Goal: Task Accomplishment & Management: Use online tool/utility

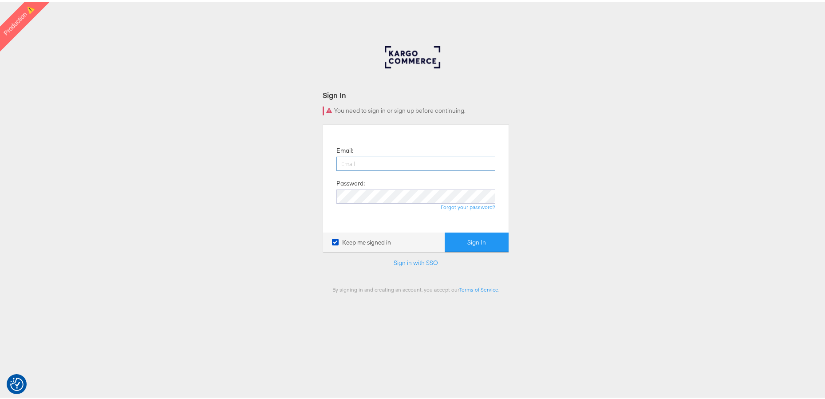
click at [359, 162] on input "email" at bounding box center [415, 162] width 159 height 14
type input "aaron.pinto@kargo.com"
click at [486, 248] on button "Sign In" at bounding box center [477, 241] width 64 height 20
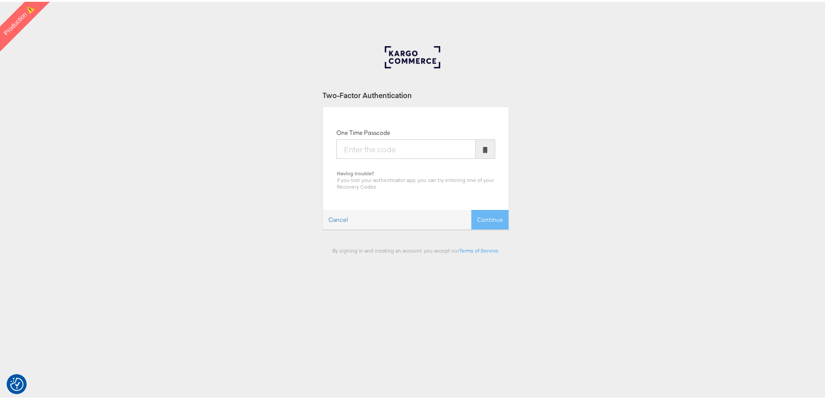
click at [362, 152] on input "One Time Passcode" at bounding box center [405, 148] width 139 height 20
type input "969550"
click at [471, 208] on button "Continue" at bounding box center [489, 218] width 37 height 20
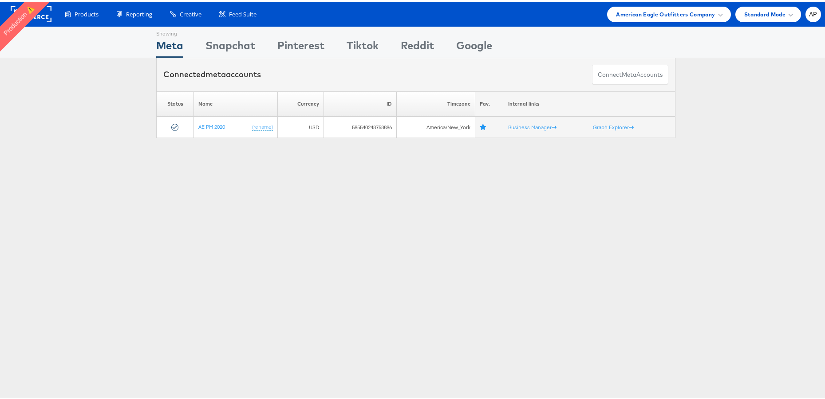
click at [197, 225] on div "Showing Meta Showing Snapchat Showing Pinterest Showing Tiktok Showing Reddit S…" at bounding box center [416, 247] width 832 height 444
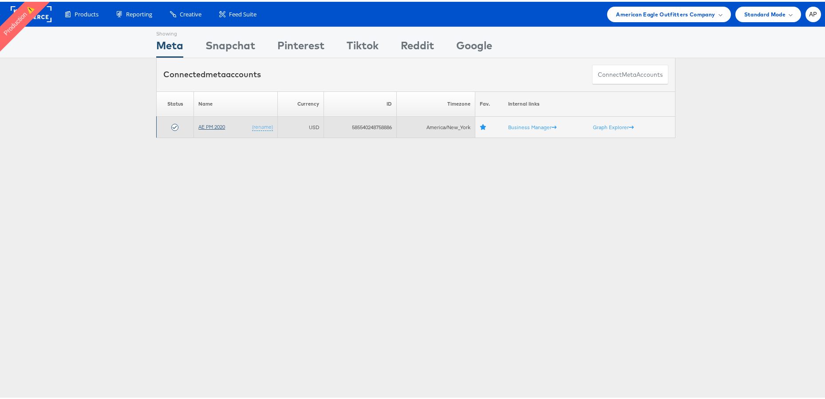
click at [211, 124] on link "AE PM 2020" at bounding box center [211, 125] width 27 height 7
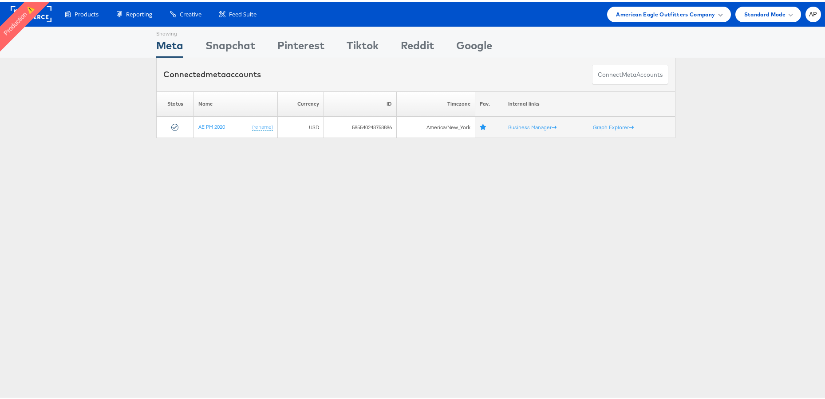
click at [667, 11] on span "American Eagle Outfitters Company" at bounding box center [665, 12] width 99 height 9
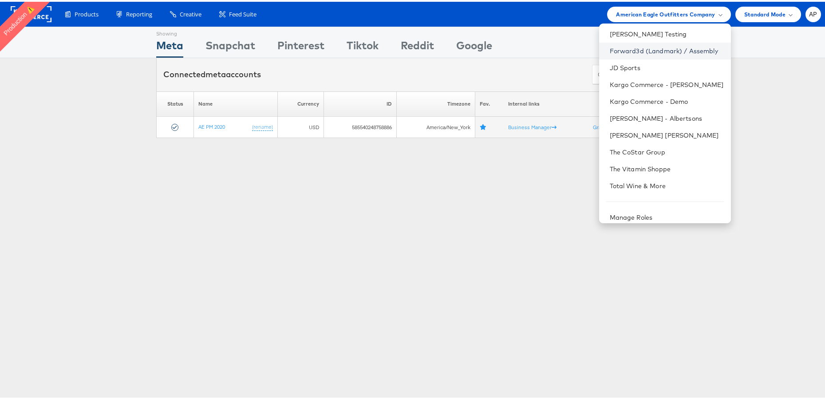
scroll to position [74, 0]
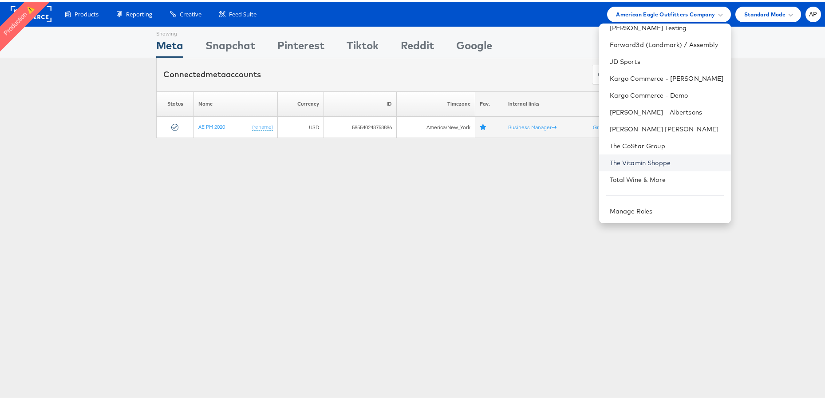
click at [648, 157] on link "The Vitamin Shoppe" at bounding box center [667, 161] width 114 height 9
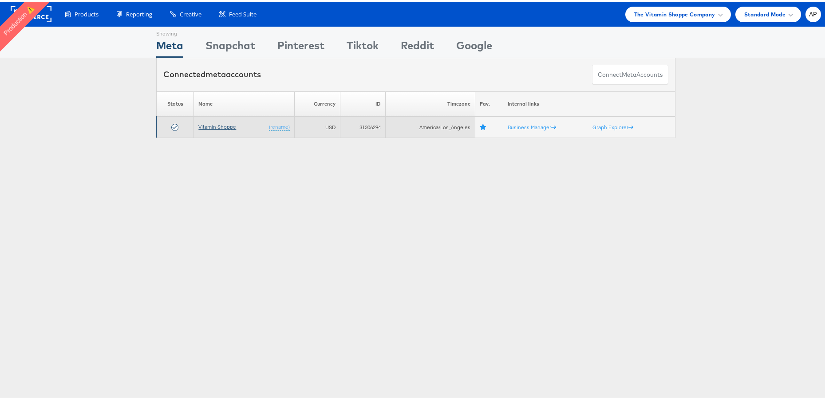
click at [215, 128] on td "Vitamin Shoppe (rename)" at bounding box center [244, 125] width 100 height 21
click at [214, 126] on link "Vitamin Shoppe" at bounding box center [217, 125] width 38 height 7
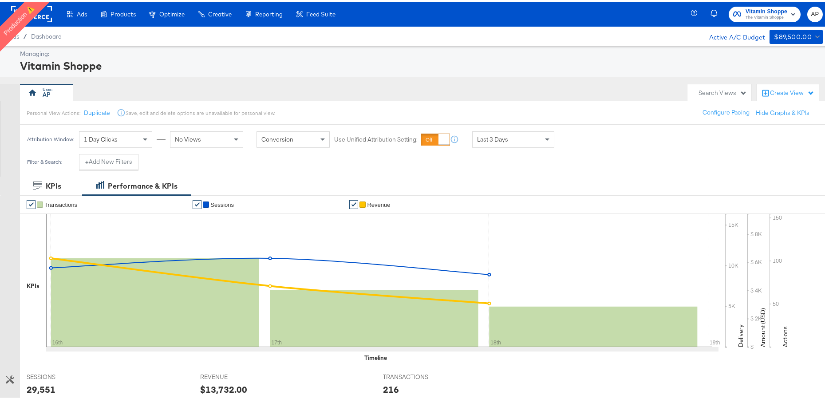
click at [733, 91] on div "Search Views" at bounding box center [722, 91] width 48 height 8
click at [513, 95] on div "AP" at bounding box center [351, 91] width 663 height 18
click at [757, 13] on span "The Vitamin Shoppe" at bounding box center [766, 15] width 42 height 7
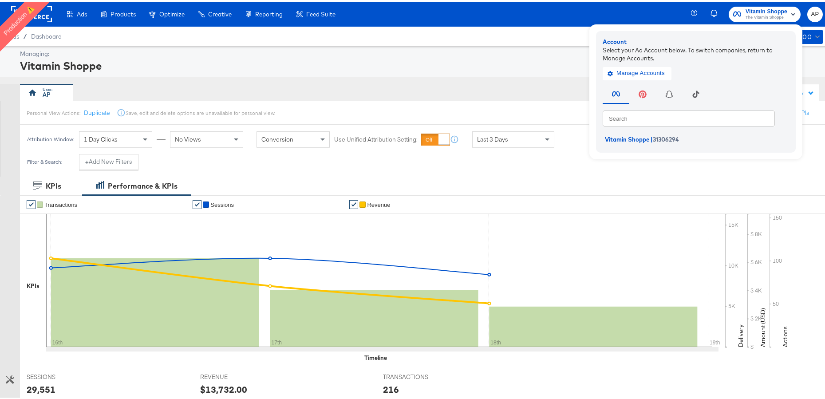
click at [51, 16] on rect at bounding box center [31, 12] width 41 height 16
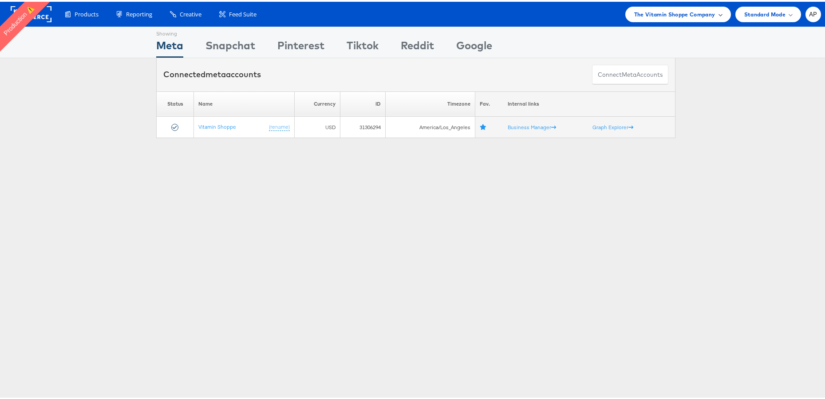
click at [677, 16] on span "The Vitamin Shoppe Company" at bounding box center [674, 12] width 81 height 9
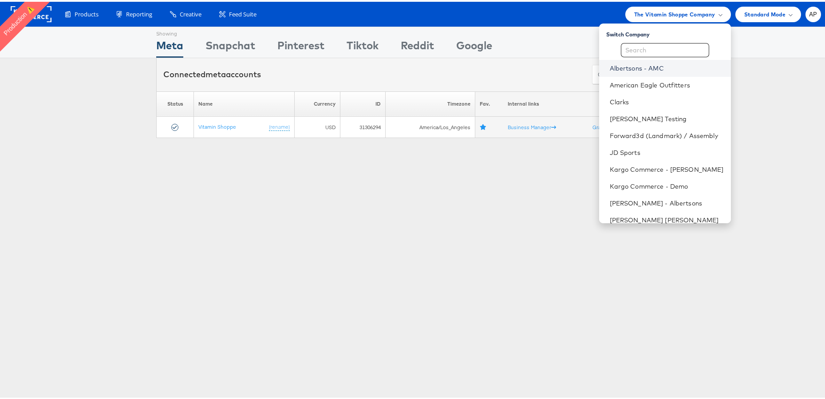
click at [645, 67] on link "Albertsons - AMC" at bounding box center [667, 66] width 114 height 9
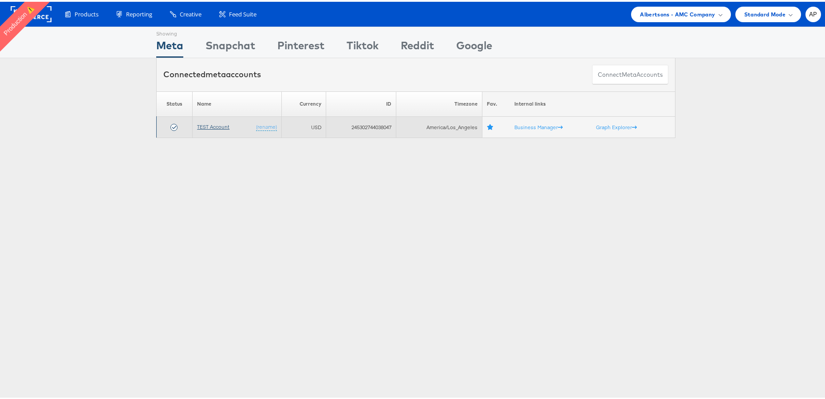
click at [197, 125] on link "TEST Account" at bounding box center [213, 125] width 32 height 7
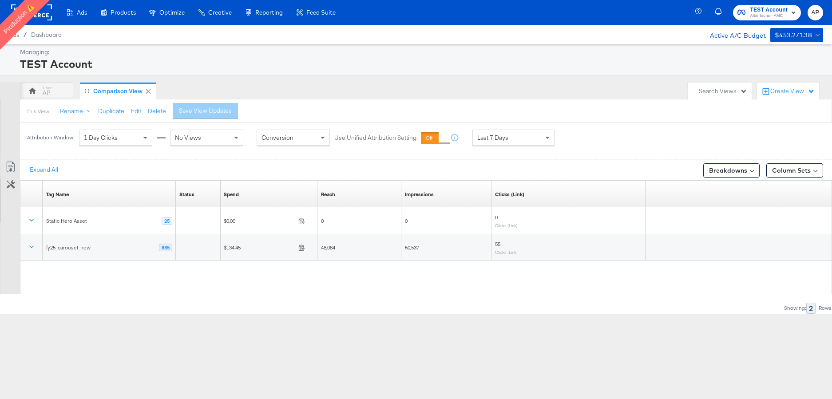
click at [115, 139] on span "1 Day Clicks" at bounding box center [101, 138] width 34 height 8
click at [47, 91] on div "AP" at bounding box center [47, 93] width 8 height 8
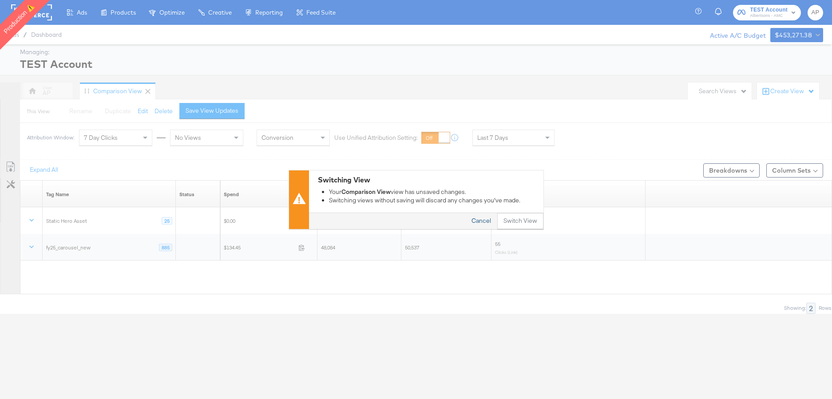
click at [476, 221] on button "Cancel" at bounding box center [481, 221] width 32 height 16
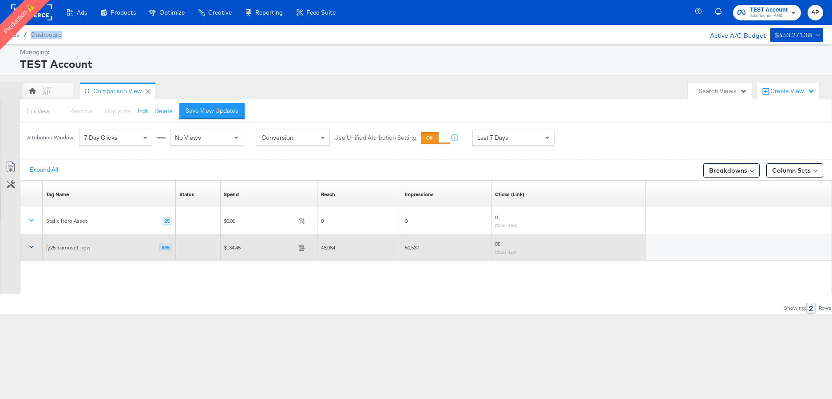
click at [33, 247] on icon at bounding box center [31, 246] width 9 height 9
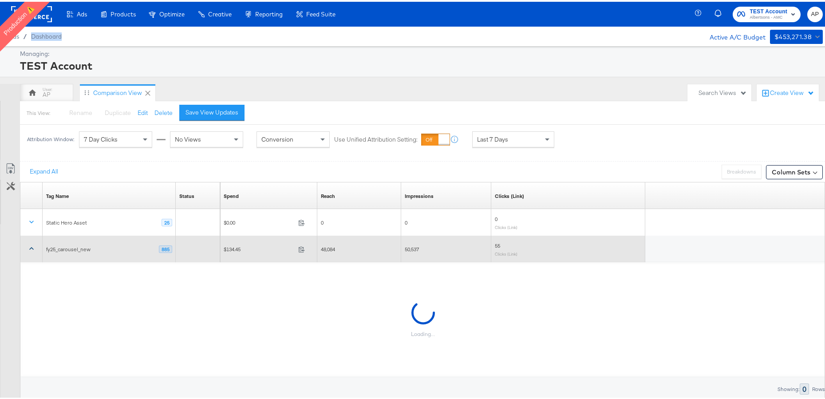
click at [33, 247] on icon at bounding box center [31, 246] width 4 height 3
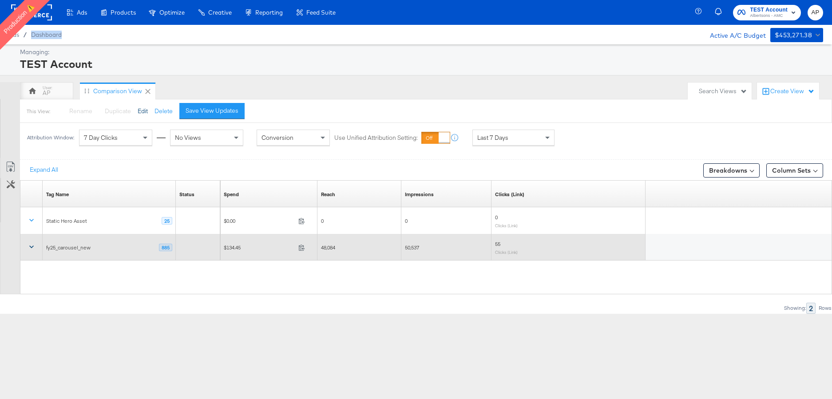
click at [138, 112] on button "Edit" at bounding box center [143, 111] width 10 height 8
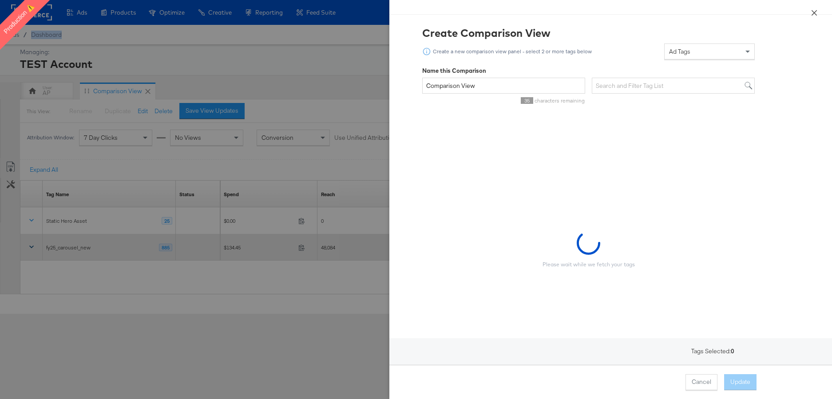
click at [813, 12] on icon "close" at bounding box center [813, 12] width 7 height 7
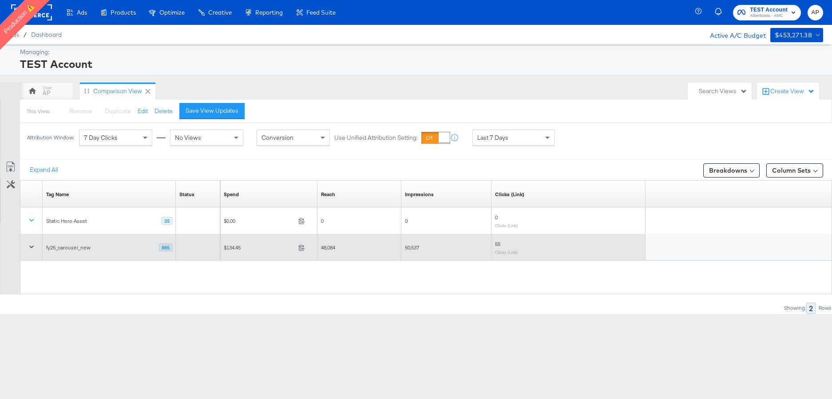
click at [127, 138] on div "7 Day Clicks" at bounding box center [115, 137] width 72 height 15
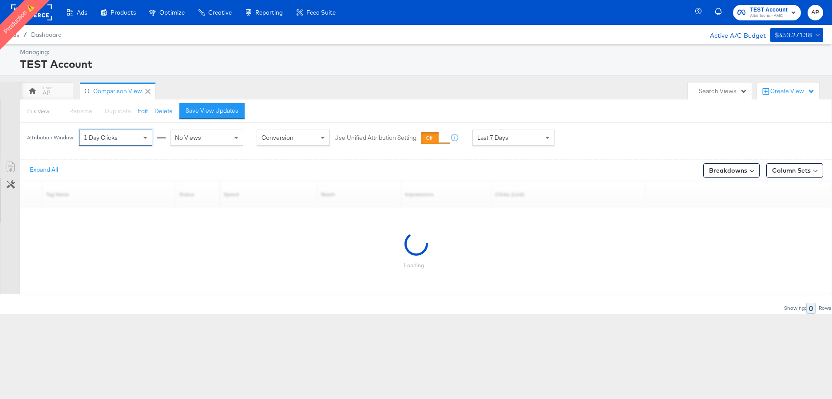
click at [497, 139] on span "Last 7 Days" at bounding box center [492, 138] width 31 height 8
click at [149, 91] on icon at bounding box center [148, 91] width 9 height 9
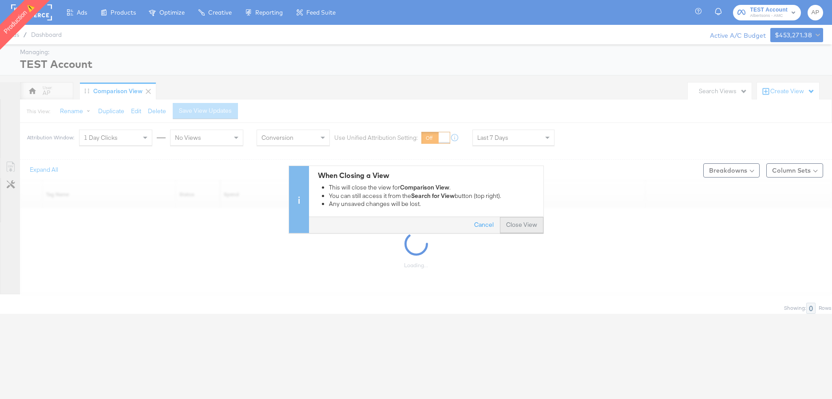
click at [518, 226] on button "Close View" at bounding box center [521, 225] width 43 height 16
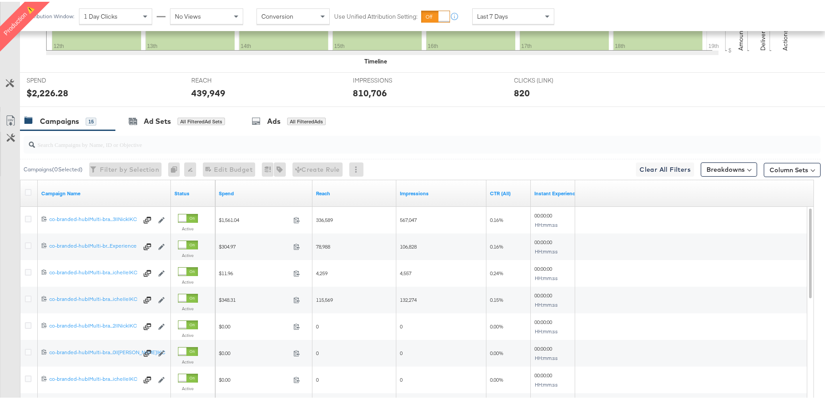
scroll to position [347, 0]
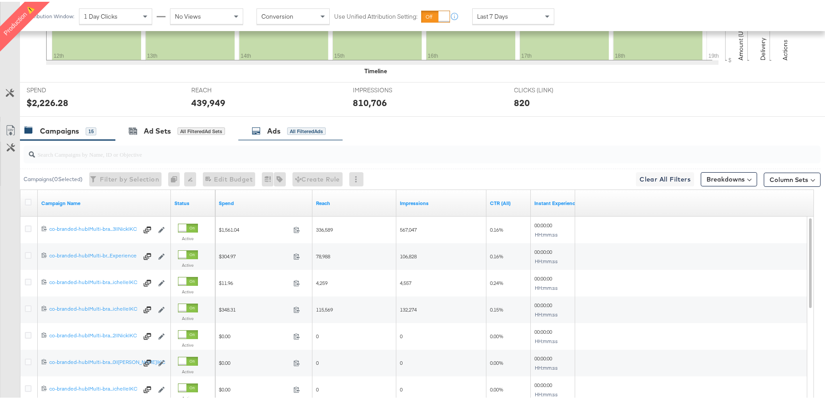
click at [275, 131] on div "Ads" at bounding box center [273, 129] width 13 height 10
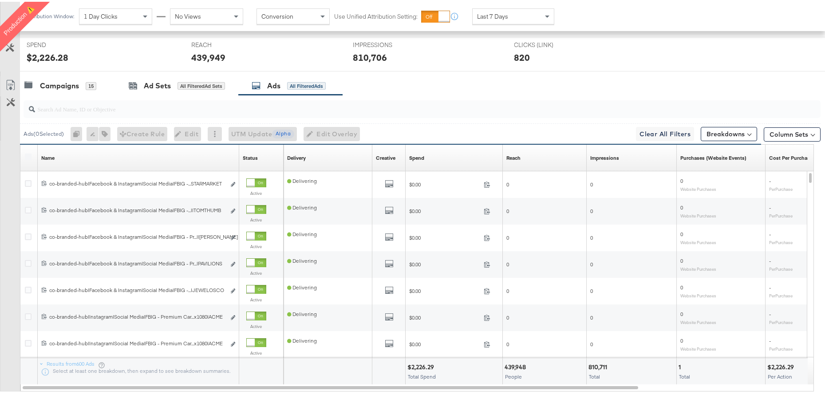
scroll to position [372, 0]
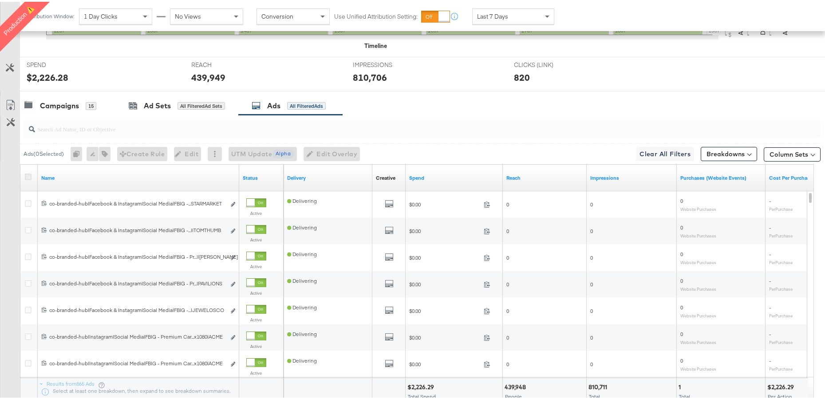
click at [28, 176] on icon at bounding box center [28, 175] width 7 height 7
click at [0, 0] on input "checkbox" at bounding box center [0, 0] width 0 height 0
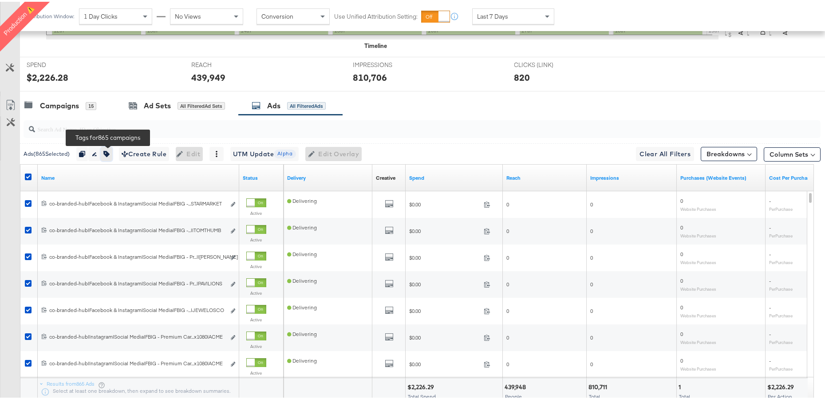
click at [112, 150] on button "button" at bounding box center [107, 152] width 12 height 14
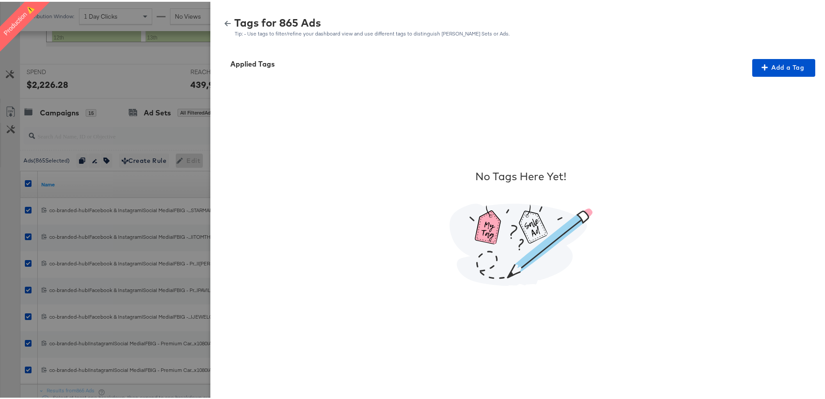
click at [225, 20] on icon "button" at bounding box center [228, 22] width 6 height 6
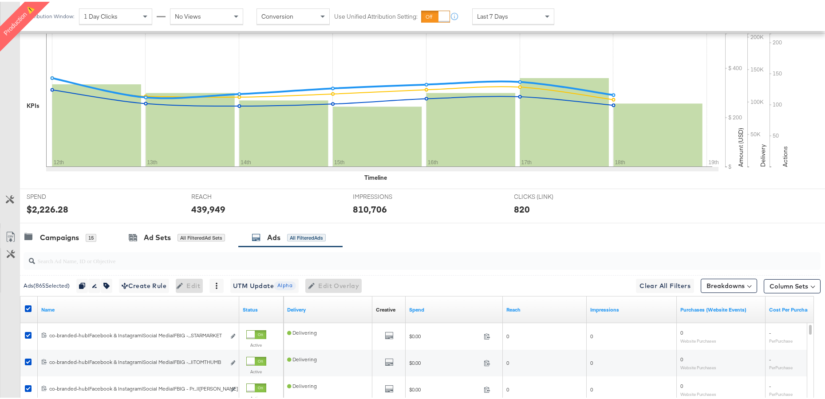
scroll to position [0, 0]
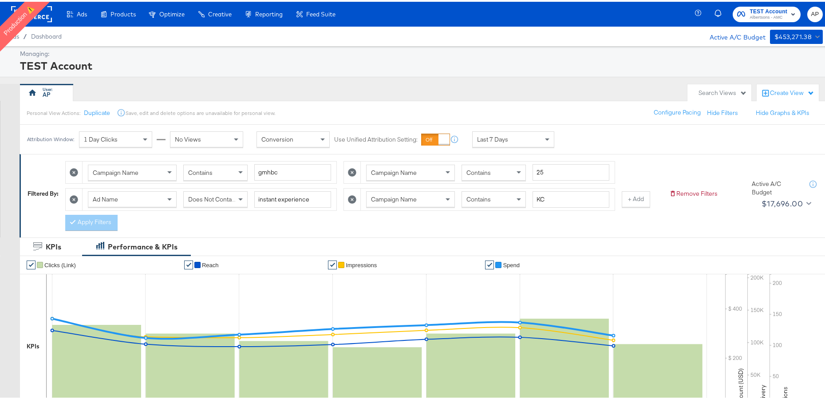
click at [492, 138] on span "Last 7 Days" at bounding box center [492, 138] width 31 height 8
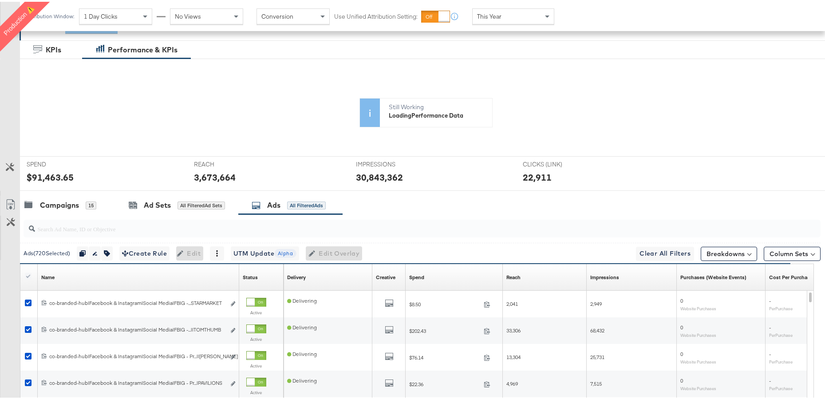
scroll to position [203, 0]
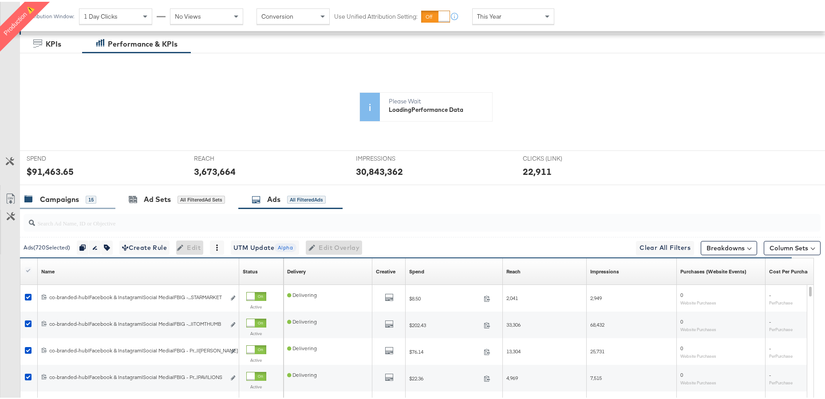
click at [59, 199] on div "Campaigns" at bounding box center [59, 198] width 39 height 10
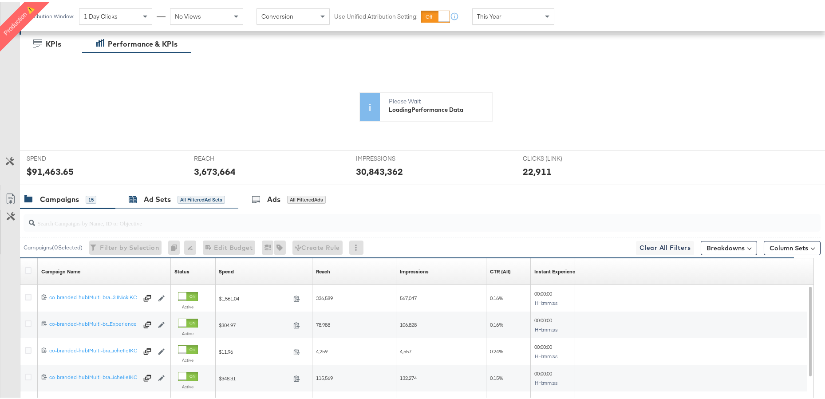
click at [148, 198] on div "Ad Sets" at bounding box center [157, 198] width 27 height 10
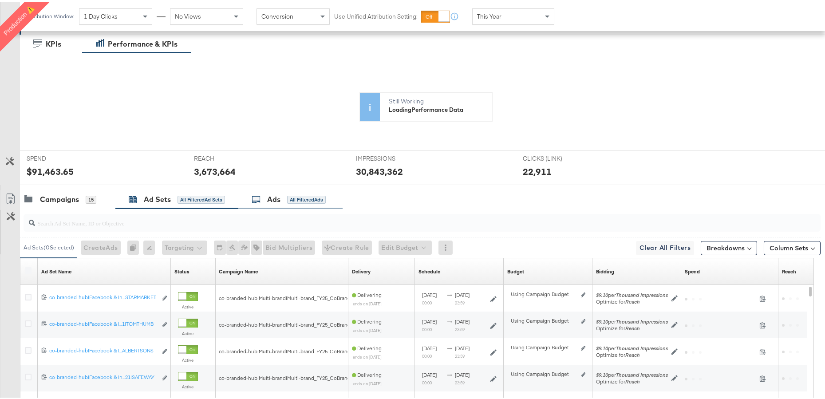
click at [273, 201] on div "Ads" at bounding box center [273, 198] width 13 height 10
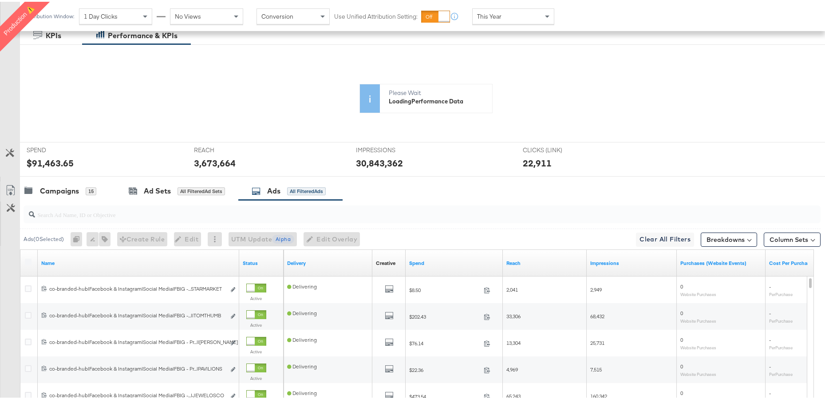
scroll to position [215, 0]
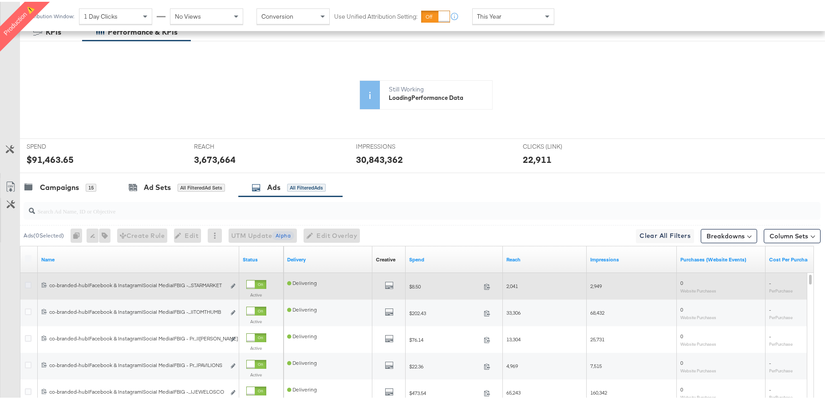
click at [26, 218] on div at bounding box center [422, 209] width 797 height 18
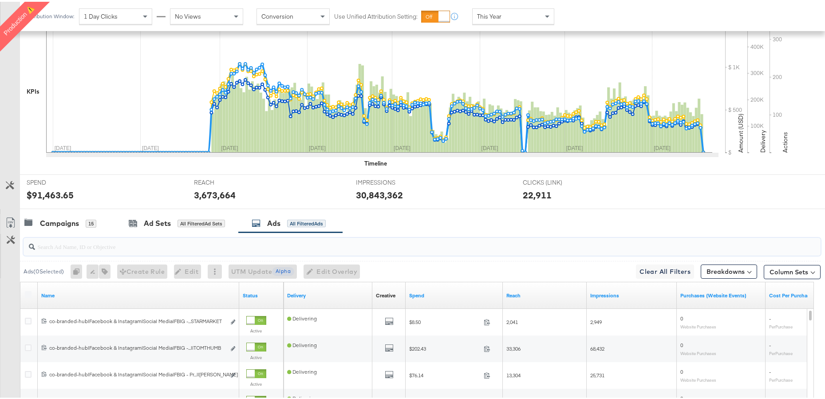
scroll to position [280, 0]
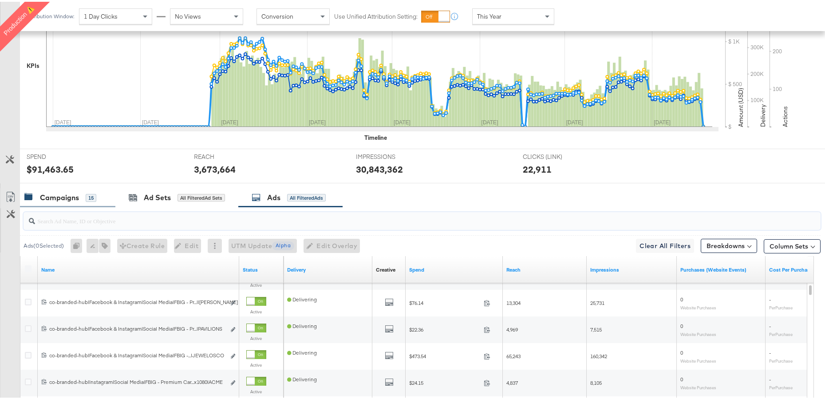
click at [69, 192] on div "Campaigns" at bounding box center [59, 196] width 39 height 10
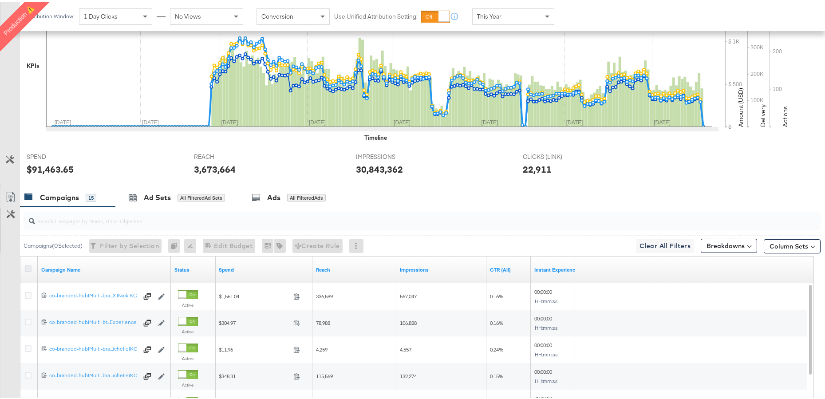
click at [27, 270] on icon at bounding box center [28, 267] width 7 height 7
click at [0, 0] on input "checkbox" at bounding box center [0, 0] width 0 height 0
click at [257, 195] on icon at bounding box center [255, 195] width 9 height 9
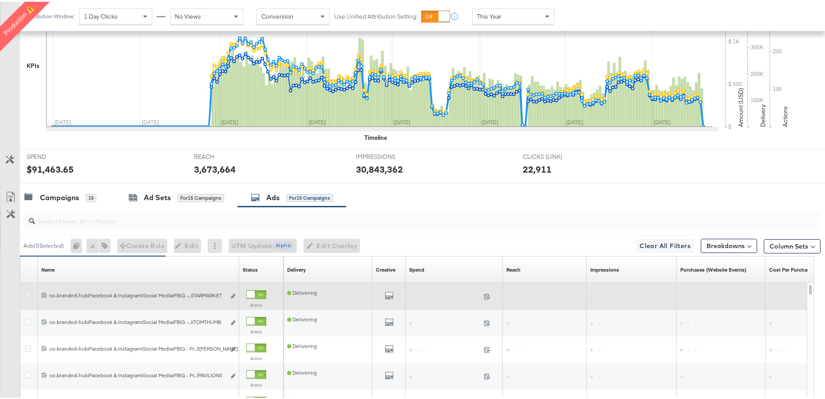
click at [25, 296] on icon at bounding box center [28, 293] width 7 height 7
click at [0, 0] on input "checkbox" at bounding box center [0, 0] width 0 height 0
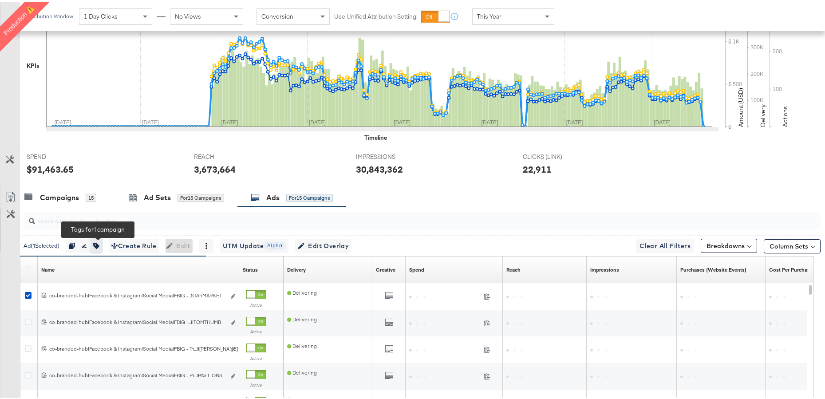
click at [99, 245] on icon "button" at bounding box center [96, 244] width 6 height 6
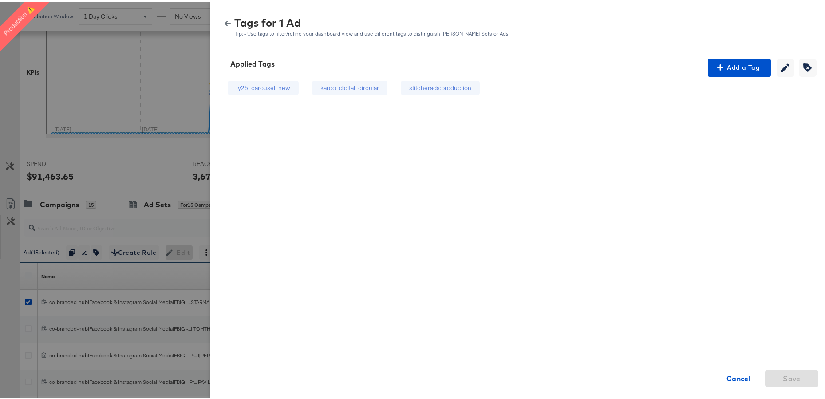
click at [225, 22] on icon "button" at bounding box center [228, 21] width 6 height 5
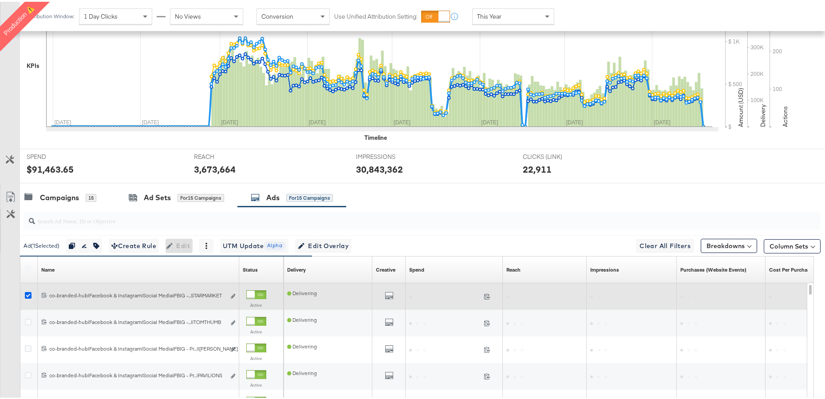
click at [26, 294] on icon at bounding box center [28, 293] width 7 height 7
click at [0, 0] on input "checkbox" at bounding box center [0, 0] width 0 height 0
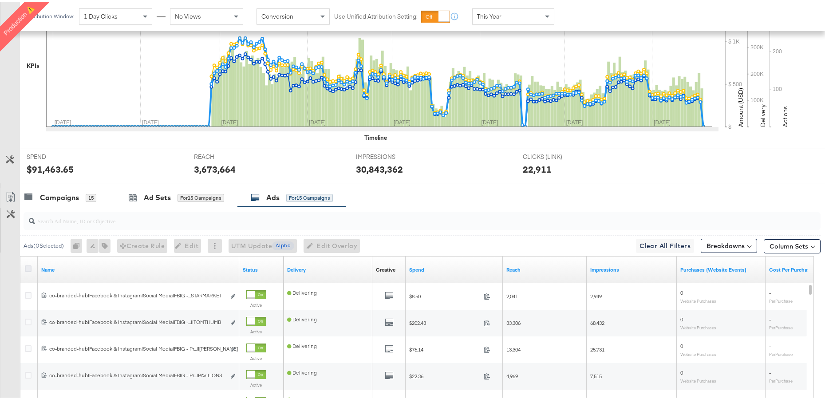
click at [26, 265] on icon at bounding box center [28, 267] width 7 height 7
click at [0, 0] on input "checkbox" at bounding box center [0, 0] width 0 height 0
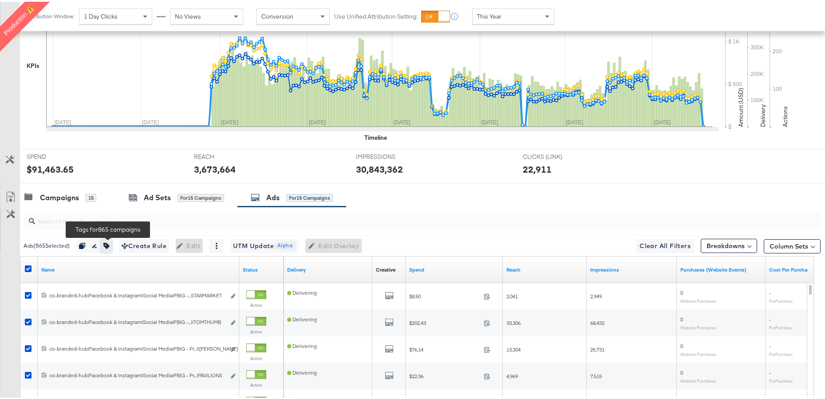
click at [110, 248] on button "button" at bounding box center [107, 244] width 12 height 14
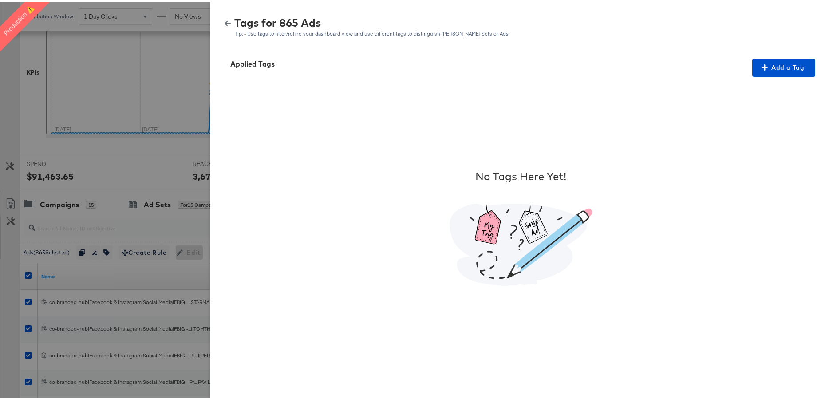
click at [225, 22] on icon "button" at bounding box center [228, 22] width 6 height 6
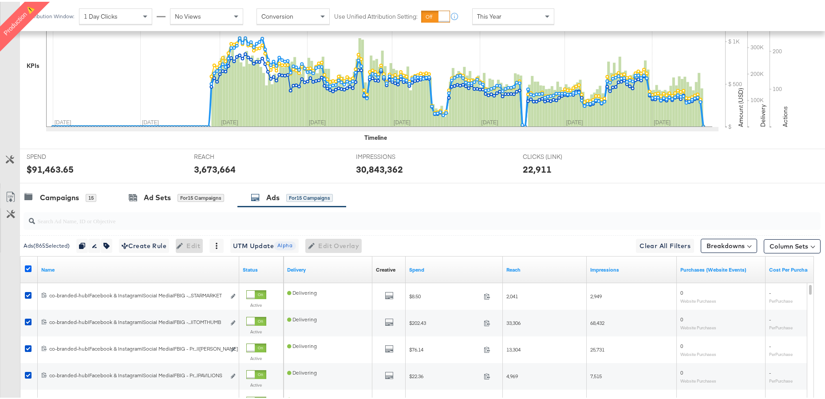
click at [28, 265] on icon at bounding box center [28, 267] width 7 height 7
click at [0, 0] on input "checkbox" at bounding box center [0, 0] width 0 height 0
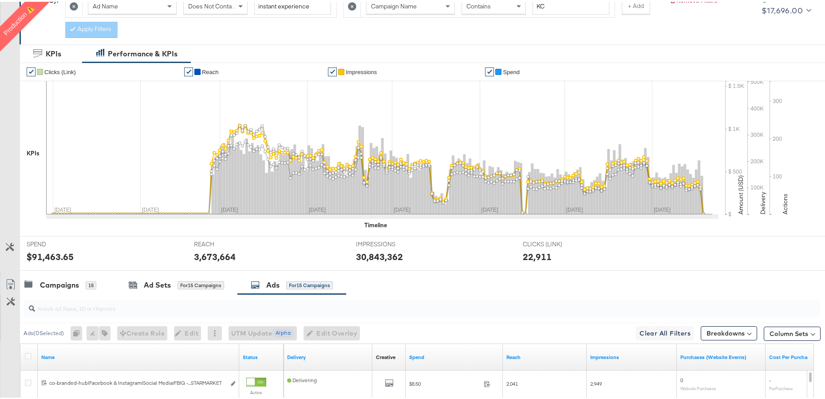
scroll to position [21, 0]
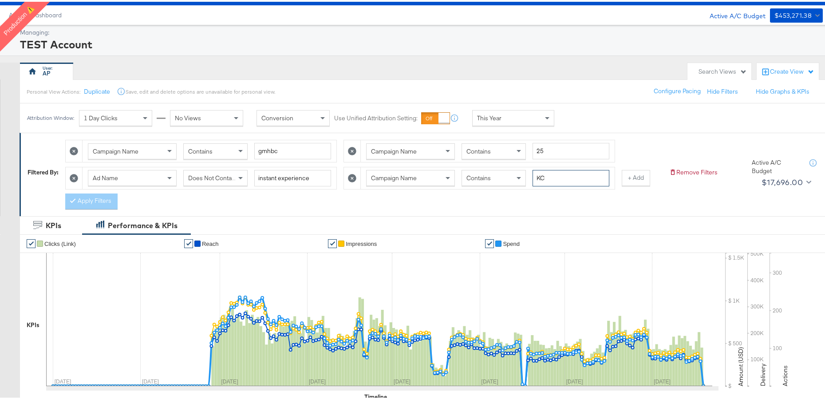
click at [541, 176] on input "KC" at bounding box center [570, 176] width 77 height 16
click at [100, 196] on button "Apply Filters" at bounding box center [91, 200] width 52 height 16
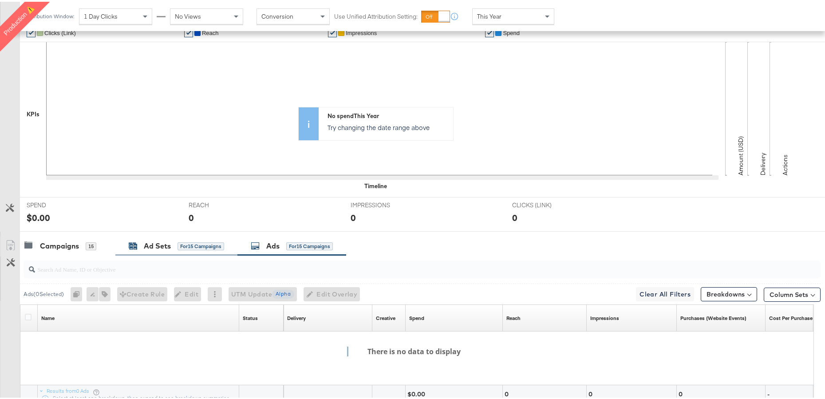
scroll to position [233, 0]
click at [47, 251] on div "Campaigns 15" at bounding box center [67, 242] width 95 height 19
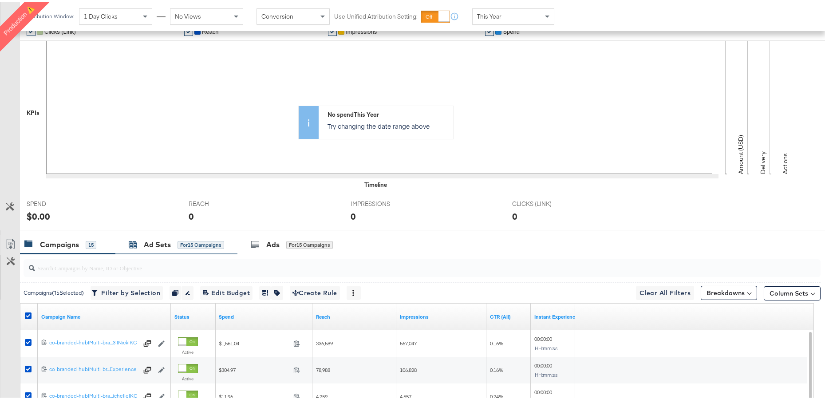
click at [158, 240] on div "Ad Sets" at bounding box center [157, 243] width 27 height 10
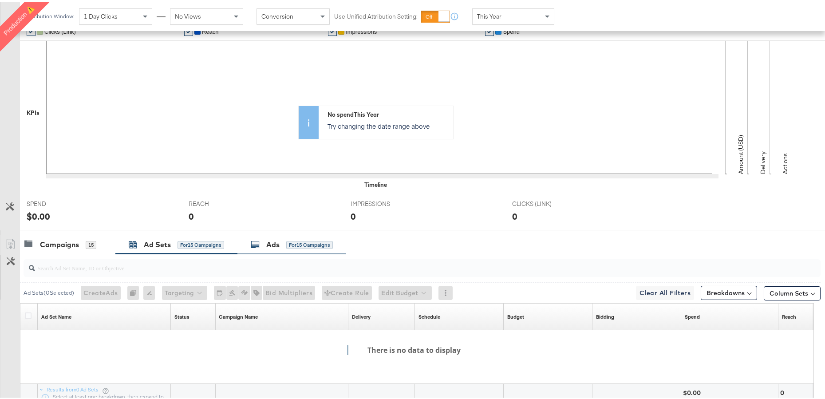
click at [282, 238] on div "Ads for 15 Campaigns" at bounding box center [292, 243] width 82 height 10
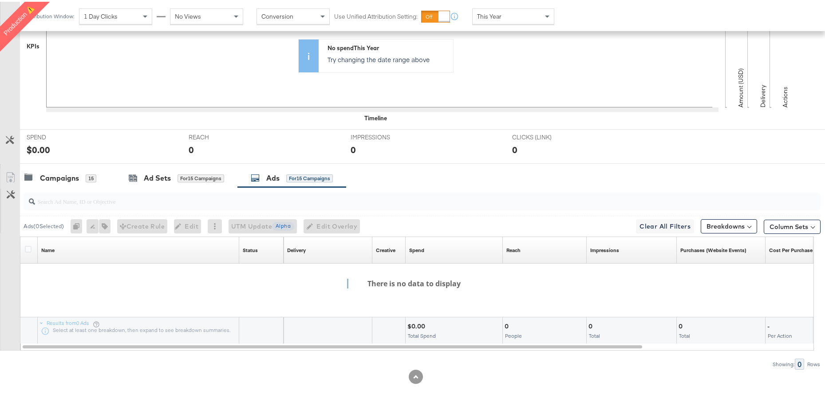
scroll to position [308, 0]
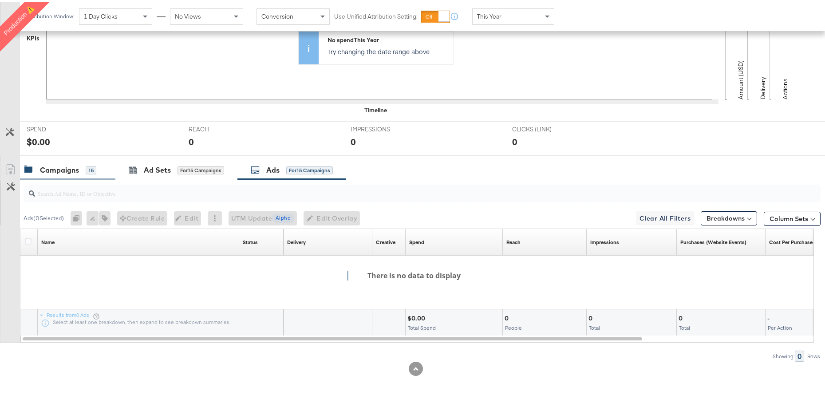
click at [52, 168] on div "Campaigns" at bounding box center [59, 168] width 39 height 10
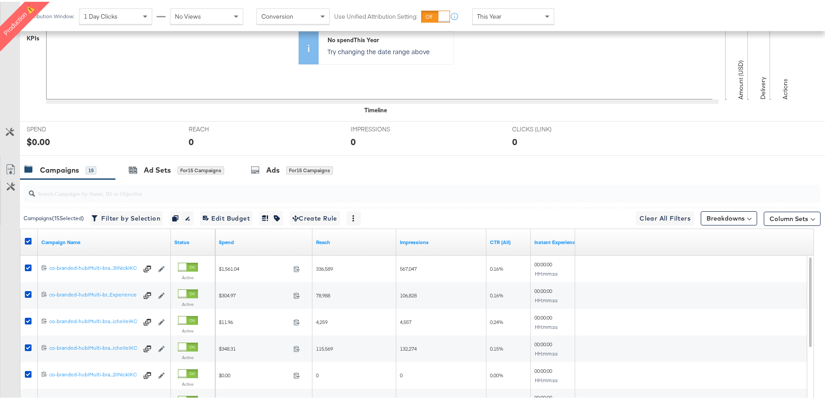
click at [31, 246] on div at bounding box center [29, 241] width 16 height 16
click at [27, 240] on icon at bounding box center [28, 239] width 7 height 7
click at [0, 0] on input "checkbox" at bounding box center [0, 0] width 0 height 0
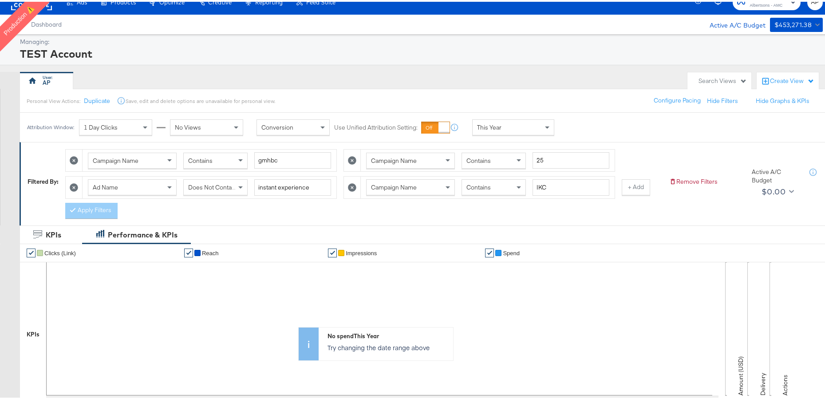
scroll to position [0, 0]
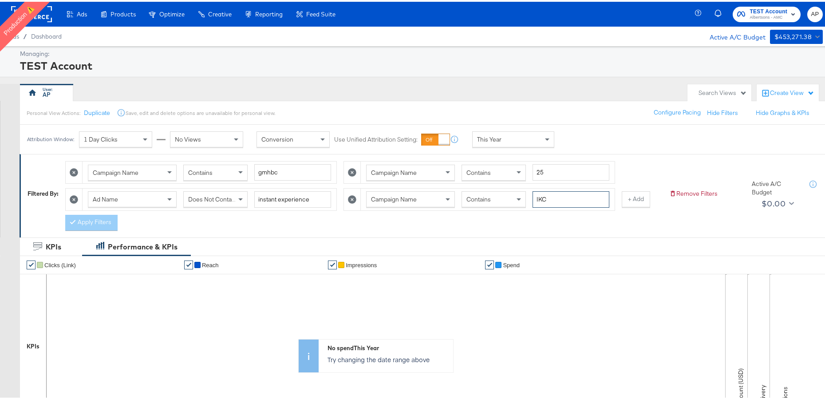
click at [537, 199] on input "IKC" at bounding box center [570, 197] width 77 height 16
type input "KC"
click at [100, 215] on button "Apply Filters" at bounding box center [91, 221] width 52 height 16
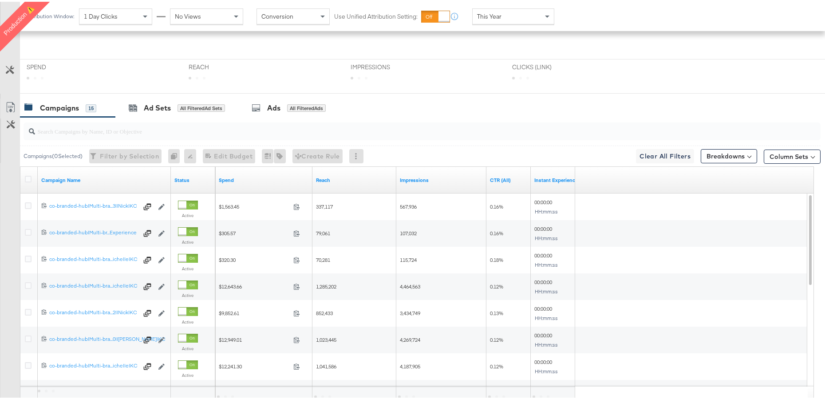
scroll to position [370, 0]
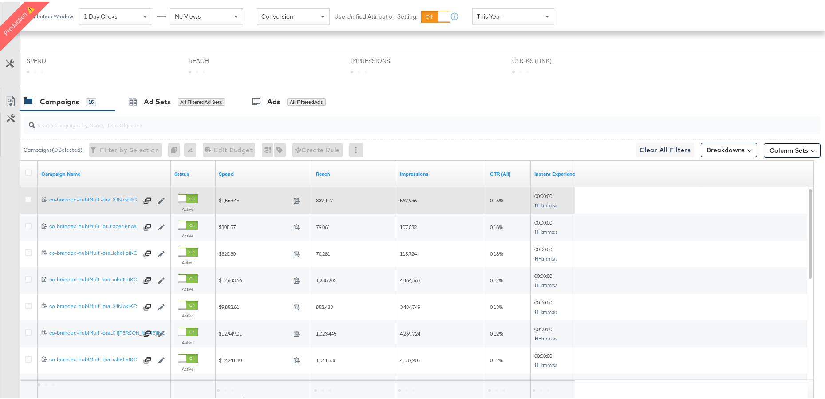
click at [28, 201] on div at bounding box center [29, 198] width 9 height 9
click at [28, 198] on icon at bounding box center [28, 197] width 7 height 7
click at [0, 0] on input "checkbox" at bounding box center [0, 0] width 0 height 0
click at [28, 198] on icon at bounding box center [28, 197] width 7 height 7
click at [0, 0] on input "checkbox" at bounding box center [0, 0] width 0 height 0
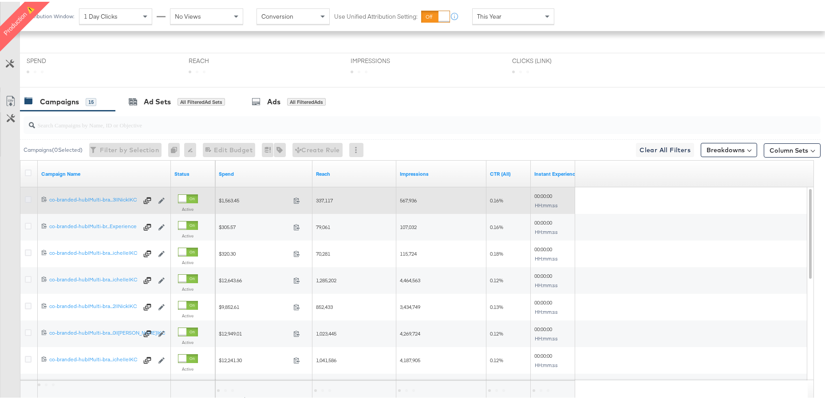
click at [28, 198] on icon at bounding box center [28, 197] width 7 height 7
click at [0, 0] on input "checkbox" at bounding box center [0, 0] width 0 height 0
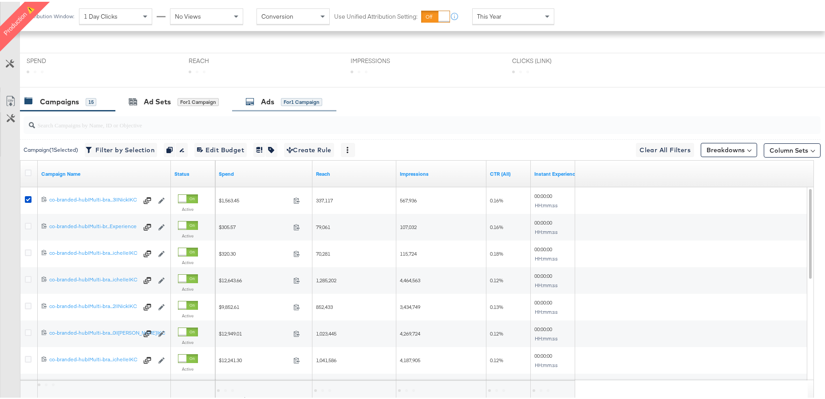
click at [268, 100] on div "Ads" at bounding box center [267, 100] width 13 height 10
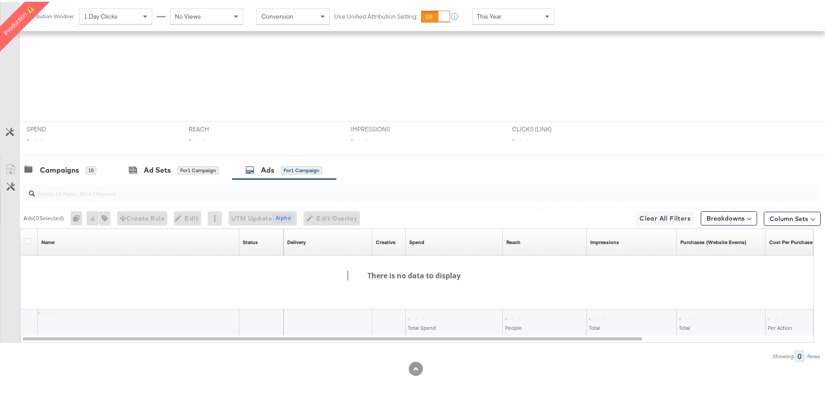
scroll to position [301, 0]
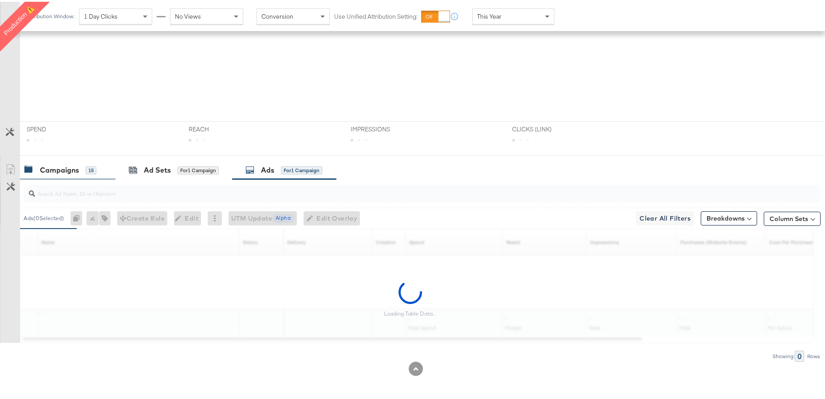
click at [68, 168] on div "Campaigns" at bounding box center [59, 168] width 39 height 10
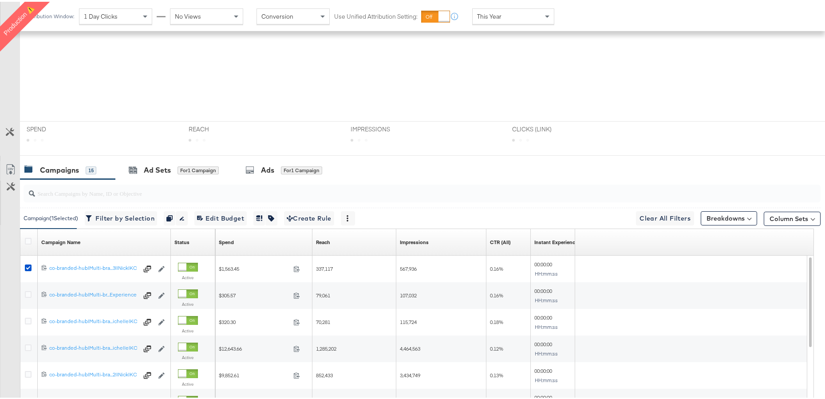
scroll to position [370, 0]
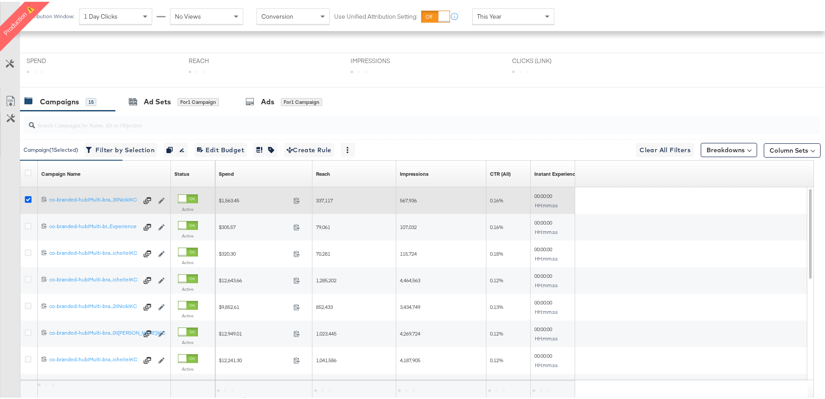
click at [29, 198] on icon at bounding box center [28, 197] width 7 height 7
click at [0, 0] on input "checkbox" at bounding box center [0, 0] width 0 height 0
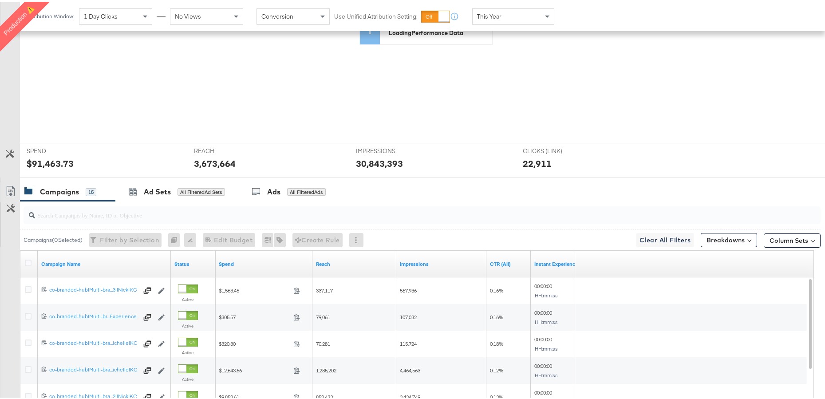
scroll to position [277, 0]
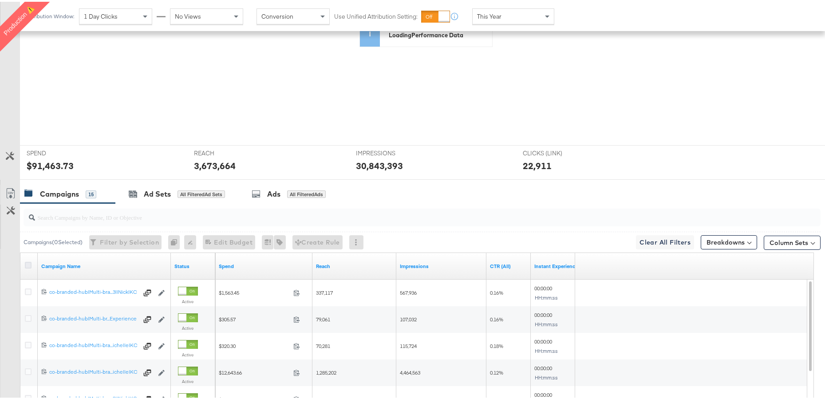
click at [28, 262] on icon at bounding box center [28, 263] width 7 height 7
click at [0, 0] on input "checkbox" at bounding box center [0, 0] width 0 height 0
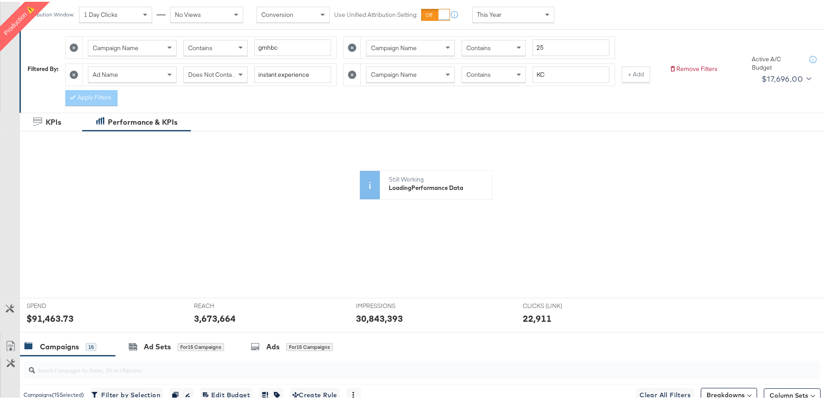
scroll to position [376, 0]
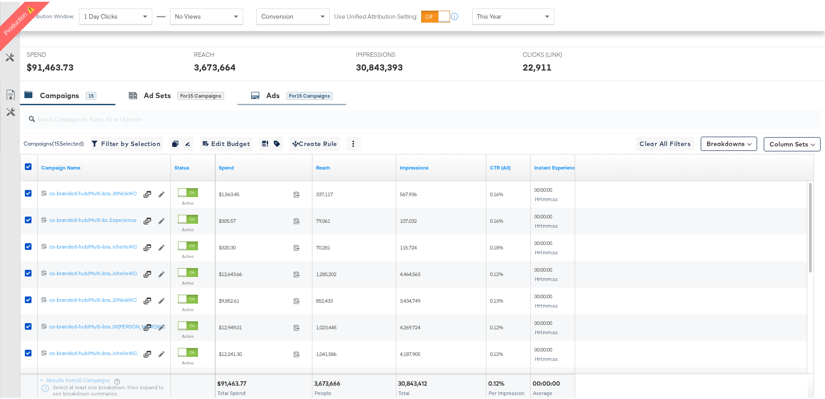
click at [264, 91] on div "Ads for 15 Campaigns" at bounding box center [292, 94] width 82 height 10
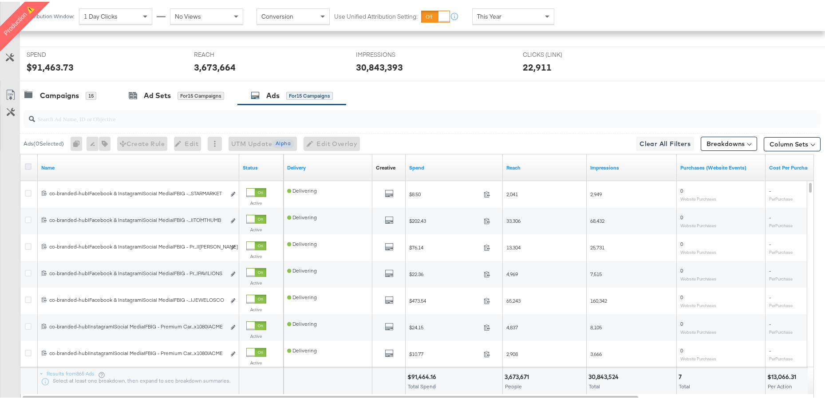
click at [28, 166] on icon at bounding box center [28, 165] width 7 height 7
click at [0, 0] on input "checkbox" at bounding box center [0, 0] width 0 height 0
click at [111, 145] on button "button" at bounding box center [107, 142] width 12 height 14
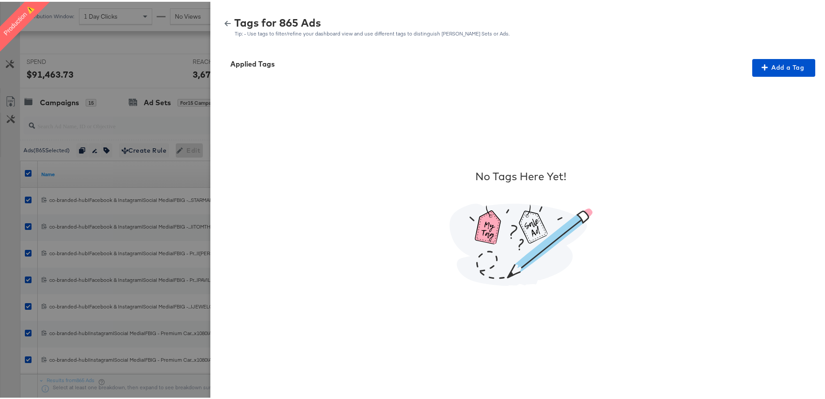
click at [225, 21] on icon "button" at bounding box center [228, 22] width 6 height 6
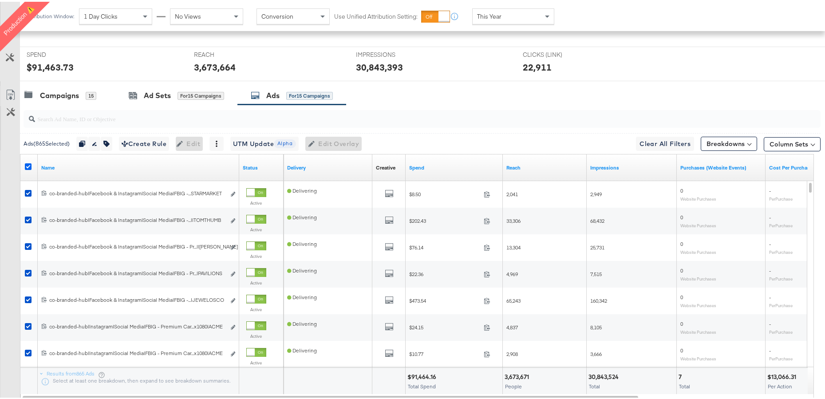
click at [25, 165] on icon at bounding box center [28, 165] width 7 height 7
click at [0, 0] on input "checkbox" at bounding box center [0, 0] width 0 height 0
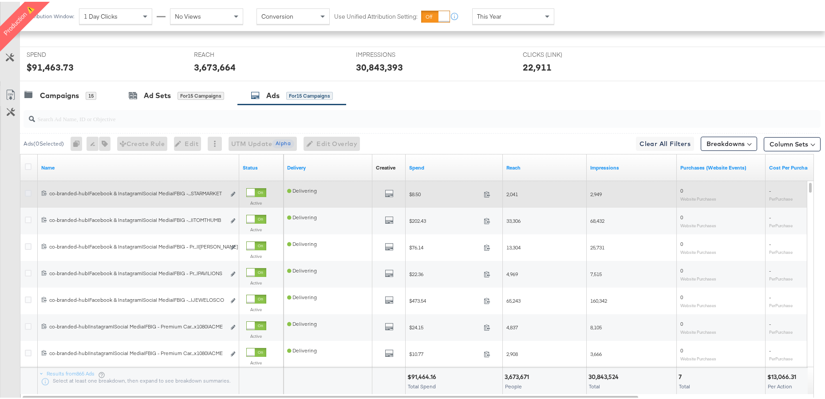
click at [28, 190] on icon at bounding box center [28, 191] width 7 height 7
click at [0, 0] on input "checkbox" at bounding box center [0, 0] width 0 height 0
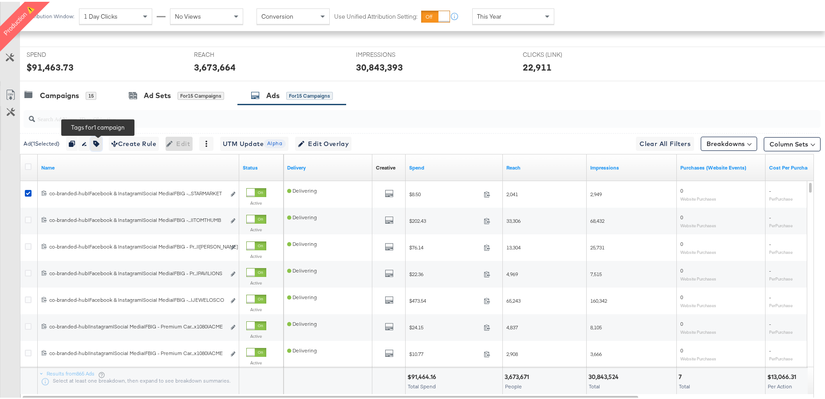
click at [99, 141] on icon "button" at bounding box center [96, 142] width 6 height 6
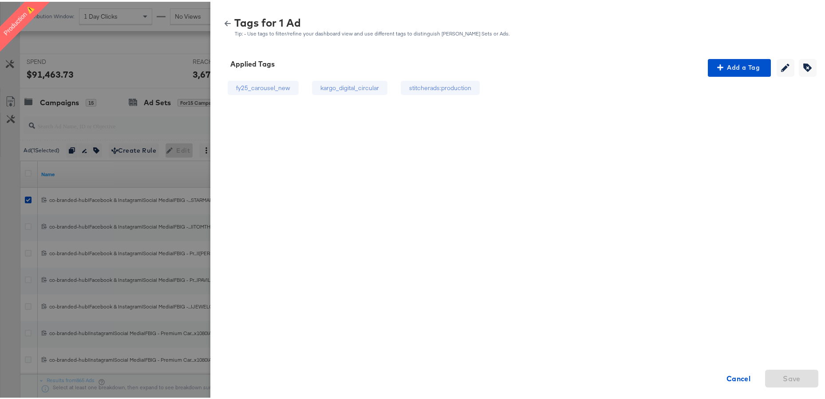
click at [268, 89] on div "fy25_carousel_new" at bounding box center [263, 86] width 54 height 8
drag, startPoint x: 284, startPoint y: 87, endPoint x: 229, endPoint y: 87, distance: 54.6
click at [229, 87] on div "fy25_carousel_new" at bounding box center [263, 86] width 71 height 15
copy div "fy25_carousel_new"
click at [225, 21] on icon "button" at bounding box center [228, 21] width 6 height 5
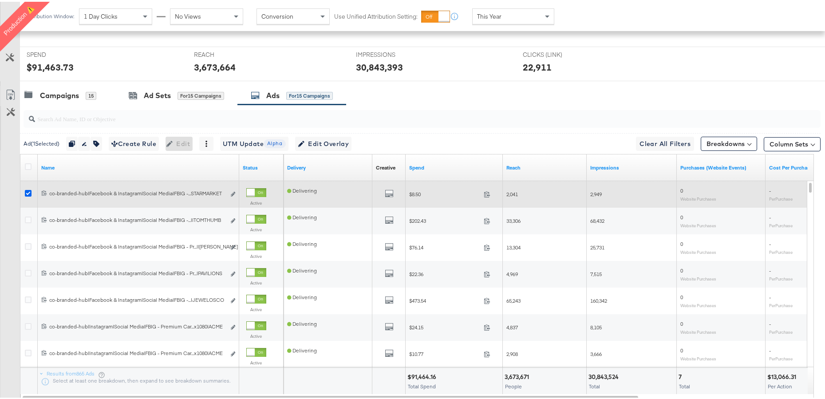
click at [26, 194] on icon at bounding box center [28, 191] width 7 height 7
click at [0, 0] on input "checkbox" at bounding box center [0, 0] width 0 height 0
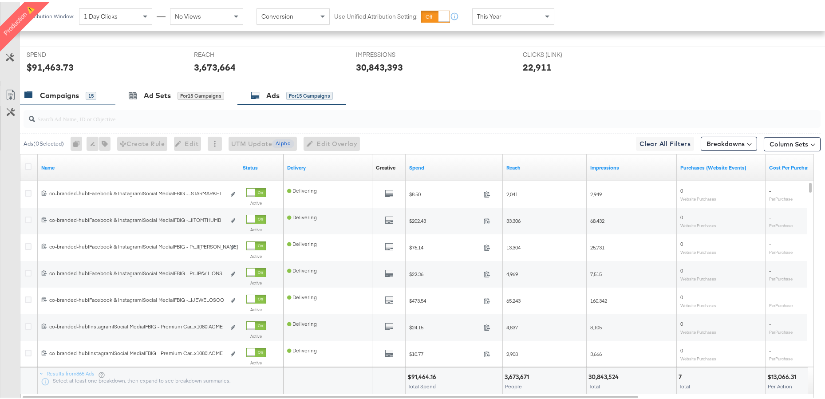
click at [63, 92] on div "Campaigns" at bounding box center [59, 94] width 39 height 10
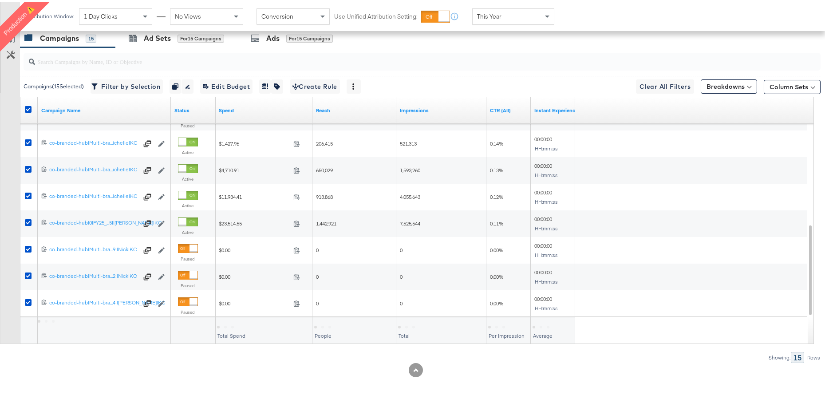
scroll to position [434, 0]
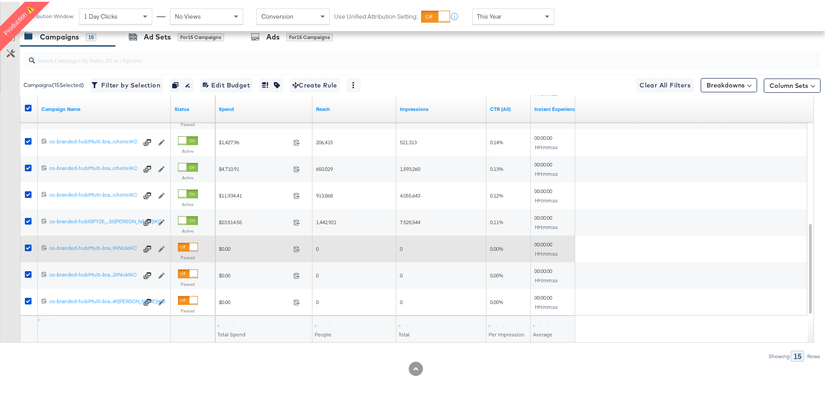
drag, startPoint x: 26, startPoint y: 247, endPoint x: 31, endPoint y: 258, distance: 12.4
click at [26, 246] on icon at bounding box center [28, 246] width 7 height 7
click at [0, 0] on input "checkbox" at bounding box center [0, 0] width 0 height 0
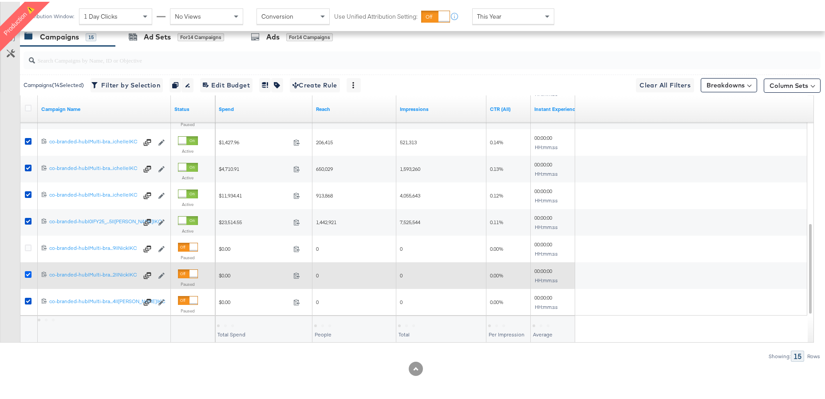
click at [28, 272] on icon at bounding box center [28, 272] width 7 height 7
click at [0, 0] on input "checkbox" at bounding box center [0, 0] width 0 height 0
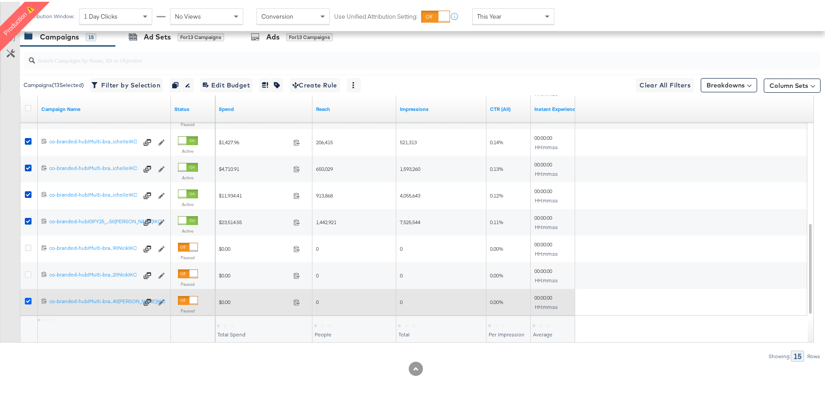
click at [29, 299] on icon at bounding box center [28, 299] width 7 height 7
click at [0, 0] on input "checkbox" at bounding box center [0, 0] width 0 height 0
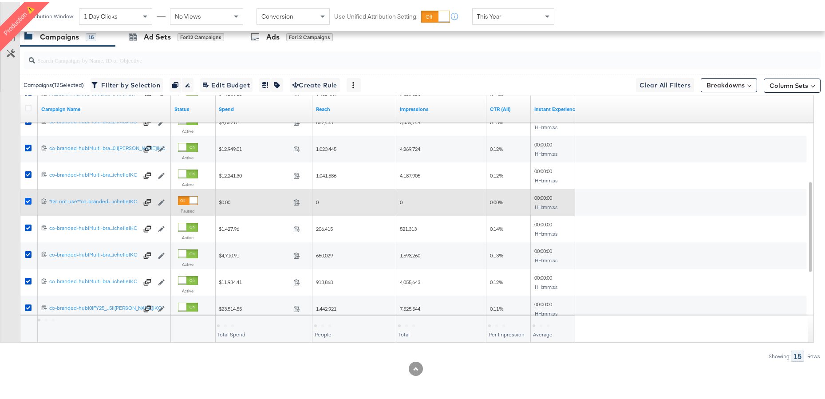
click at [28, 197] on icon at bounding box center [28, 199] width 7 height 7
click at [0, 0] on input "checkbox" at bounding box center [0, 0] width 0 height 0
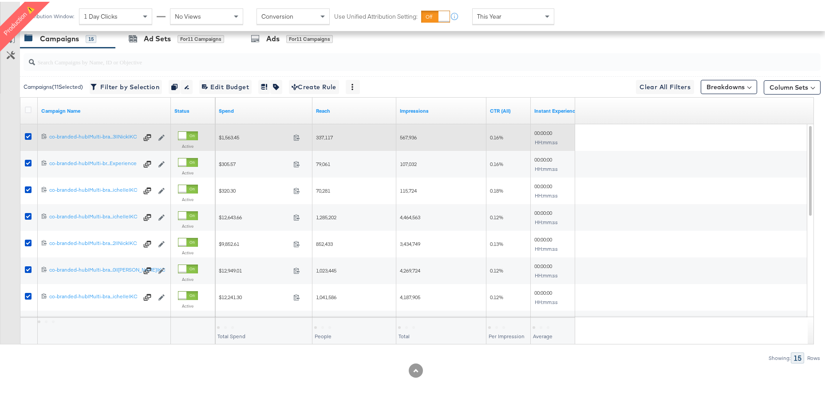
scroll to position [414, 0]
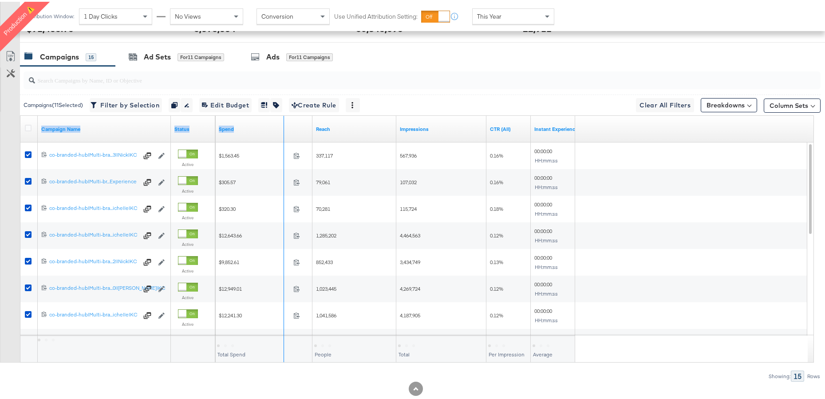
drag, startPoint x: 169, startPoint y: 130, endPoint x: 282, endPoint y: 133, distance: 113.2
click at [20, 114] on div "Campaign Name Status Spend Reach Impressions CTR (All) Instant Experience View …" at bounding box center [20, 114] width 0 height 0
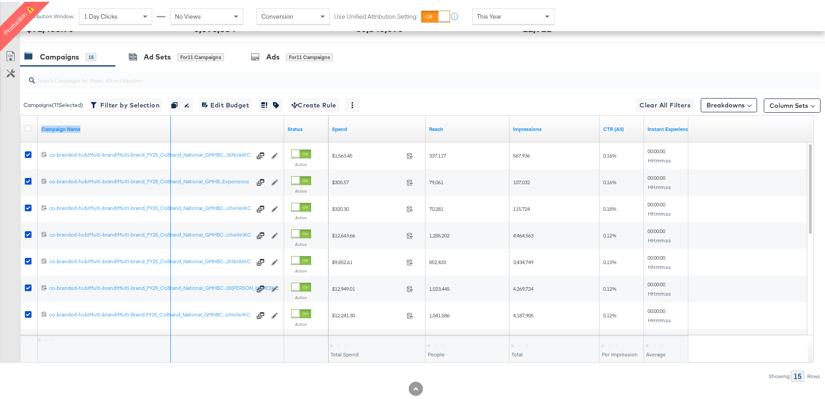
drag, startPoint x: 282, startPoint y: 133, endPoint x: 121, endPoint y: 134, distance: 161.1
click at [121, 134] on div "Campaign Name" at bounding box center [161, 127] width 246 height 27
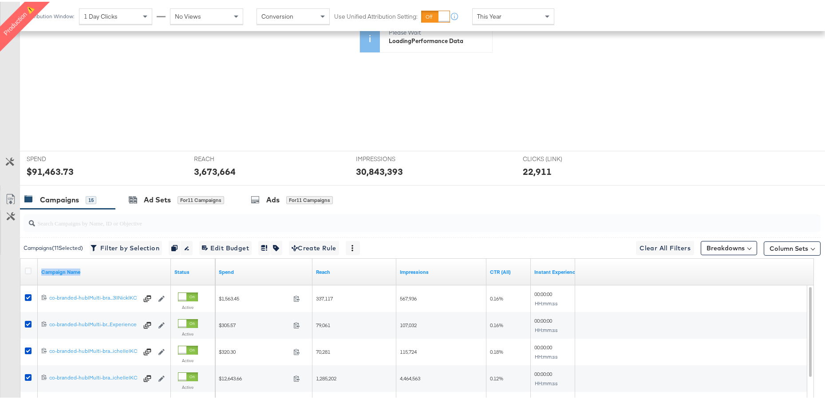
scroll to position [0, 0]
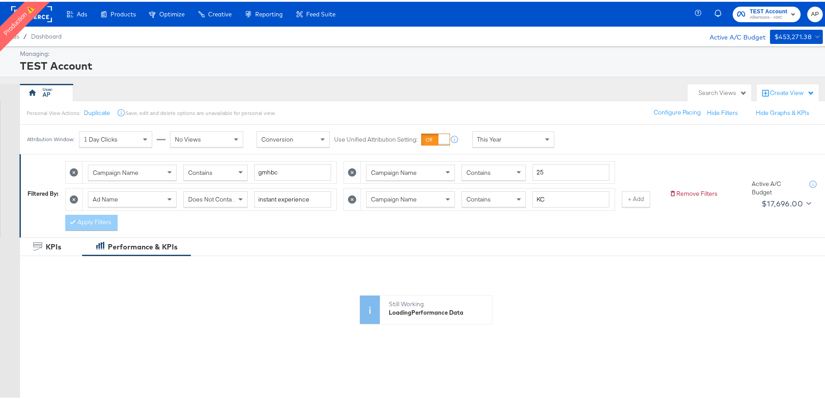
click at [354, 197] on icon at bounding box center [352, 197] width 8 height 8
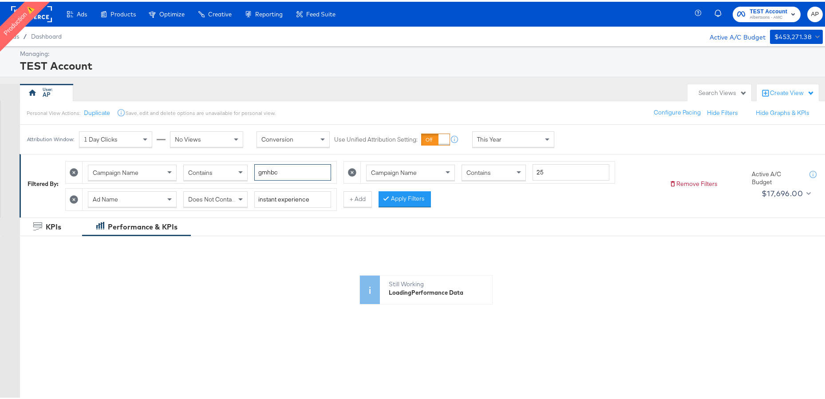
drag, startPoint x: 288, startPoint y: 171, endPoint x: 251, endPoint y: 166, distance: 37.7
click at [251, 166] on div "Campaign Name Contains gmhbc" at bounding box center [209, 170] width 243 height 16
click at [393, 195] on button "Apply Filters" at bounding box center [404, 197] width 52 height 16
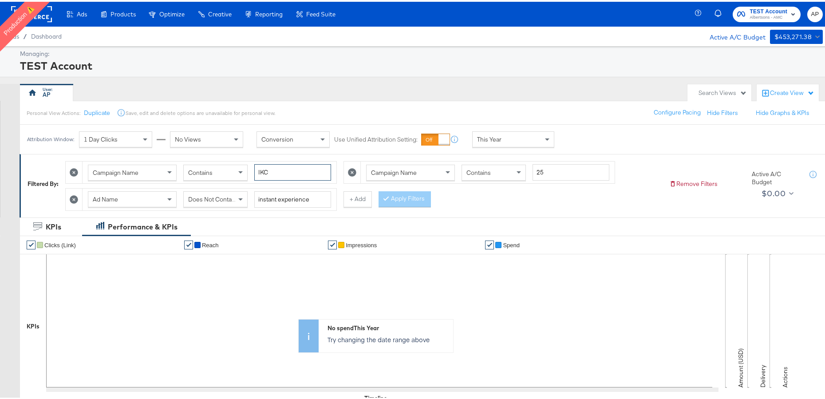
click at [261, 172] on input "IKC" at bounding box center [292, 170] width 77 height 16
drag, startPoint x: 430, startPoint y: 197, endPoint x: 425, endPoint y: 197, distance: 5.8
click at [430, 197] on div "Campaign Name Contains iKC Campaign Name Contains 25 Ad Name Does Not Contain i…" at bounding box center [363, 182] width 597 height 54
click at [422, 197] on button "Apply Filters" at bounding box center [404, 197] width 52 height 16
click at [286, 170] on input "iKC" at bounding box center [292, 170] width 77 height 16
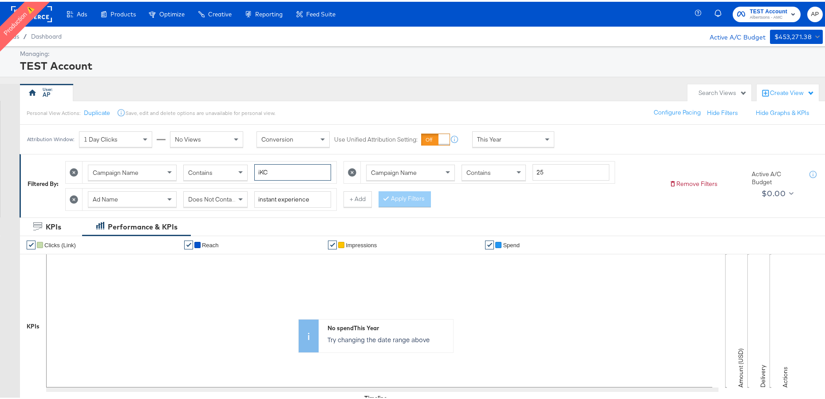
click at [286, 170] on input "iKC" at bounding box center [292, 170] width 77 height 16
type input "KC"
click at [399, 200] on button "Apply Filters" at bounding box center [404, 197] width 52 height 16
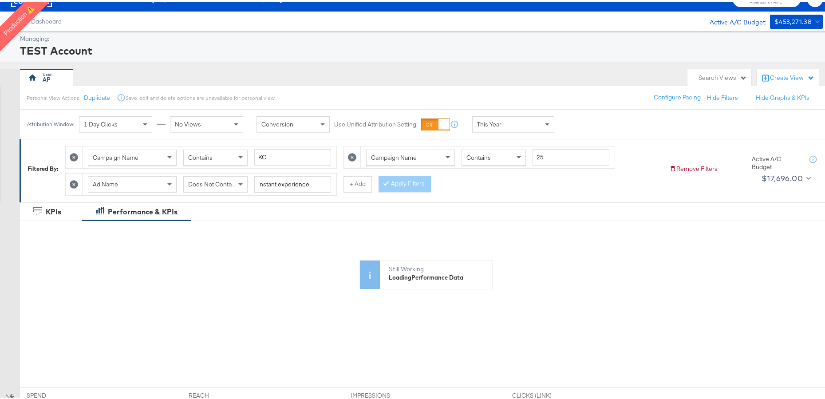
scroll to position [11, 0]
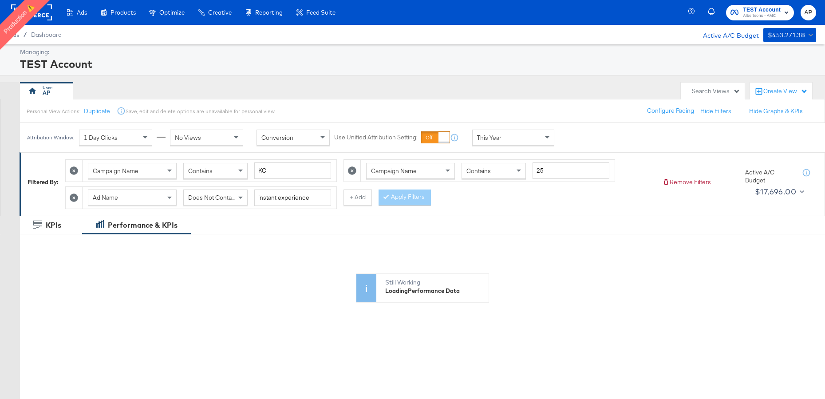
scroll to position [11, 0]
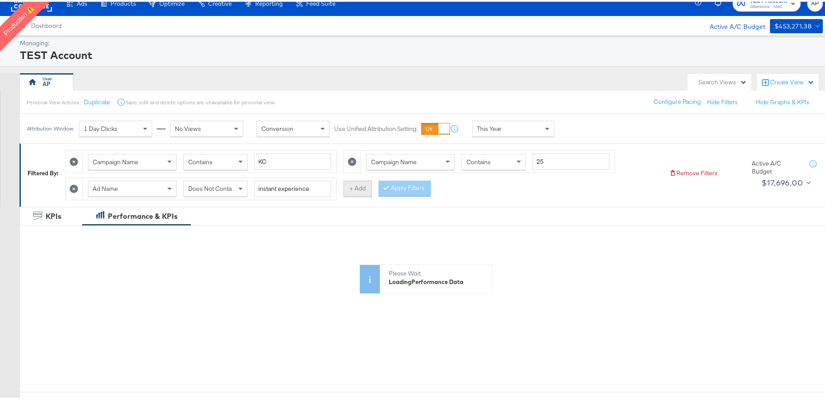
click at [358, 187] on button "+ Add" at bounding box center [357, 187] width 28 height 16
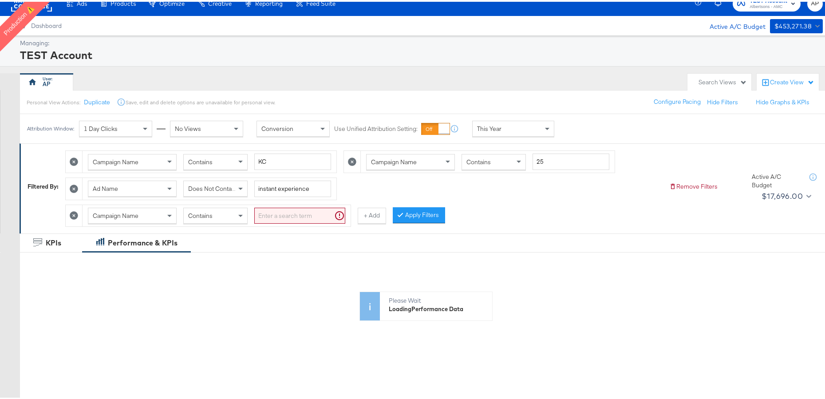
click at [281, 213] on input "search" at bounding box center [299, 214] width 91 height 16
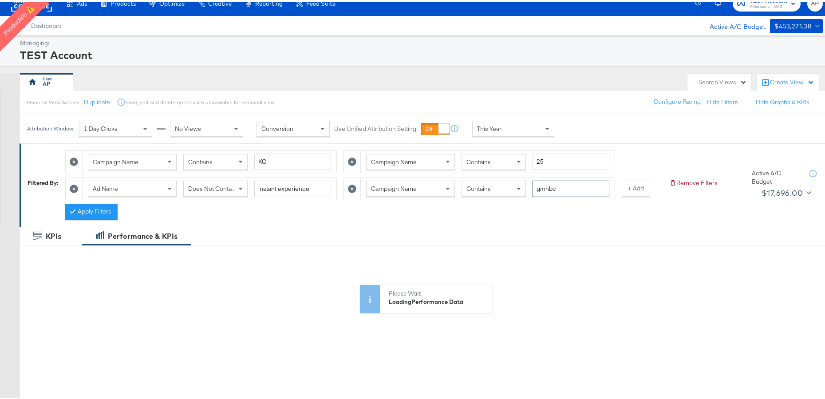
type input "gmhbc"
click at [82, 214] on button "Apply Filters" at bounding box center [91, 210] width 52 height 16
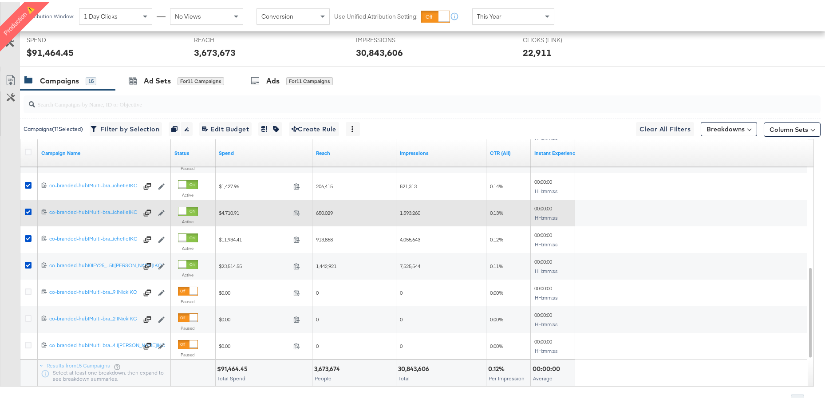
scroll to position [441, 0]
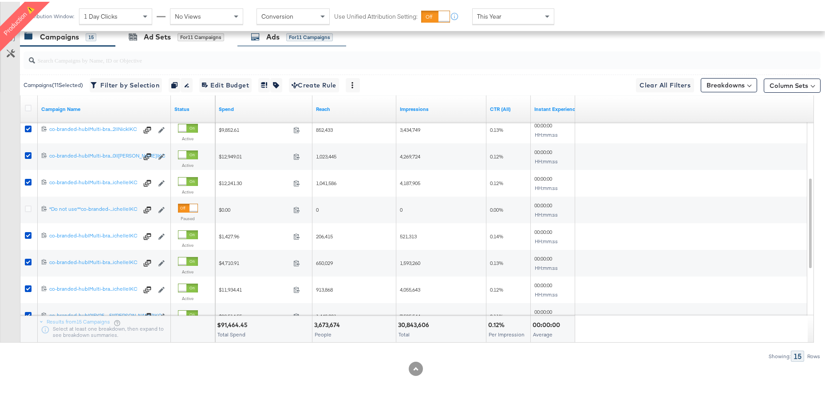
click at [277, 36] on div "Ads" at bounding box center [272, 35] width 13 height 10
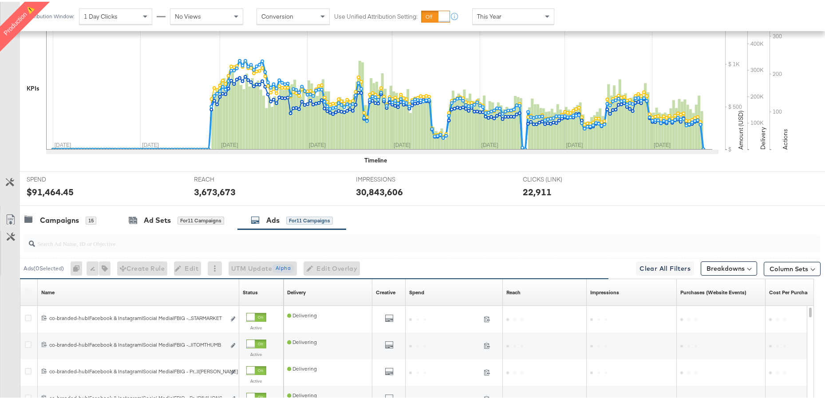
scroll to position [337, 0]
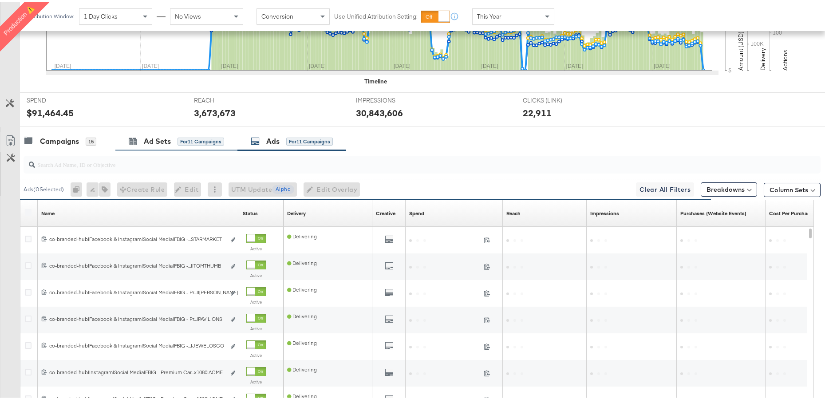
click at [138, 145] on div "Ad Sets for 11 Campaigns" at bounding box center [176, 139] width 122 height 19
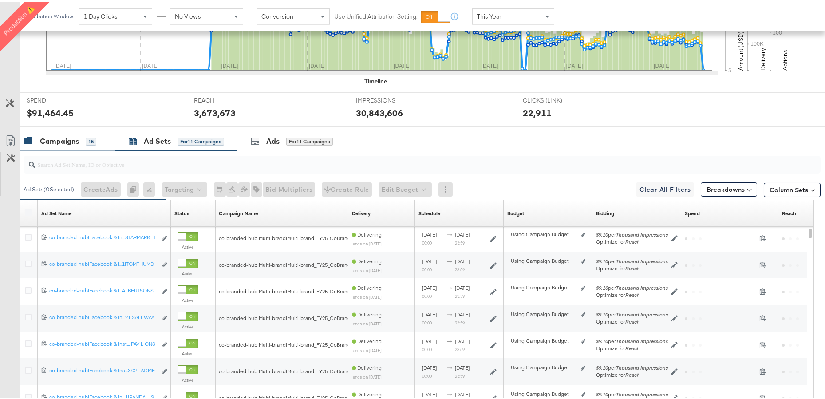
click at [67, 139] on div "Campaigns" at bounding box center [59, 139] width 39 height 10
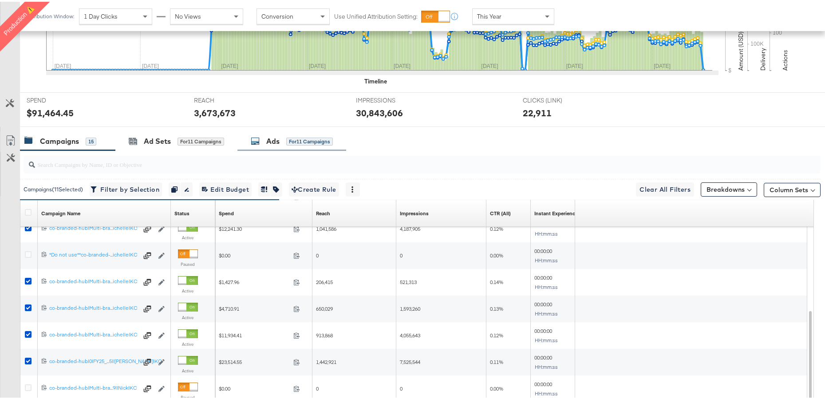
click at [270, 146] on div "Ads for 11 Campaigns" at bounding box center [291, 139] width 109 height 19
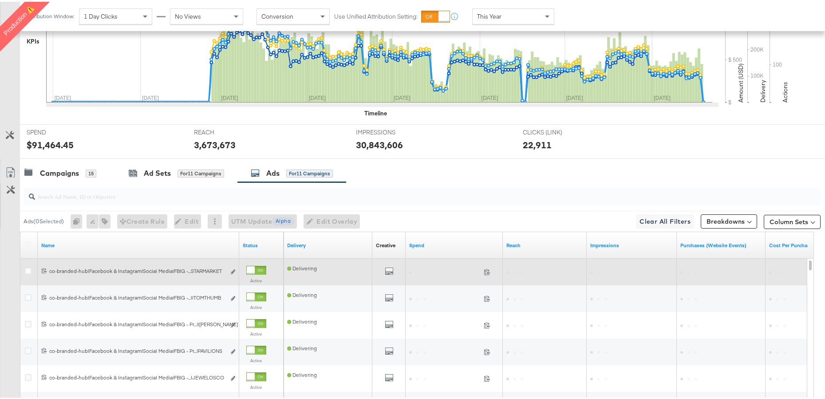
scroll to position [315, 0]
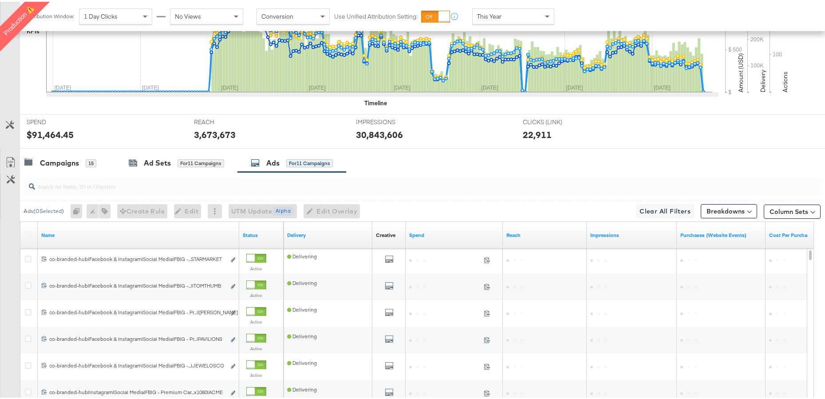
click at [510, 18] on div "This Year" at bounding box center [513, 14] width 81 height 15
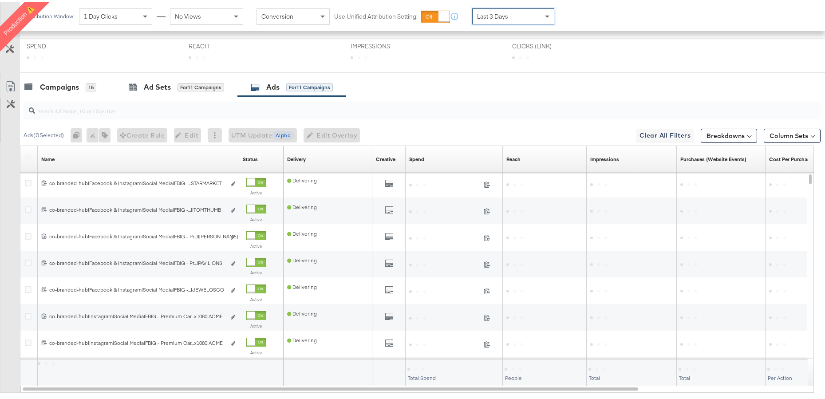
scroll to position [232, 0]
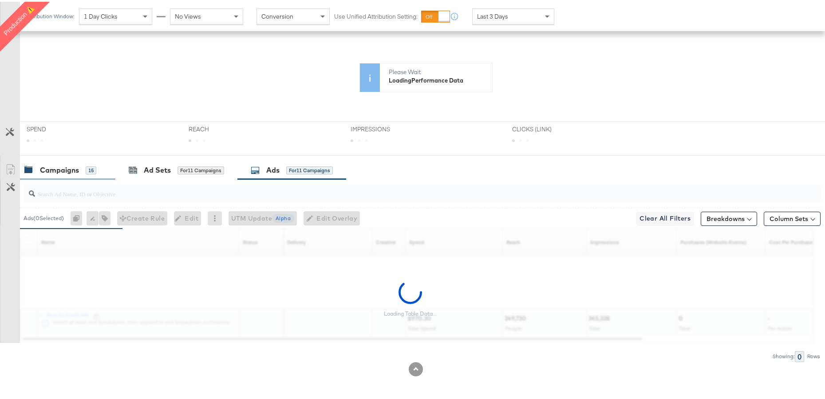
click at [58, 175] on div "Campaigns 15" at bounding box center [67, 168] width 95 height 19
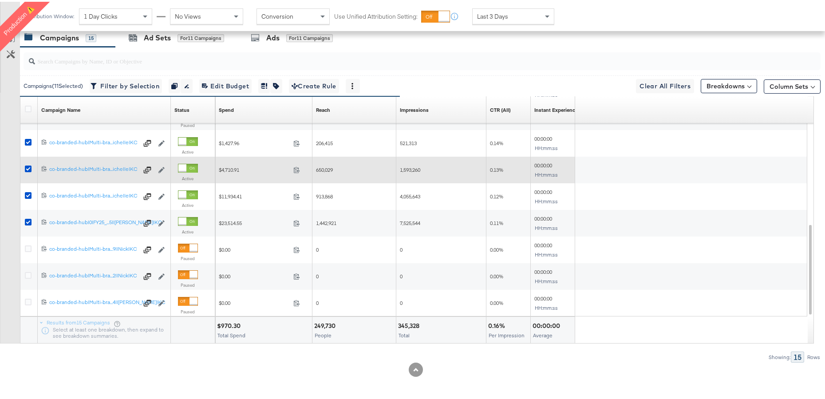
scroll to position [441, 0]
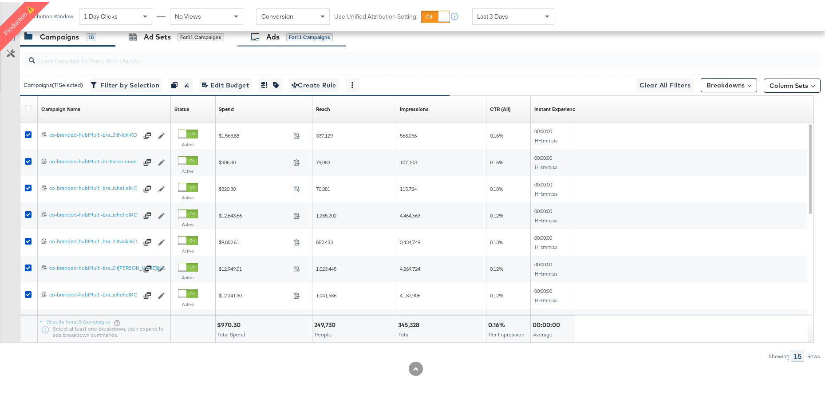
click at [277, 34] on div "Ads" at bounding box center [272, 35] width 13 height 10
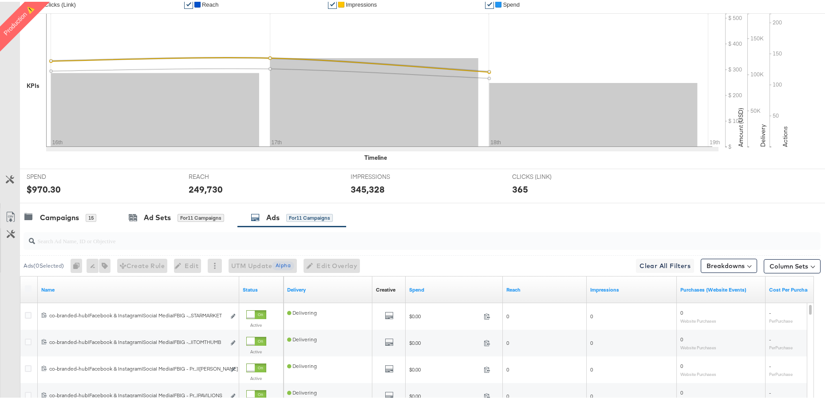
scroll to position [421, 0]
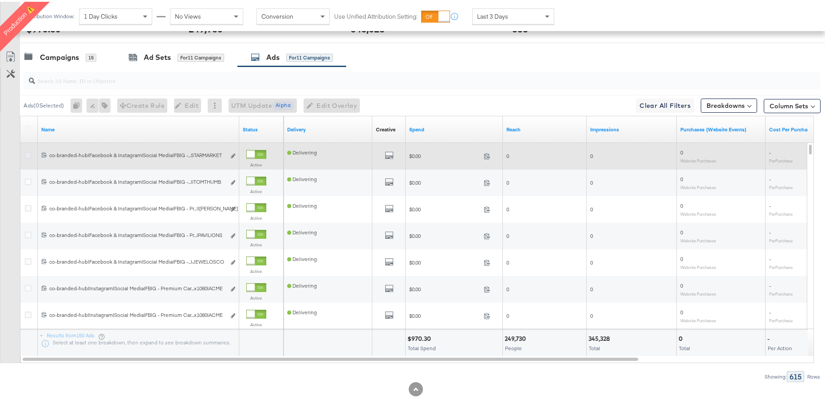
click at [27, 153] on icon at bounding box center [28, 153] width 7 height 7
click at [0, 0] on input "checkbox" at bounding box center [0, 0] width 0 height 0
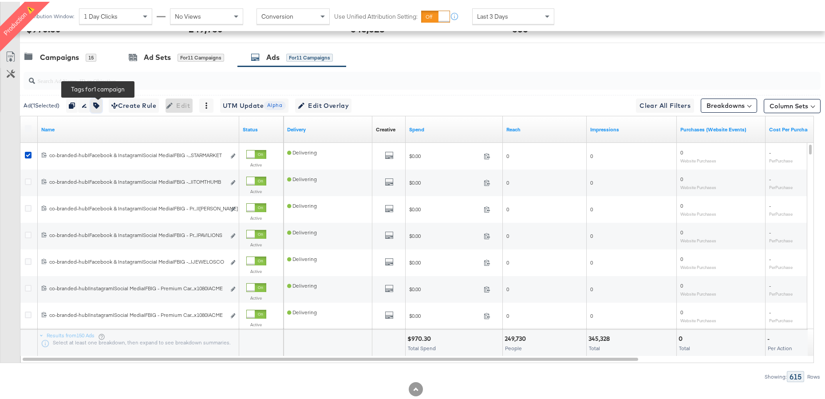
click at [95, 101] on button "button" at bounding box center [97, 104] width 12 height 14
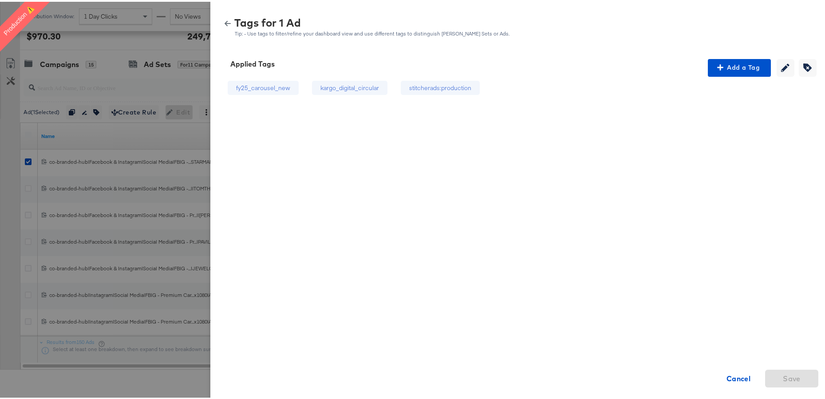
click at [251, 83] on div "fy25_carousel_new" at bounding box center [263, 86] width 54 height 8
click at [225, 23] on icon "button" at bounding box center [228, 22] width 6 height 6
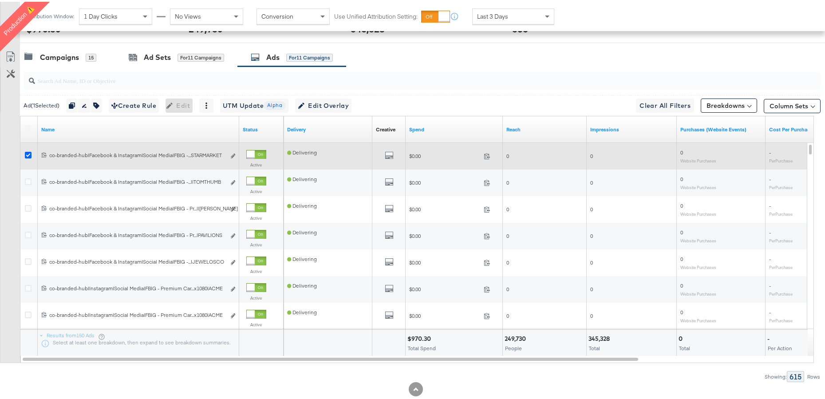
click at [28, 154] on icon at bounding box center [28, 153] width 7 height 7
click at [0, 0] on input "checkbox" at bounding box center [0, 0] width 0 height 0
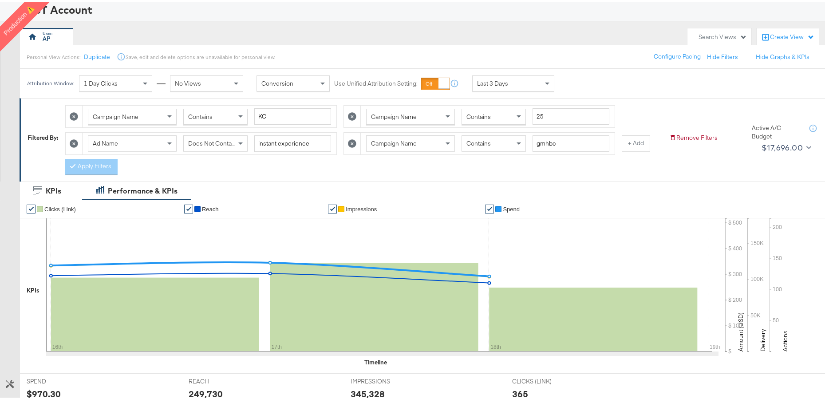
scroll to position [46, 0]
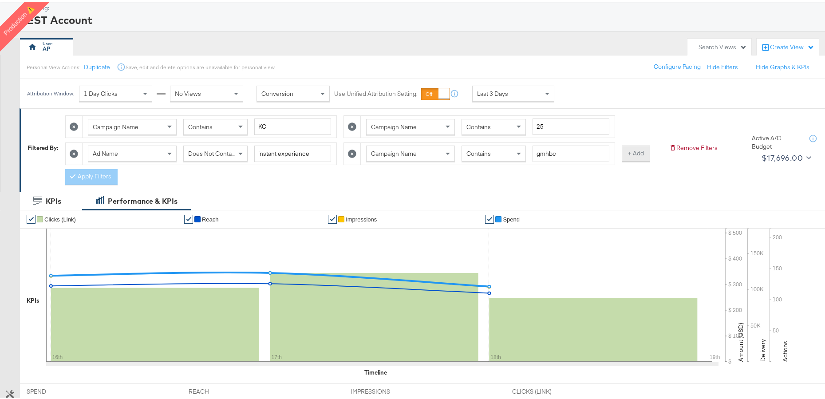
click at [626, 153] on button "+ Add" at bounding box center [636, 152] width 28 height 16
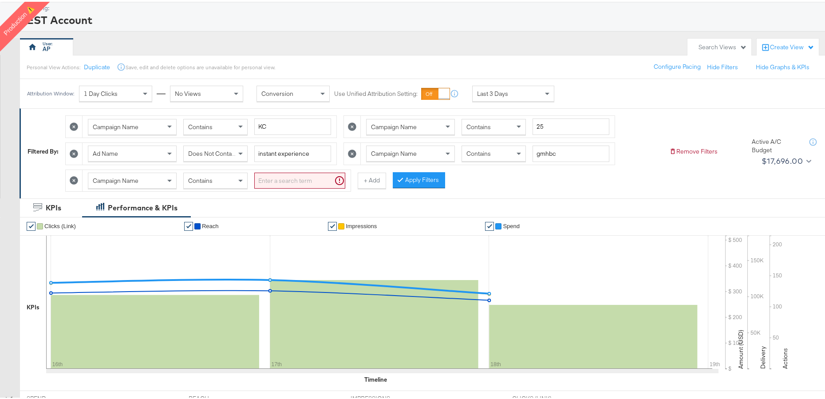
click at [155, 178] on div "Campaign Name" at bounding box center [132, 178] width 88 height 15
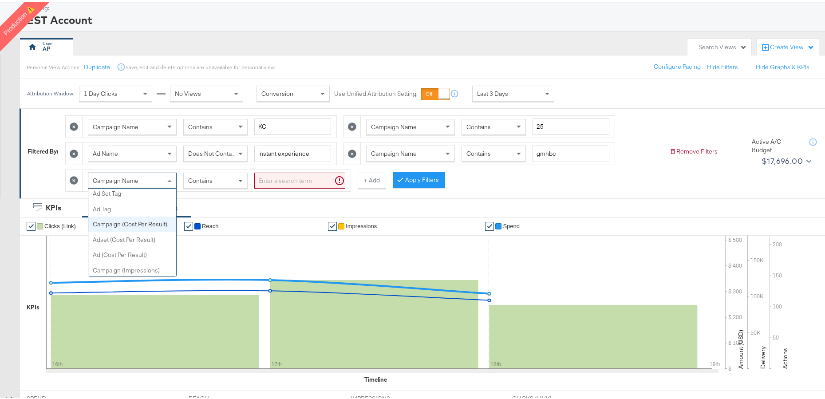
scroll to position [338, 0]
click at [19, 268] on div "Customize KPIs ✔ Clicks (Link) ✔ Reach ✔ Impressions ✔ Spend KPIs Sat, Aug 16th…" at bounding box center [416, 319] width 832 height 208
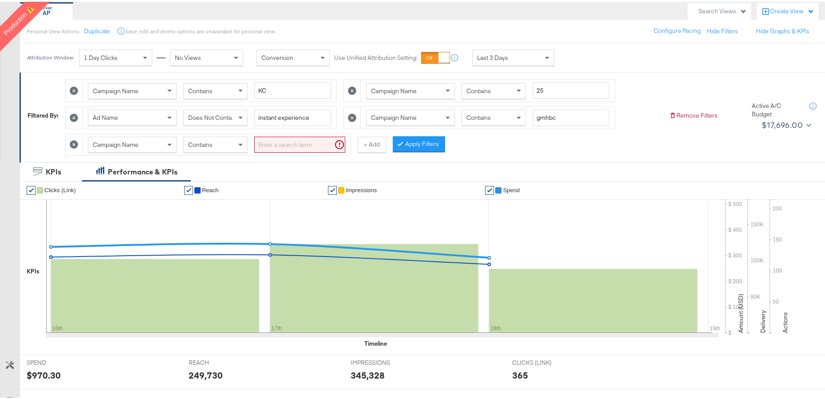
scroll to position [283, 0]
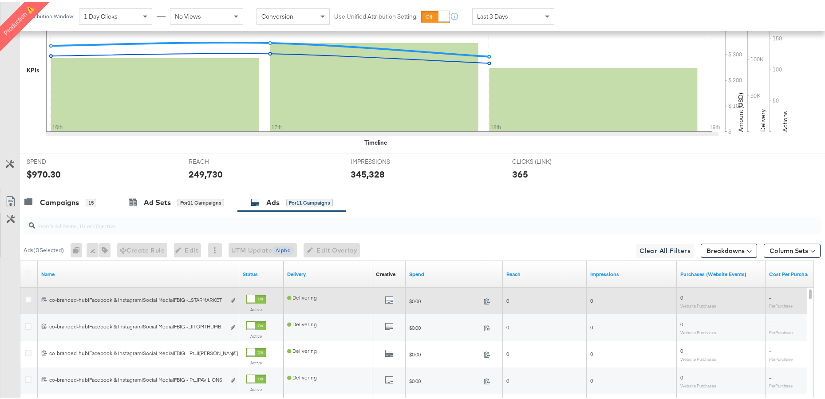
click at [29, 296] on icon at bounding box center [28, 298] width 7 height 7
click at [0, 0] on input "checkbox" at bounding box center [0, 0] width 0 height 0
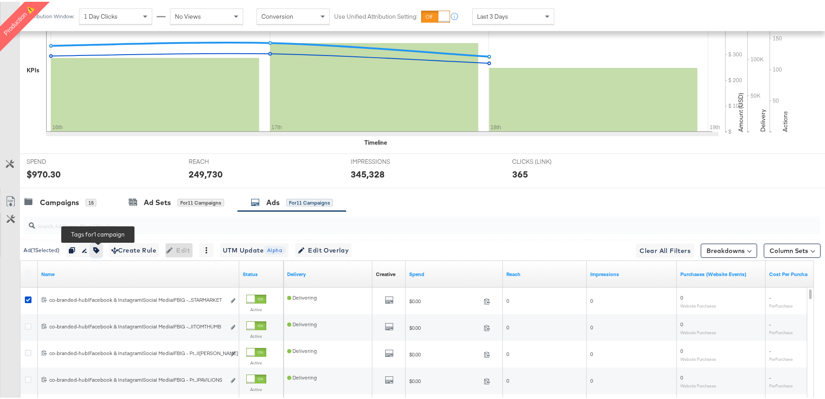
click at [99, 249] on icon "button" at bounding box center [96, 248] width 6 height 6
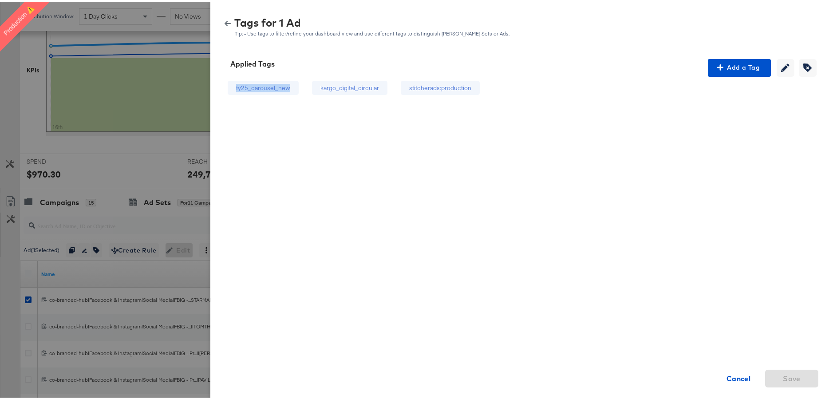
drag, startPoint x: 263, startPoint y: 86, endPoint x: 222, endPoint y: 86, distance: 40.8
click at [228, 86] on div "fy25_carousel_new" at bounding box center [263, 86] width 71 height 15
copy div "fy25_carousel_new"
click at [234, 22] on div "Tags for 1 Ad" at bounding box center [372, 21] width 276 height 10
click at [225, 22] on icon "button" at bounding box center [228, 22] width 6 height 6
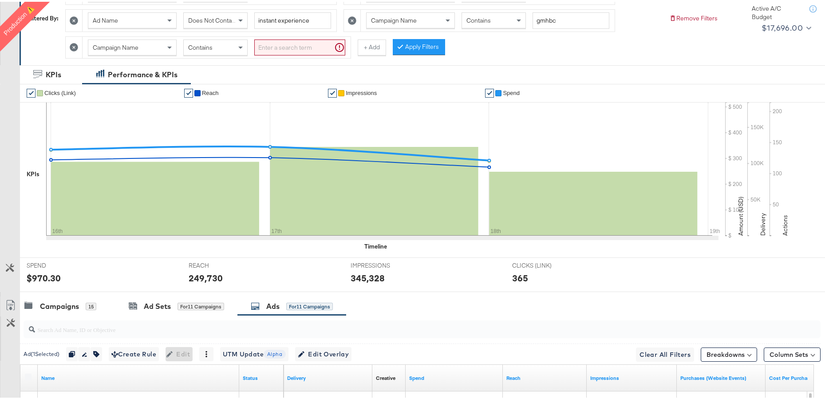
scroll to position [0, 0]
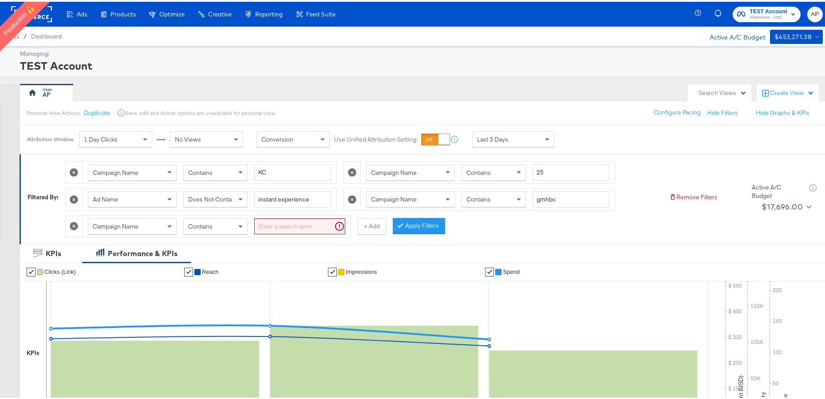
click at [158, 225] on div "Campaign Name" at bounding box center [132, 224] width 88 height 15
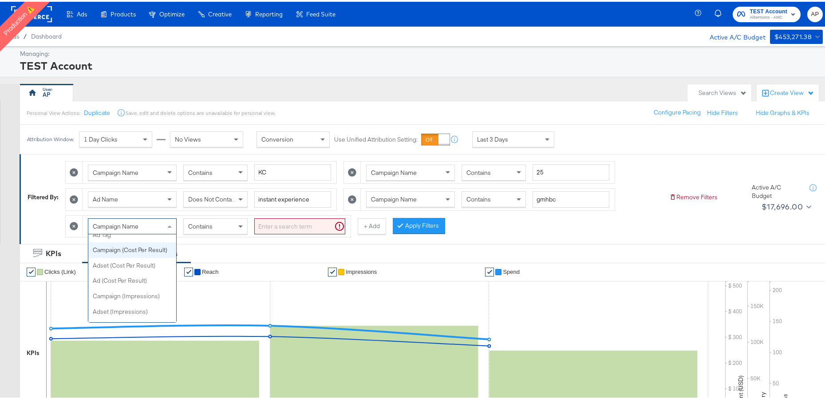
scroll to position [359, 0]
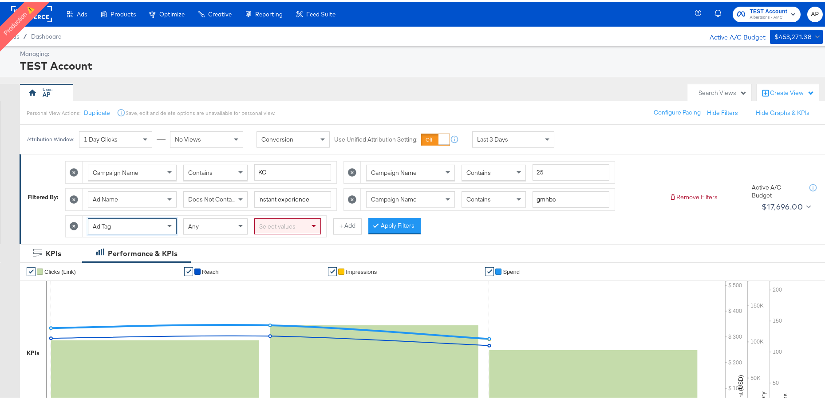
click at [218, 225] on div "Any" at bounding box center [215, 224] width 63 height 15
click at [273, 227] on div "Select values" at bounding box center [288, 224] width 66 height 15
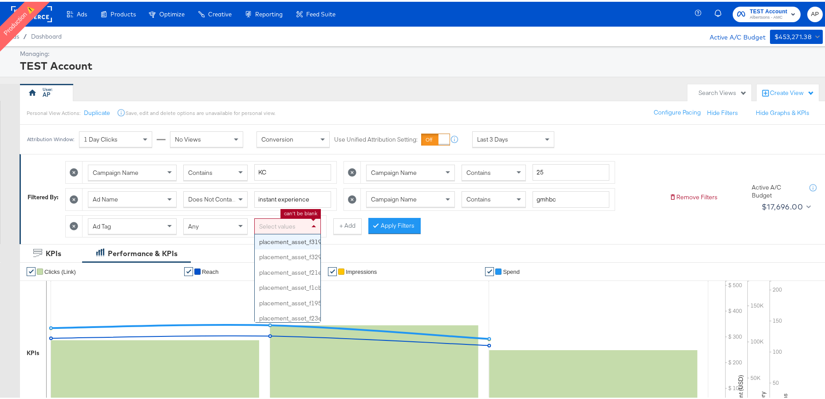
click at [290, 223] on div "Select values" at bounding box center [288, 224] width 66 height 15
paste input "fy25_carousel_new"
type input "fy25_carousel_new"
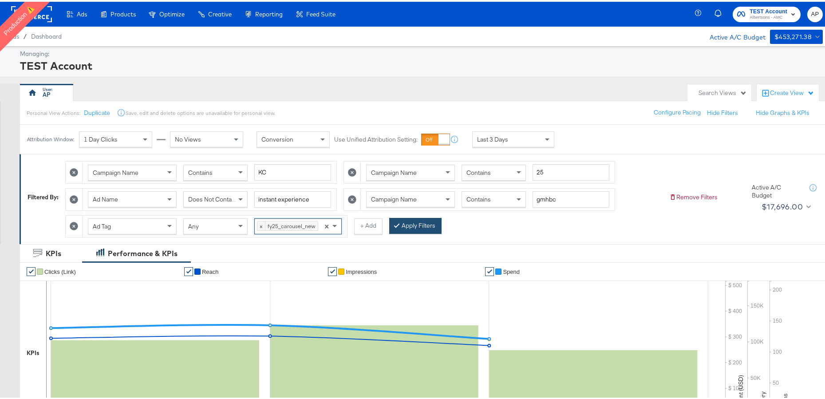
click at [409, 221] on button "Apply Filters" at bounding box center [415, 224] width 52 height 16
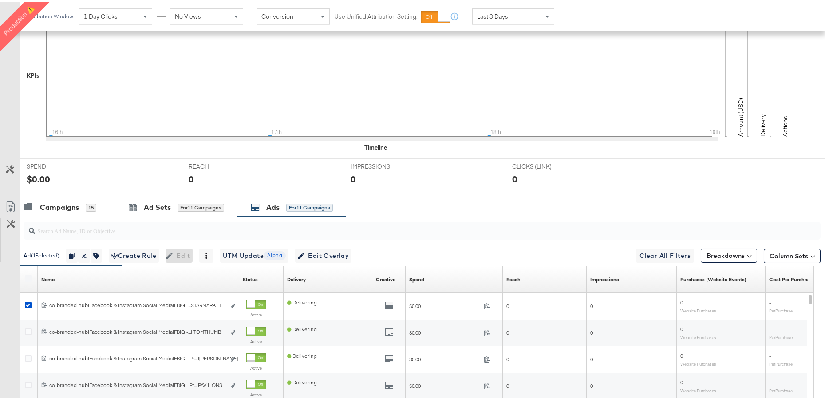
scroll to position [436, 0]
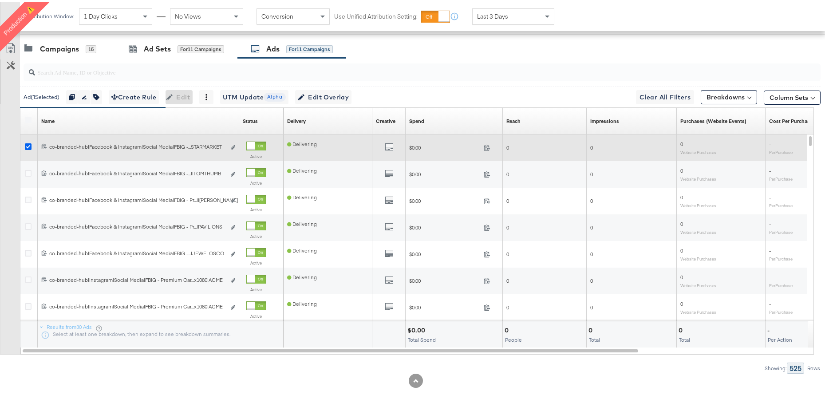
click at [27, 146] on icon at bounding box center [28, 145] width 7 height 7
click at [0, 0] on input "checkbox" at bounding box center [0, 0] width 0 height 0
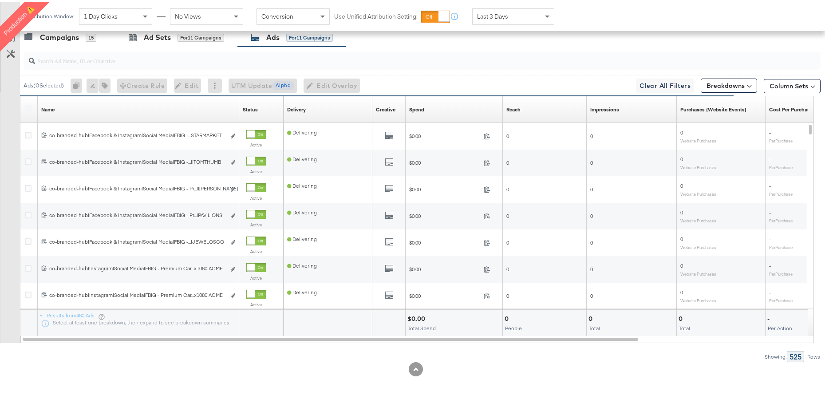
scroll to position [448, 0]
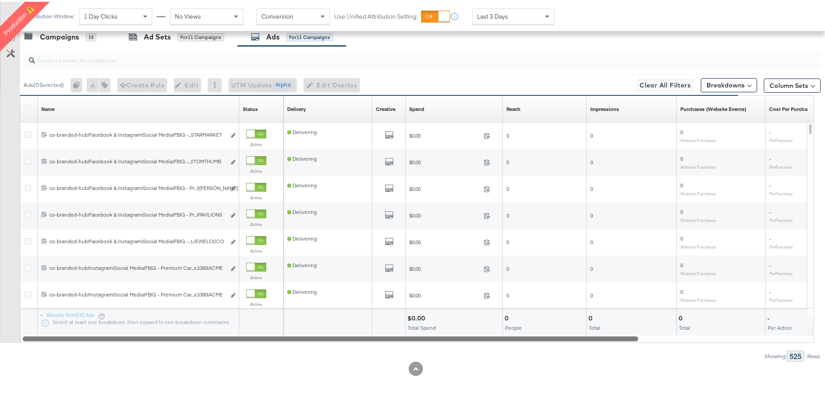
drag, startPoint x: 482, startPoint y: 337, endPoint x: 306, endPoint y: 330, distance: 176.3
click at [306, 339] on div at bounding box center [330, 337] width 615 height 8
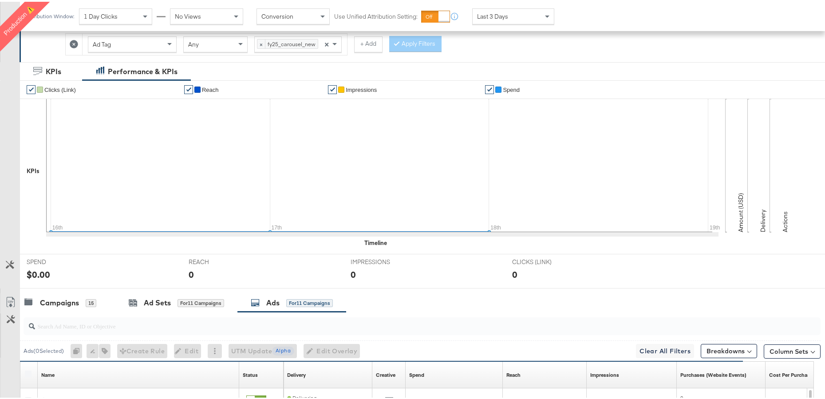
scroll to position [0, 0]
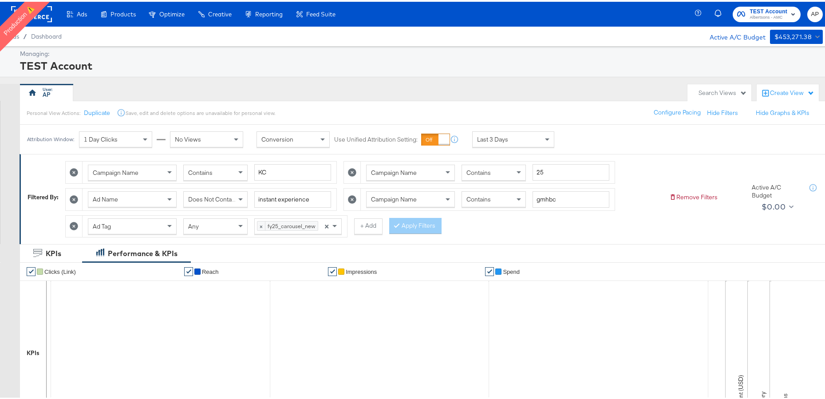
click at [75, 226] on icon at bounding box center [74, 224] width 8 height 8
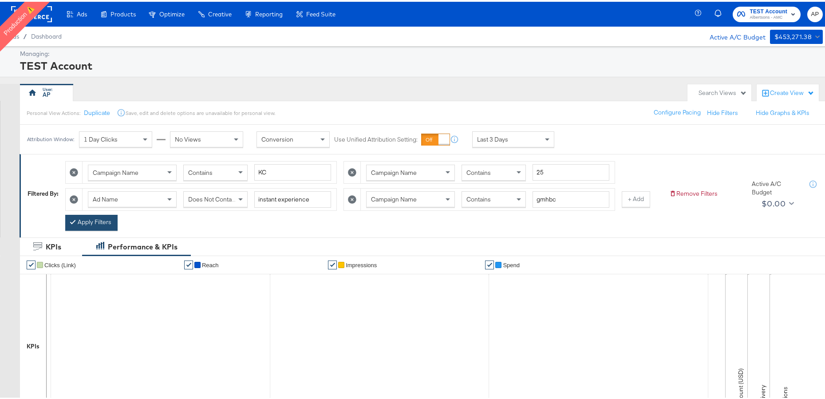
click at [91, 220] on button "Apply Filters" at bounding box center [91, 221] width 52 height 16
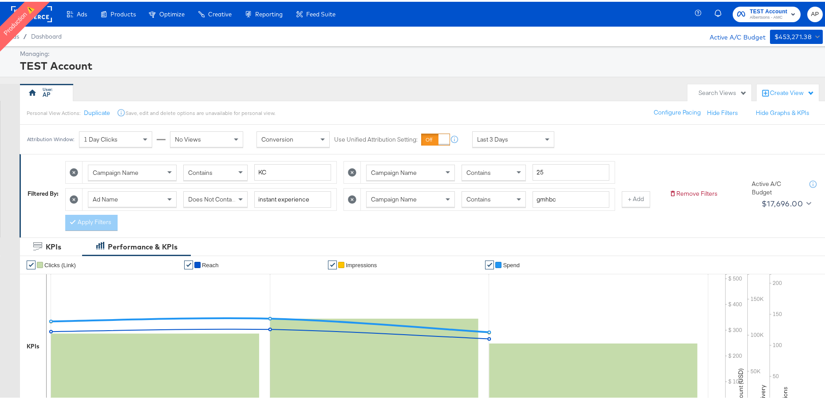
click at [504, 144] on div "Last 3 Days" at bounding box center [513, 137] width 81 height 15
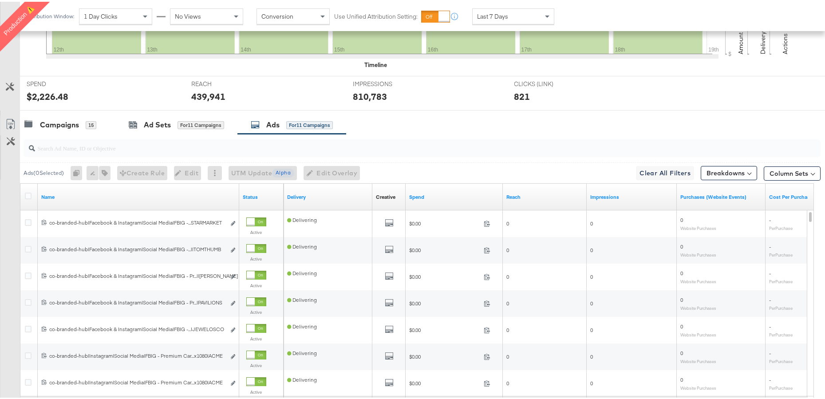
scroll to position [353, 0]
click at [29, 195] on icon at bounding box center [28, 194] width 7 height 7
click at [0, 0] on input "checkbox" at bounding box center [0, 0] width 0 height 0
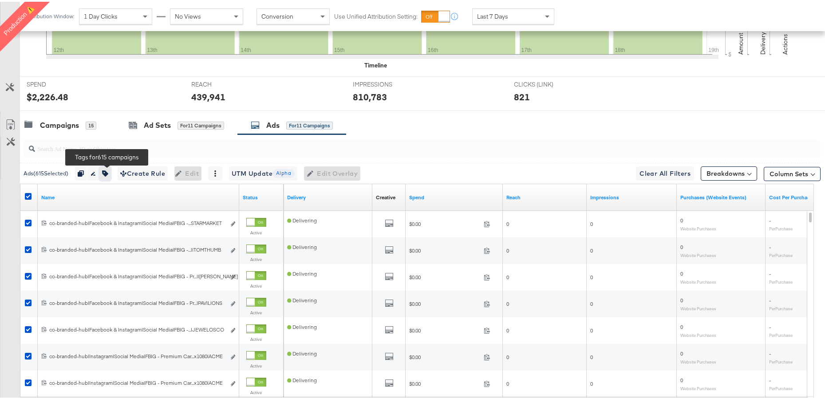
click at [108, 173] on icon "button" at bounding box center [105, 172] width 6 height 6
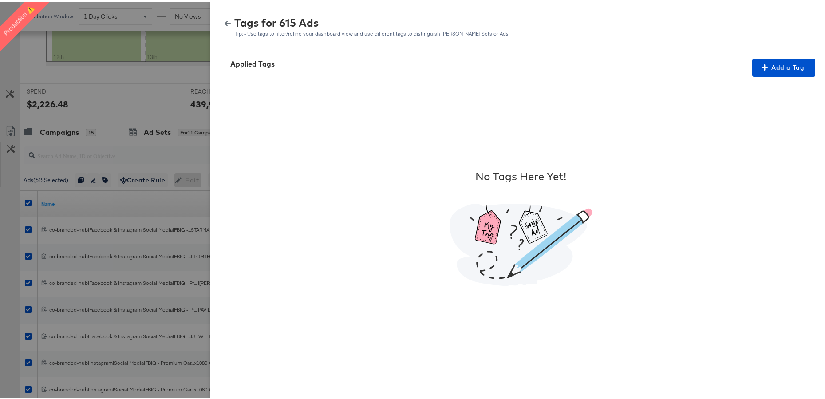
click at [225, 22] on icon "button" at bounding box center [228, 21] width 6 height 5
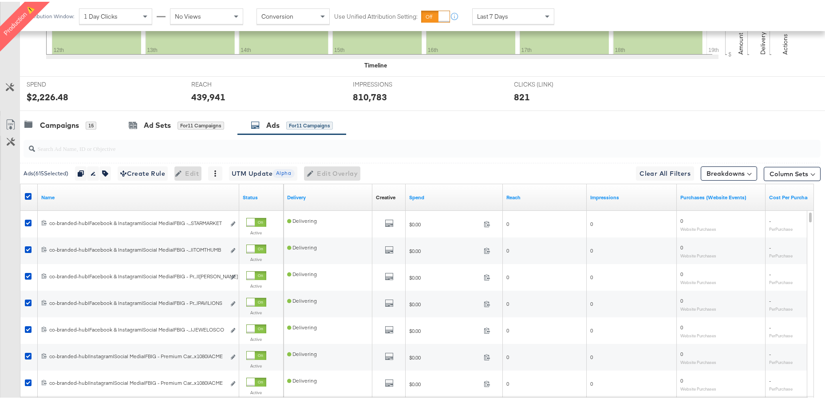
click at [24, 193] on div at bounding box center [29, 196] width 16 height 16
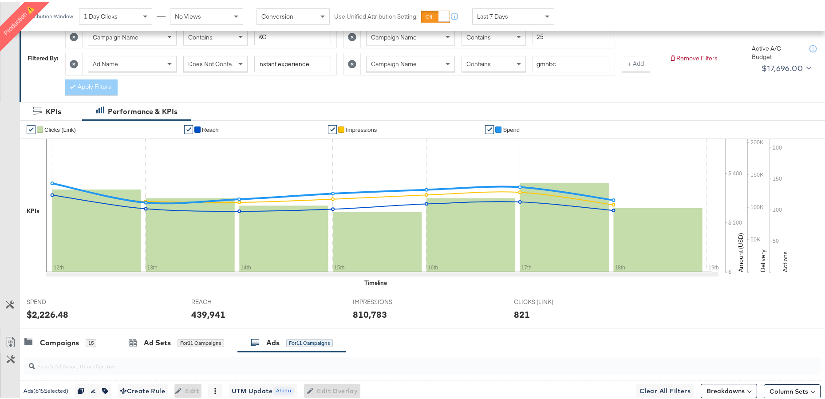
scroll to position [0, 0]
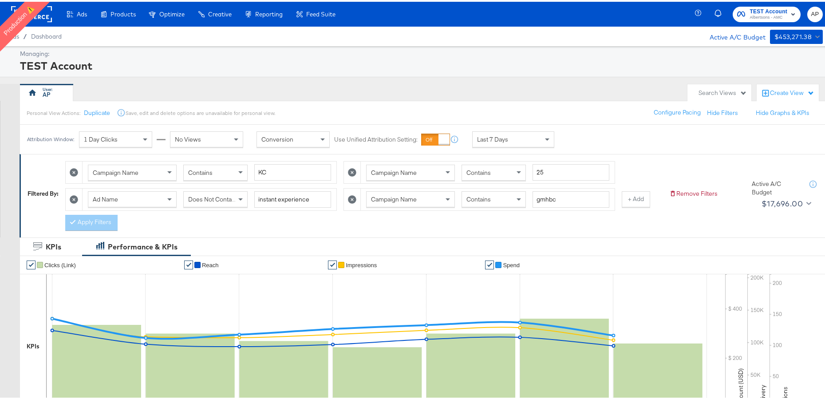
click at [75, 173] on icon at bounding box center [74, 170] width 8 height 8
type input "25"
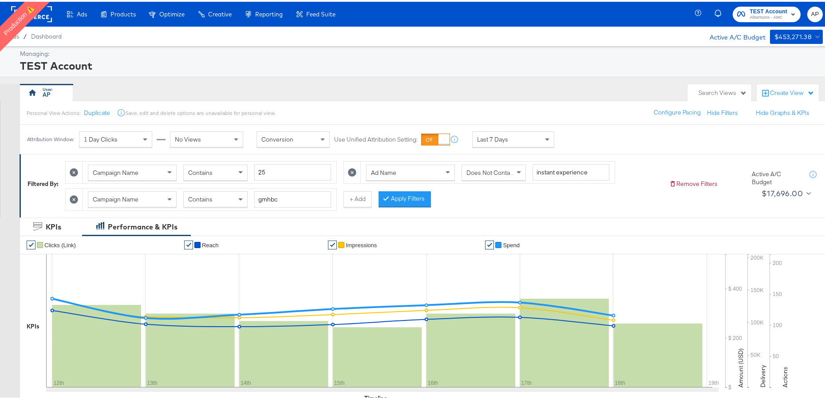
click at [75, 171] on icon at bounding box center [74, 170] width 8 height 8
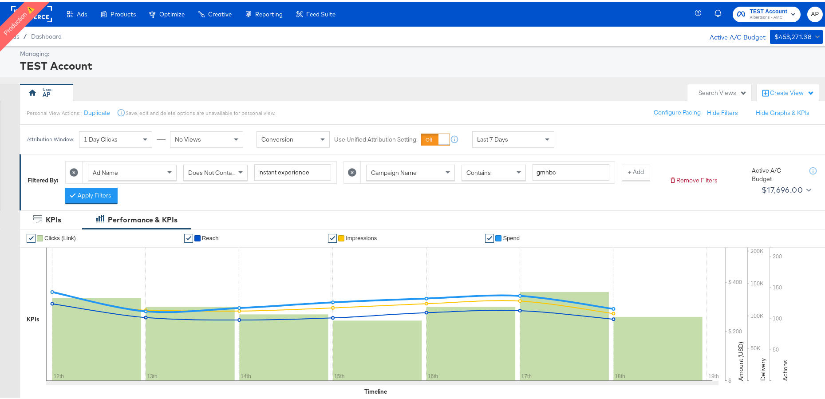
click at [75, 171] on icon at bounding box center [74, 170] width 8 height 8
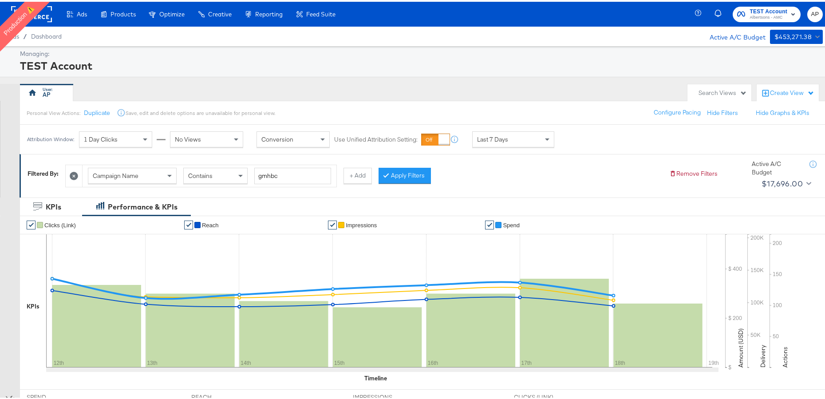
click at [75, 175] on icon at bounding box center [74, 174] width 8 height 8
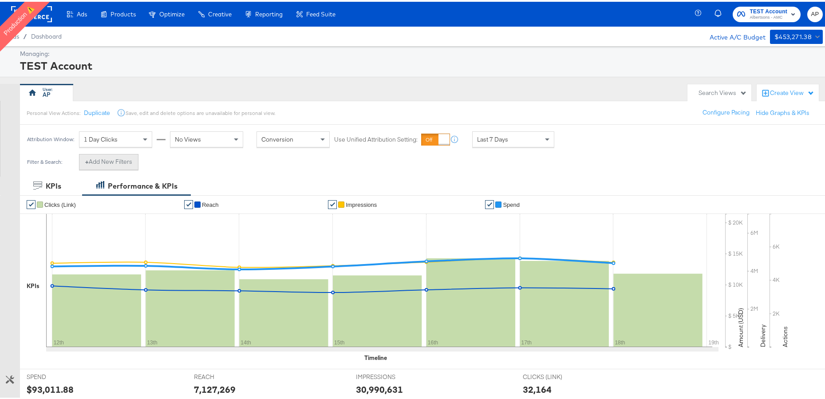
click at [118, 162] on button "+ Add New Filters" at bounding box center [108, 160] width 59 height 16
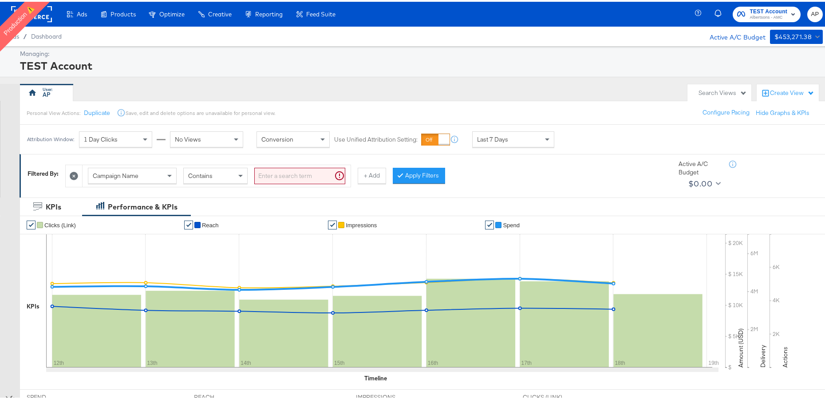
click at [137, 175] on span "Campaign Name" at bounding box center [116, 174] width 46 height 8
type input "adtag"
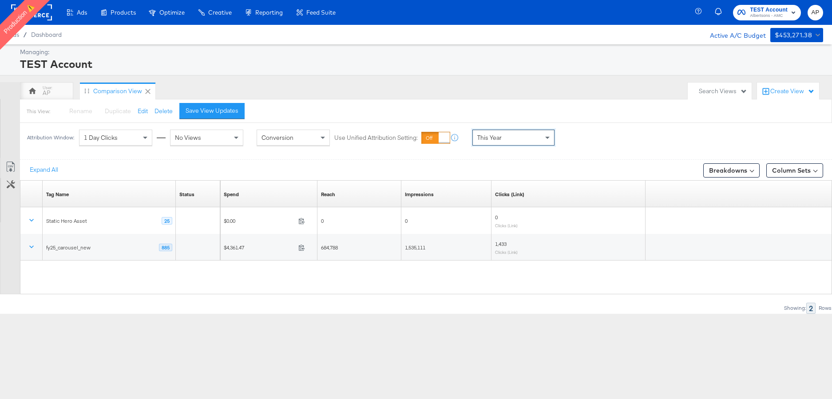
click at [538, 133] on div "This Year" at bounding box center [513, 137] width 81 height 15
click at [549, 138] on span at bounding box center [548, 137] width 11 height 15
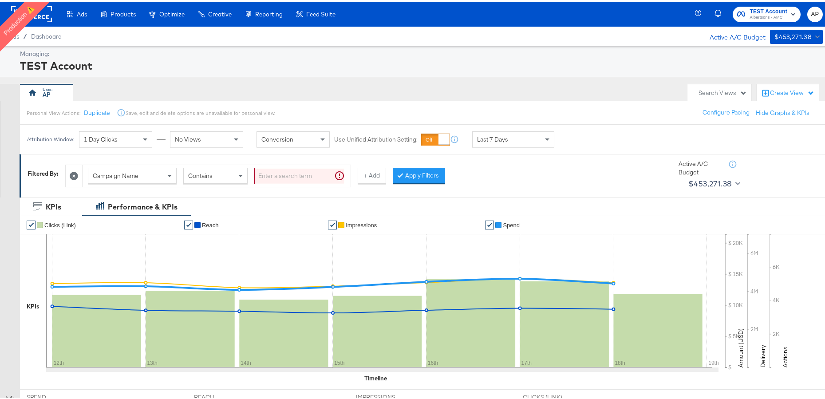
click at [150, 174] on div "Campaign Name" at bounding box center [132, 173] width 88 height 15
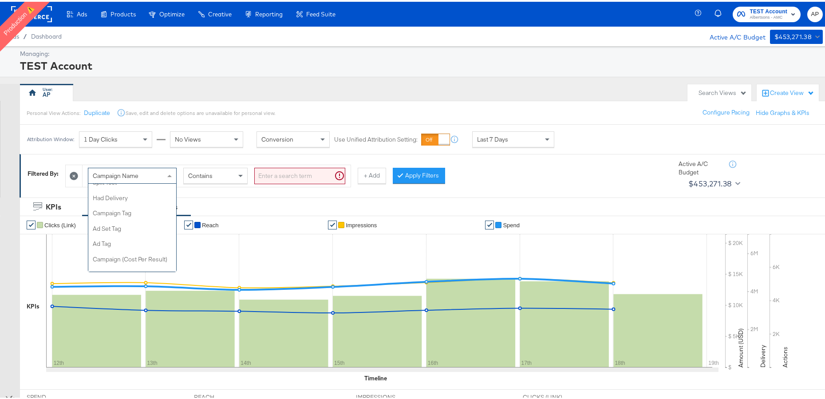
scroll to position [300, 0]
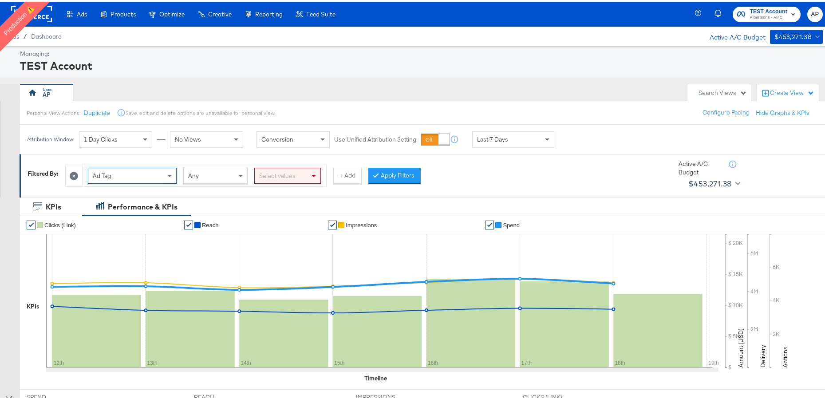
click at [269, 176] on div "Select values" at bounding box center [288, 173] width 66 height 15
type input "fy"
click at [420, 174] on button "Apply Filters" at bounding box center [415, 174] width 52 height 16
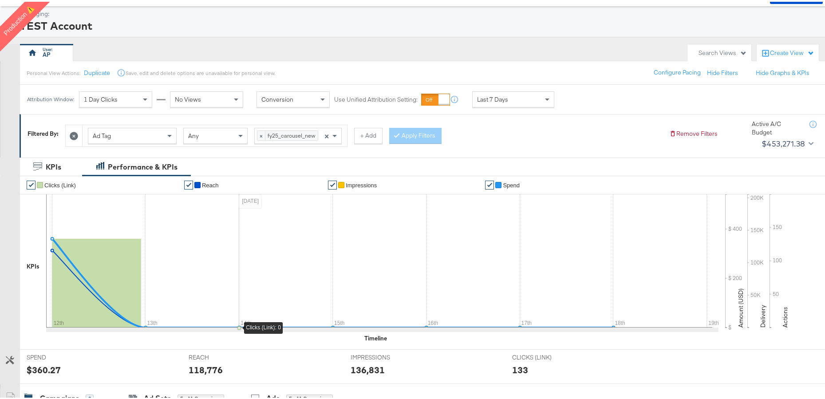
scroll to position [0, 0]
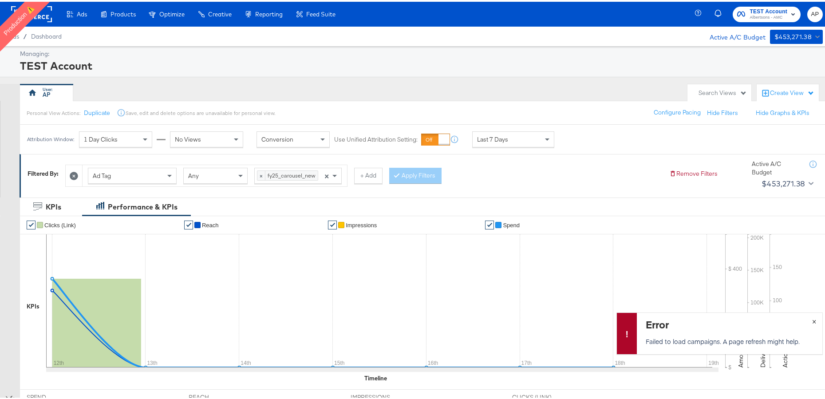
click at [812, 319] on span "×" at bounding box center [814, 319] width 4 height 10
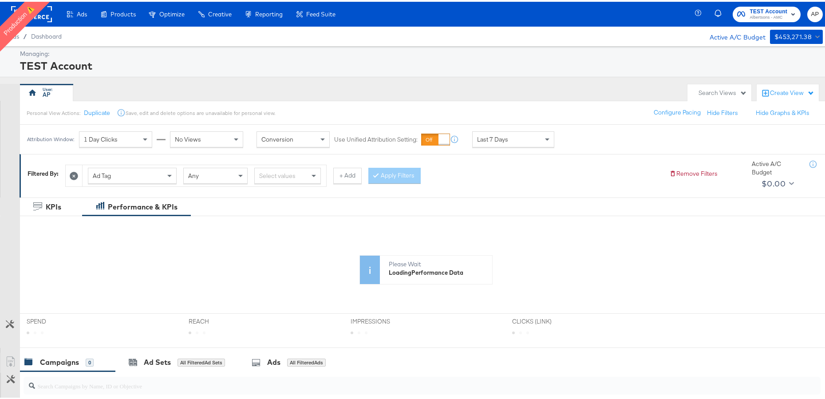
click at [296, 177] on div "Select values" at bounding box center [288, 173] width 66 height 15
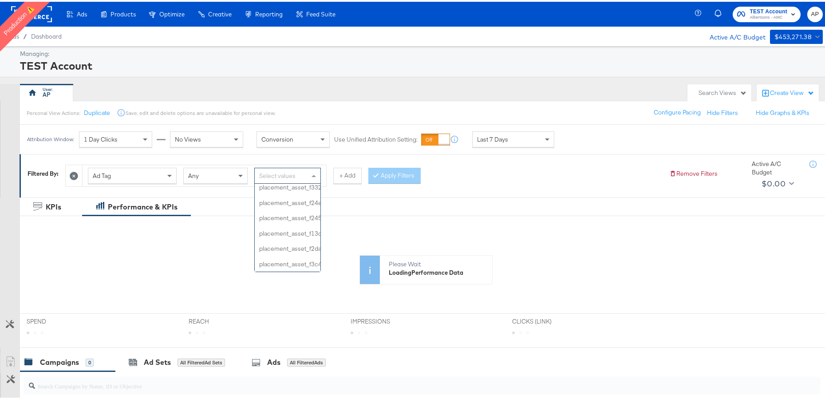
scroll to position [1601, 0]
click at [293, 171] on div "Select values" at bounding box center [288, 173] width 66 height 15
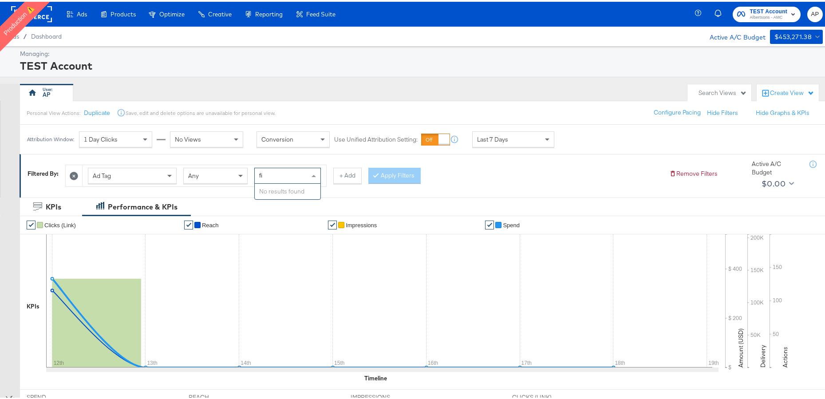
type input "f"
click at [266, 179] on div "Select values" at bounding box center [288, 173] width 66 height 15
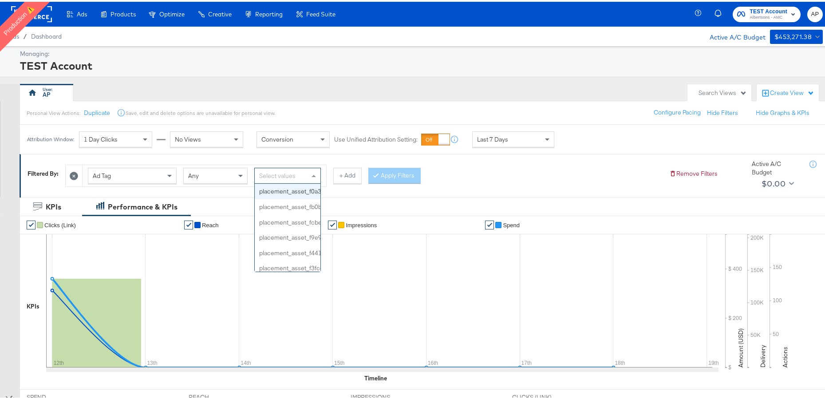
click at [274, 173] on div "Select values" at bounding box center [288, 173] width 66 height 15
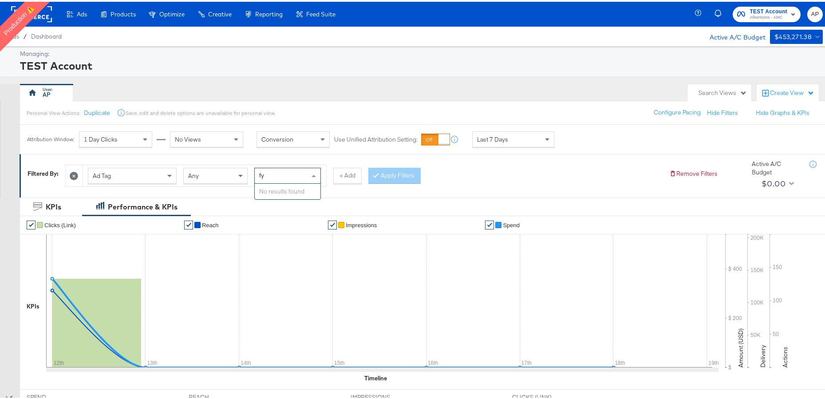
scroll to position [0, 0]
type input "fy"
click at [457, 173] on div "Ad Tag Any Select values + Add Apply Filters" at bounding box center [363, 171] width 597 height 27
click at [48, 19] on rect at bounding box center [31, 12] width 41 height 16
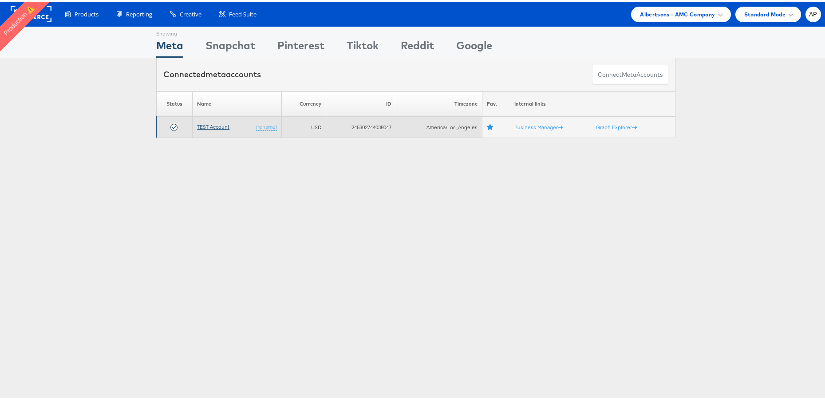
click at [214, 126] on link "TEST Account" at bounding box center [213, 125] width 32 height 7
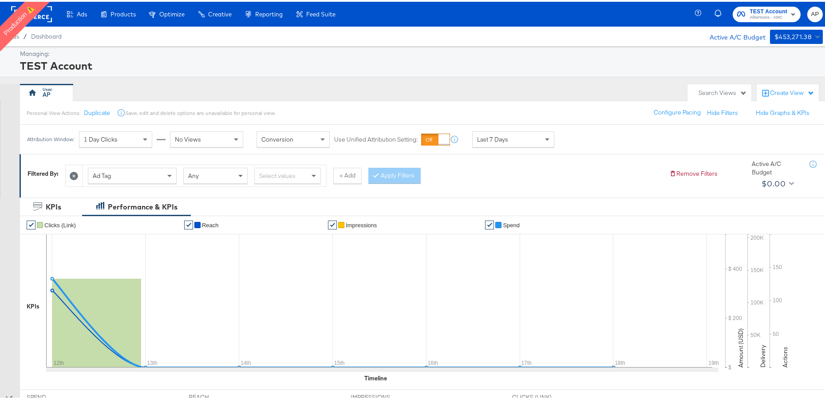
click at [276, 176] on div "Select values" at bounding box center [288, 173] width 66 height 15
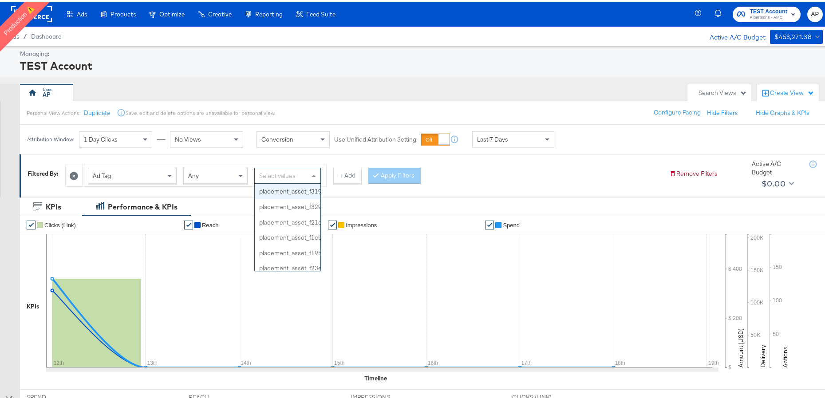
paste input "fy25_carousel_new"
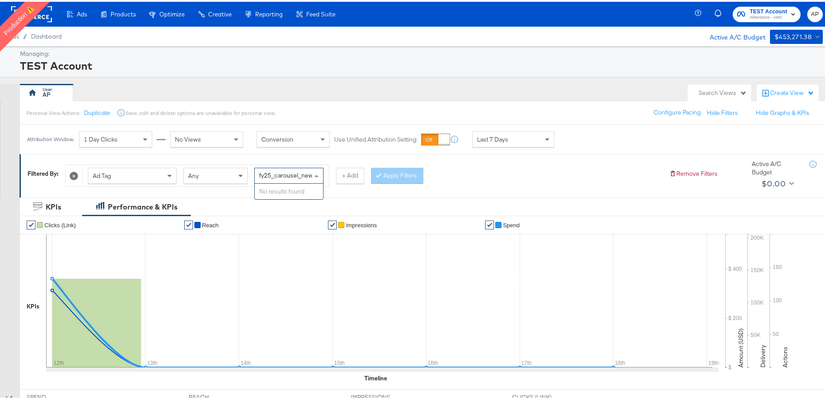
type input "fy25_carousel_new"
click at [347, 193] on div "Filtered By: Ad Tag Any fy25_carousel_new No results found + Add Apply Filters …" at bounding box center [426, 173] width 812 height 43
click at [283, 173] on div "Select values" at bounding box center [288, 173] width 66 height 15
click at [513, 175] on div "Ad Tag Any Select values + Add Apply Filters" at bounding box center [363, 171] width 597 height 27
click at [71, 173] on icon at bounding box center [74, 174] width 8 height 8
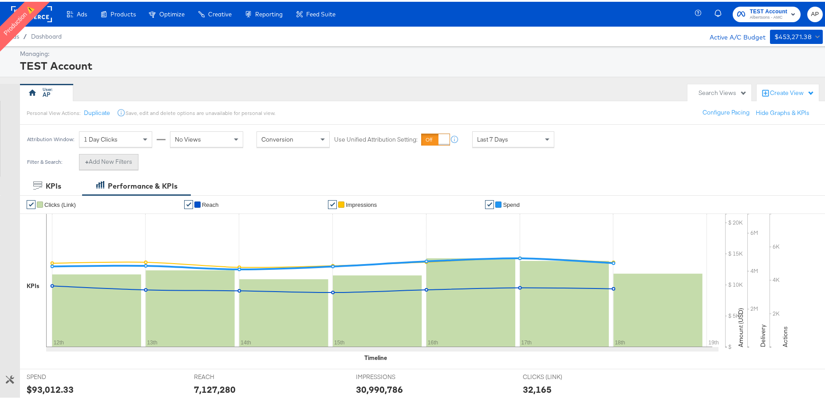
click at [86, 160] on strong "+" at bounding box center [87, 160] width 4 height 8
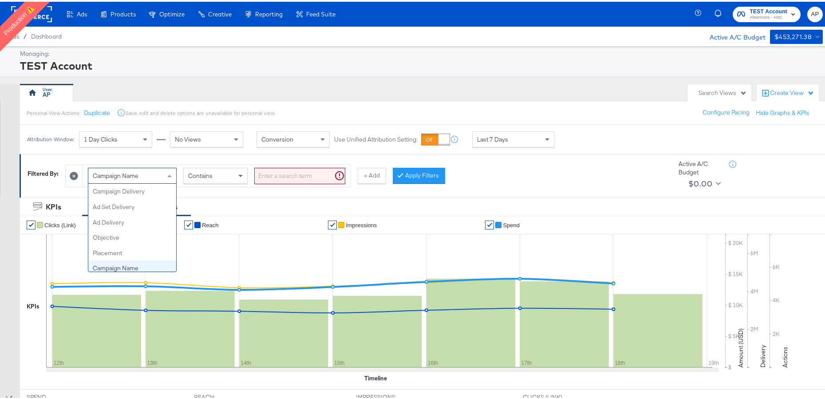
click at [150, 172] on div "Campaign Name" at bounding box center [132, 173] width 88 height 15
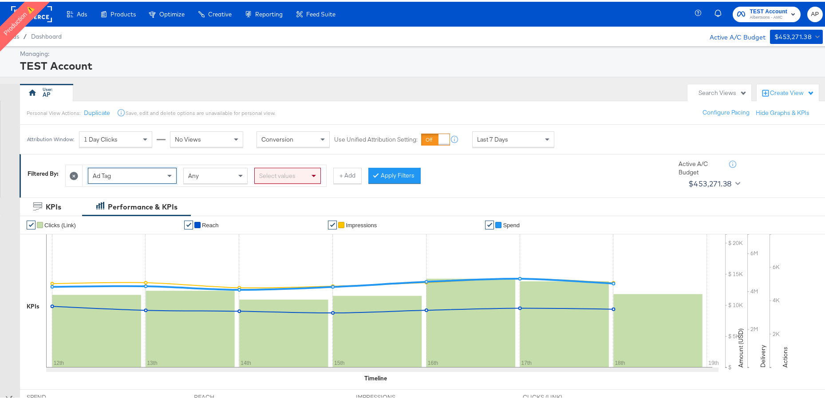
click at [206, 176] on div "Any" at bounding box center [215, 173] width 63 height 15
drag, startPoint x: 222, startPoint y: 186, endPoint x: 232, endPoint y: 185, distance: 9.8
click at [276, 175] on div "Select values" at bounding box center [288, 173] width 66 height 15
type input "f"
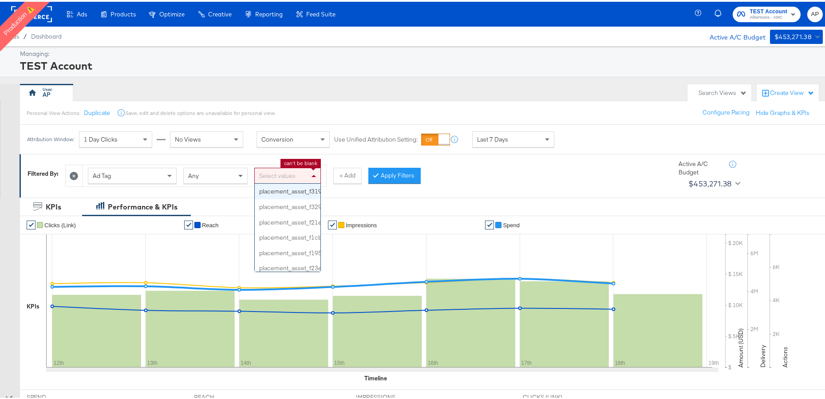
click at [472, 167] on div "Ad Tag Any Select values placement_asset_f319bfc95426fd_1637099008499 placement…" at bounding box center [363, 171] width 597 height 27
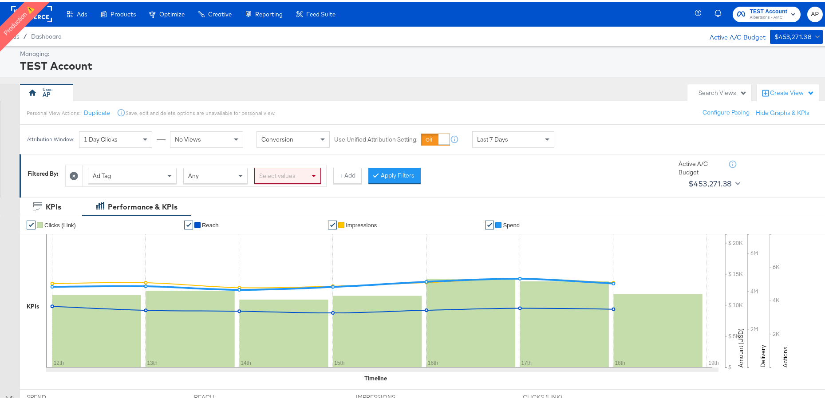
click at [75, 171] on icon at bounding box center [74, 174] width 8 height 8
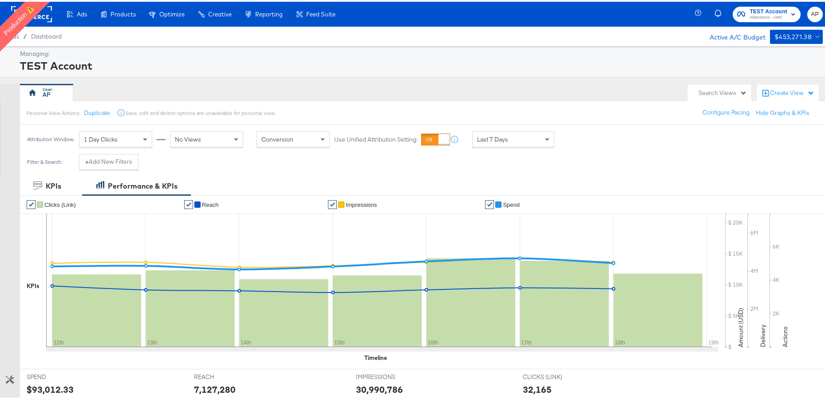
click at [44, 17] on rect at bounding box center [31, 12] width 41 height 16
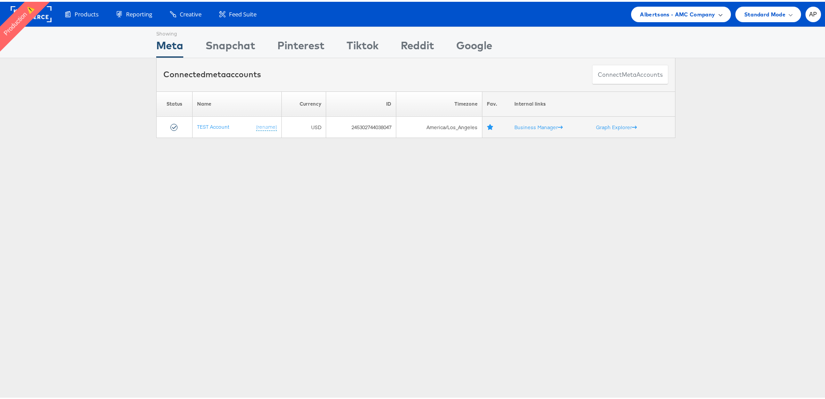
click at [666, 12] on span "Albertsons - AMC Company" at bounding box center [677, 12] width 75 height 9
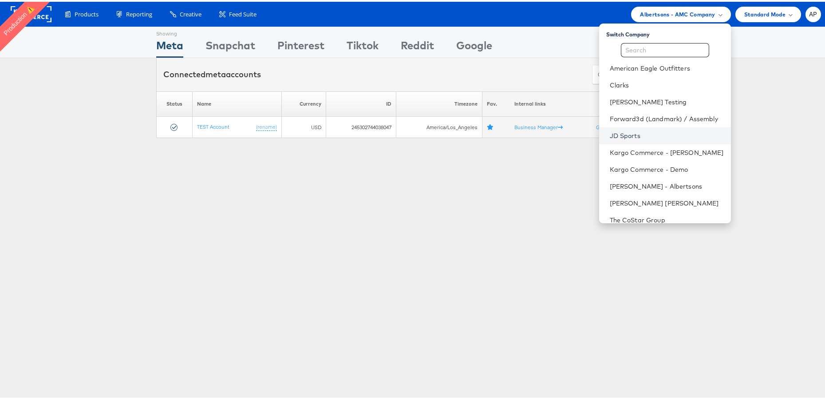
click at [612, 136] on link "JD Sports" at bounding box center [667, 134] width 114 height 9
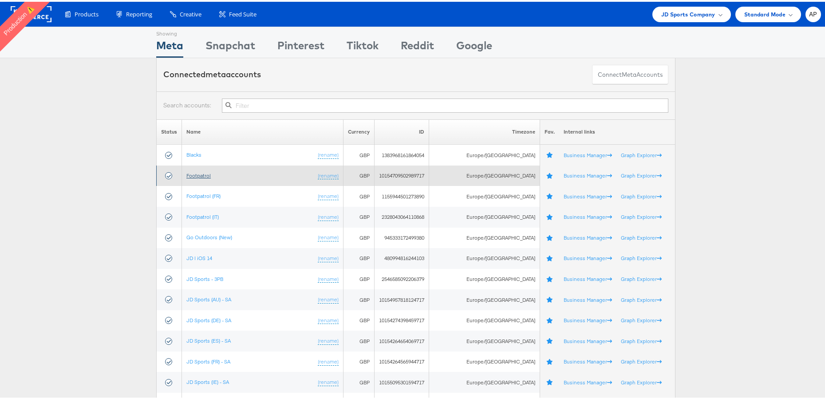
click at [200, 175] on link "Footpatrol" at bounding box center [198, 173] width 24 height 7
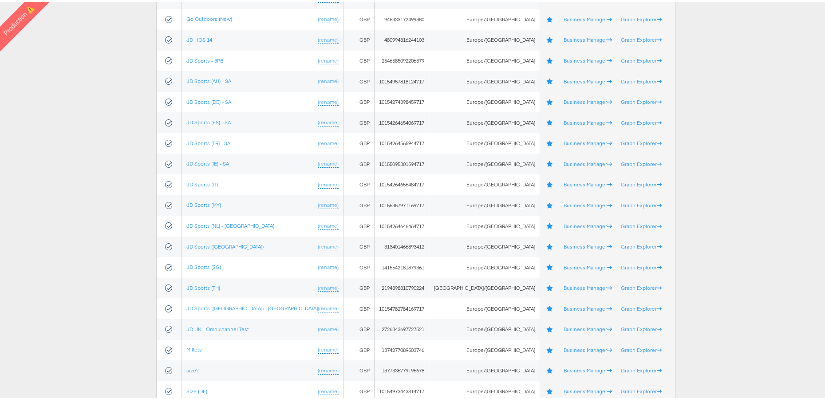
scroll to position [215, 0]
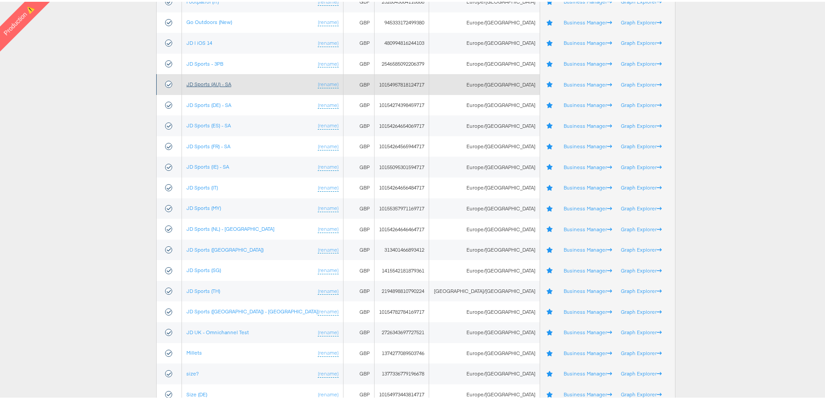
click at [217, 81] on link "JD Sports (AU) - SA" at bounding box center [208, 82] width 45 height 7
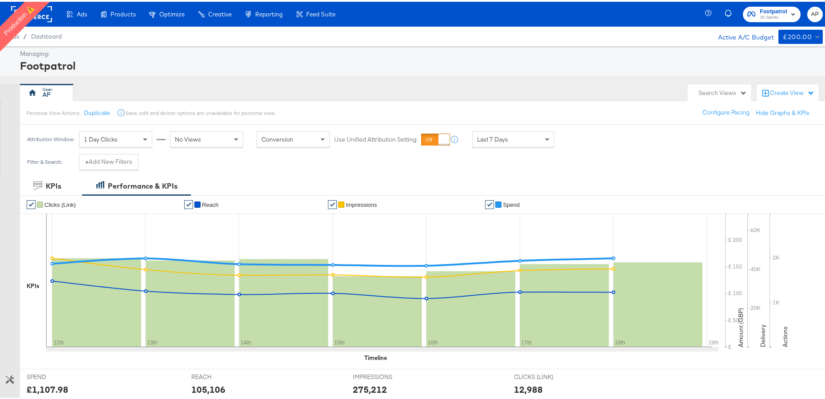
click at [709, 88] on div "Search Views" at bounding box center [722, 91] width 48 height 8
click at [777, 96] on div "Create View" at bounding box center [788, 92] width 62 height 18
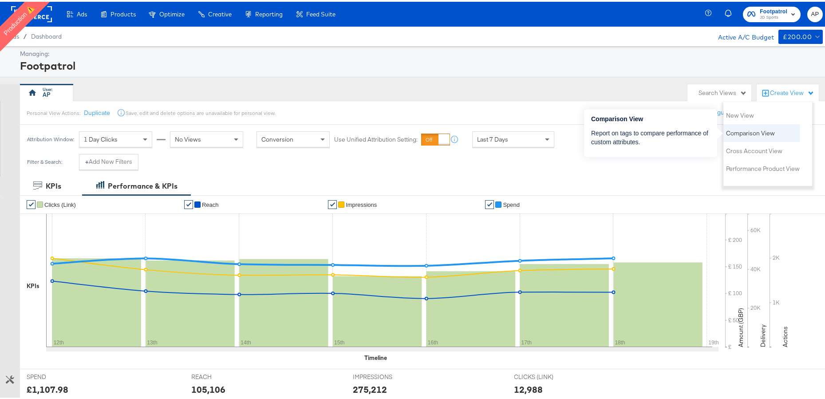
click at [764, 132] on span "Comparison View" at bounding box center [750, 131] width 49 height 8
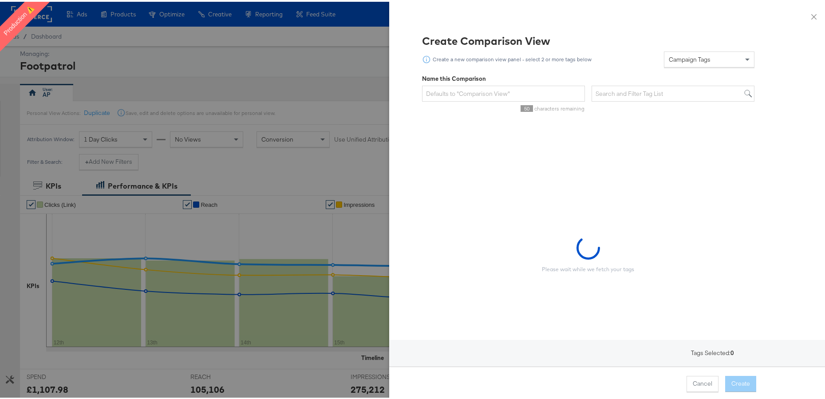
click at [694, 59] on span "Campaign Tags" at bounding box center [690, 58] width 42 height 8
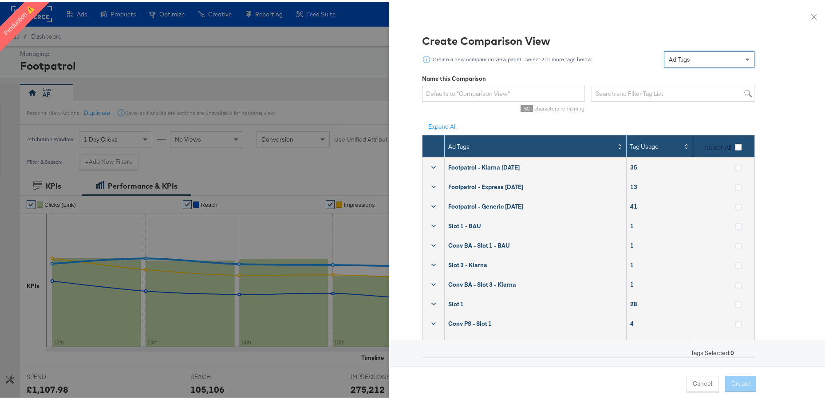
click at [686, 57] on div "Ad Tags" at bounding box center [709, 57] width 90 height 15
click at [401, 134] on div "Create Comparison View Create a new comparison view panel - select 2 or more ta…" at bounding box center [610, 210] width 421 height 357
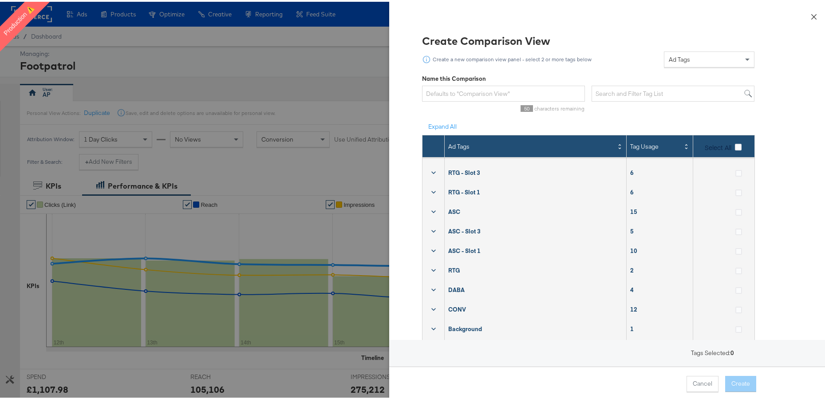
click at [810, 13] on icon "close" at bounding box center [813, 15] width 7 height 7
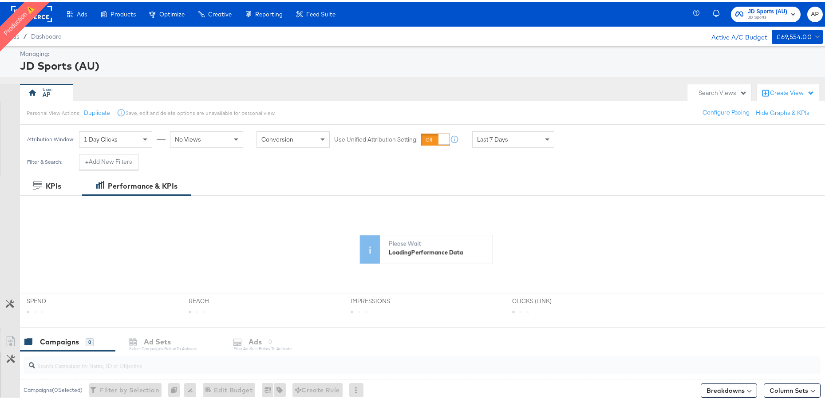
click at [782, 90] on div "Create View" at bounding box center [792, 91] width 44 height 9
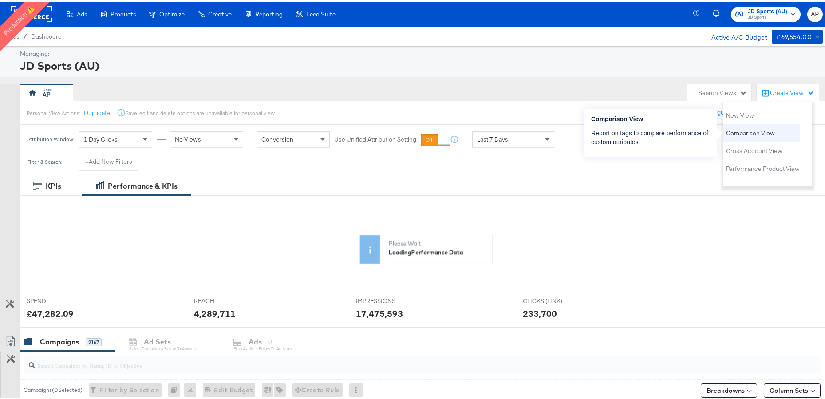
click at [767, 132] on span "Comparison View" at bounding box center [750, 131] width 49 height 8
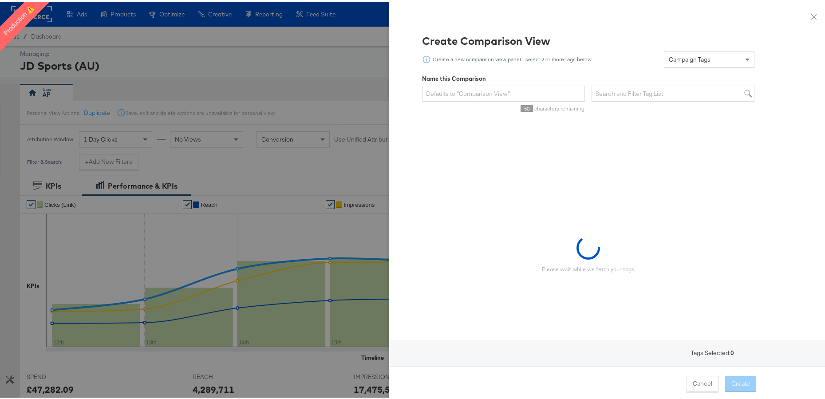
click at [705, 59] on div "Campaign Tags" at bounding box center [709, 57] width 90 height 15
click at [401, 94] on div "Create Comparison View Create a new comparison view panel - select 2 or more ta…" at bounding box center [610, 210] width 421 height 357
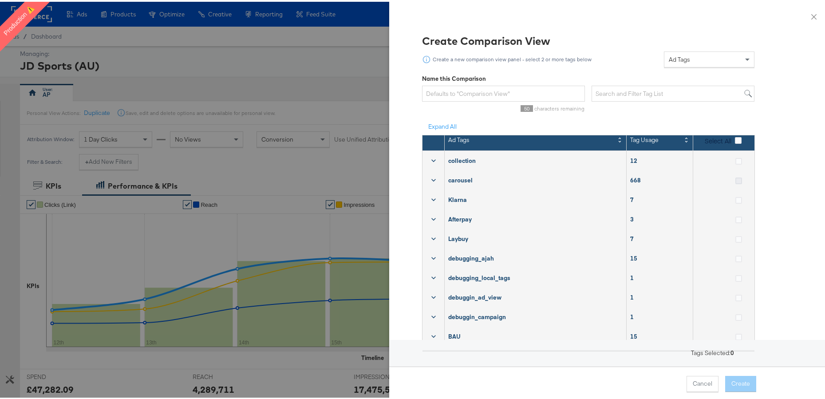
click at [735, 179] on icon at bounding box center [738, 179] width 7 height 7
click at [0, 0] on input "checkbox" at bounding box center [0, 0] width 0 height 0
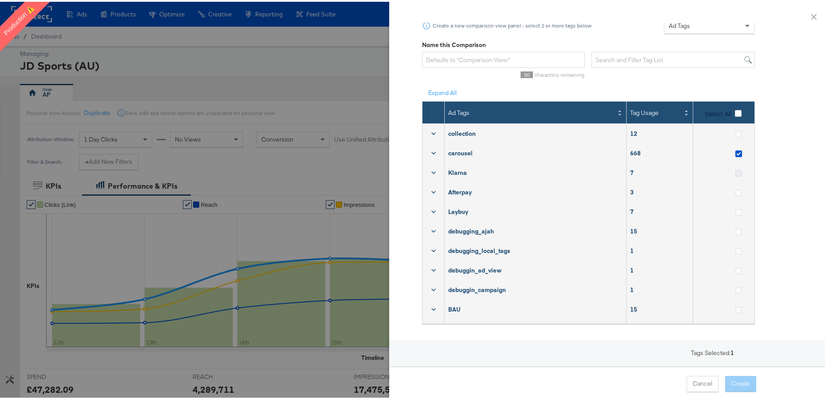
click at [735, 173] on icon at bounding box center [738, 171] width 7 height 7
click at [0, 0] on input "checkbox" at bounding box center [0, 0] width 0 height 0
click at [737, 382] on button "Create" at bounding box center [740, 382] width 31 height 16
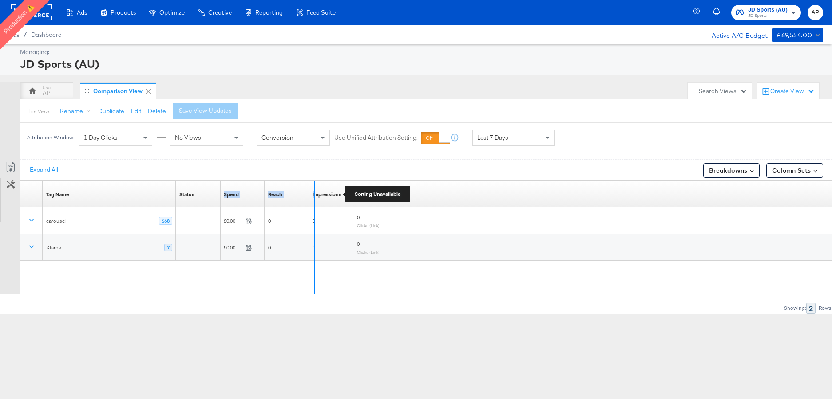
drag, startPoint x: 264, startPoint y: 196, endPoint x: 314, endPoint y: 196, distance: 50.1
click at [314, 196] on div "Spend Sorting Unavailable Reach Sorting Unavailable Impressions Sorting Unavail…" at bounding box center [331, 194] width 222 height 27
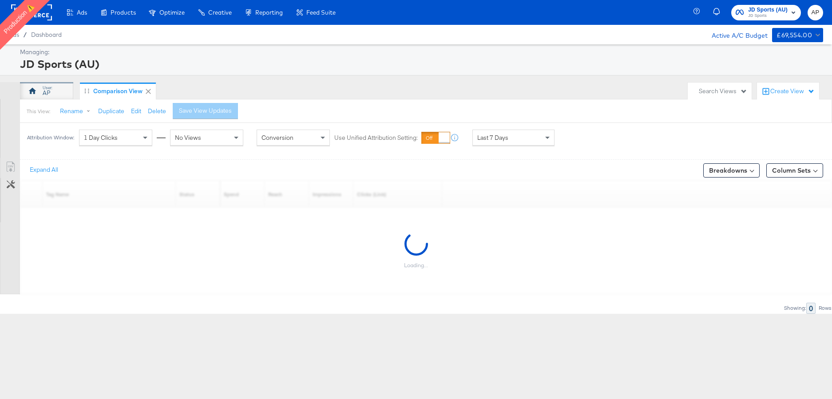
click at [47, 93] on div "AP" at bounding box center [47, 93] width 8 height 8
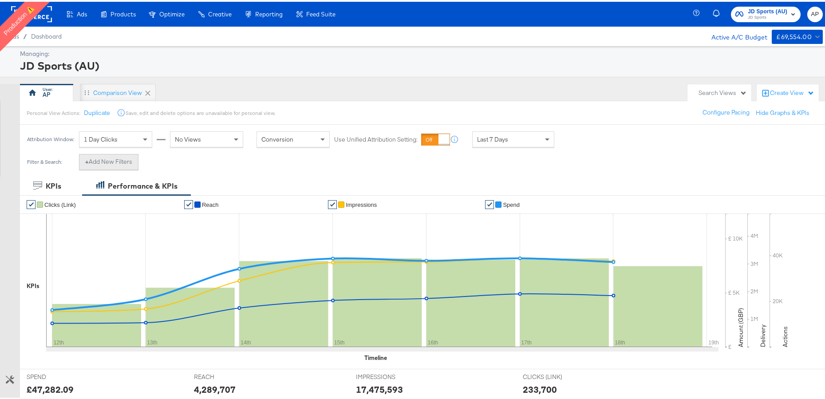
click at [106, 155] on button "+ Add New Filters" at bounding box center [108, 160] width 59 height 16
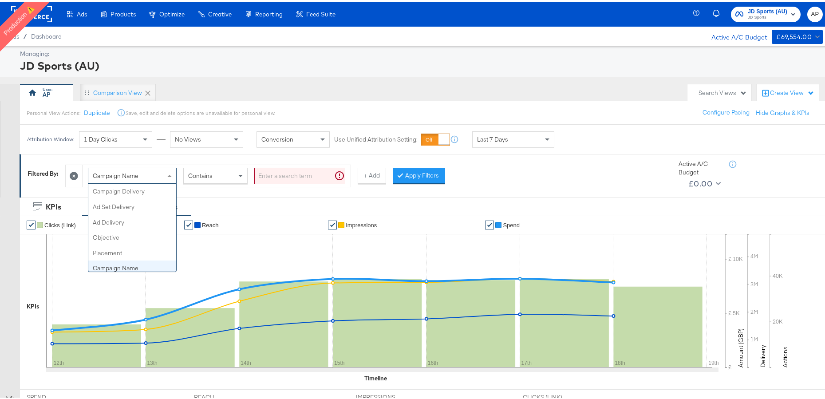
click at [131, 171] on span "Campaign Name" at bounding box center [116, 174] width 46 height 8
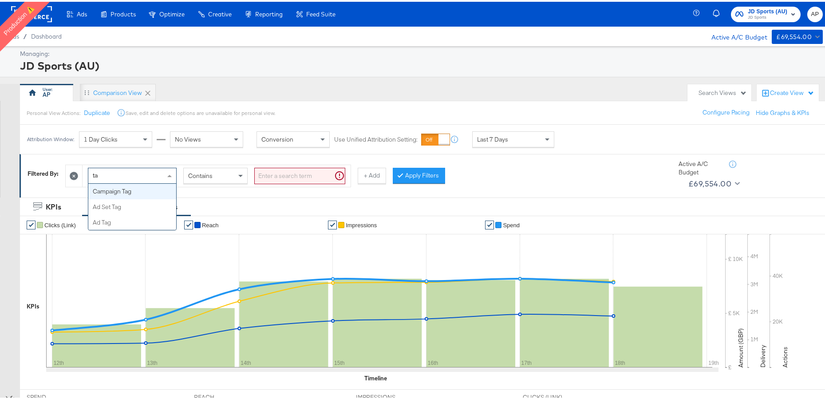
type input "tag"
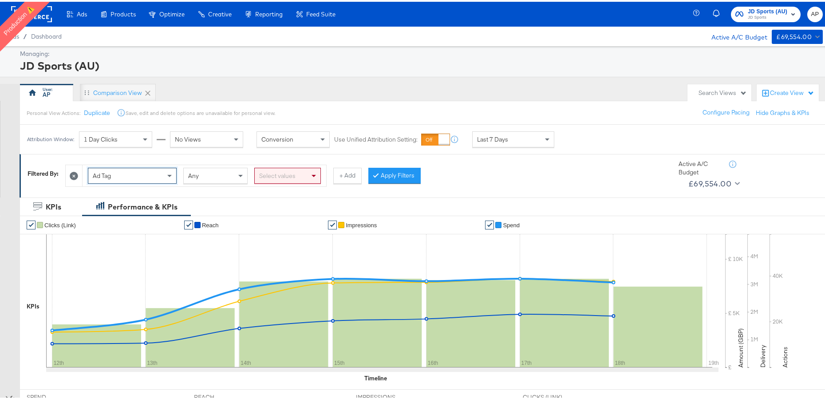
click at [274, 172] on div "Select values" at bounding box center [288, 173] width 66 height 15
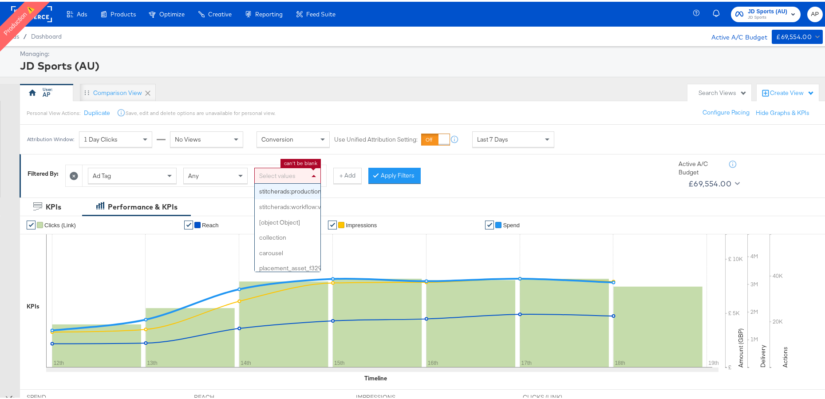
paste input "fy25_carousel_new"
type input "f"
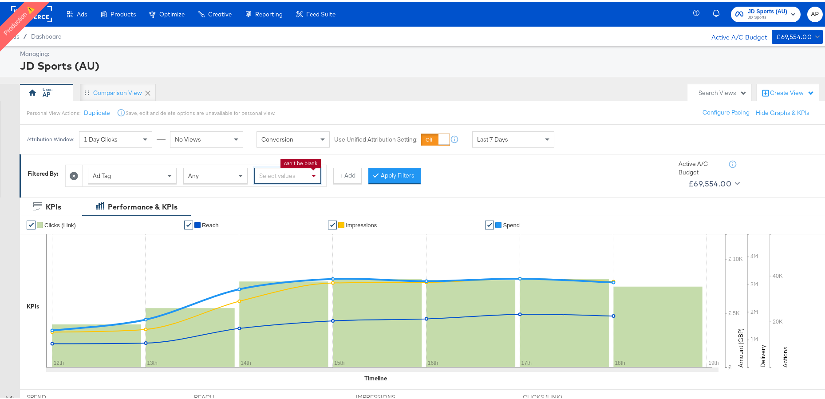
click at [264, 173] on div "Select values" at bounding box center [288, 173] width 66 height 15
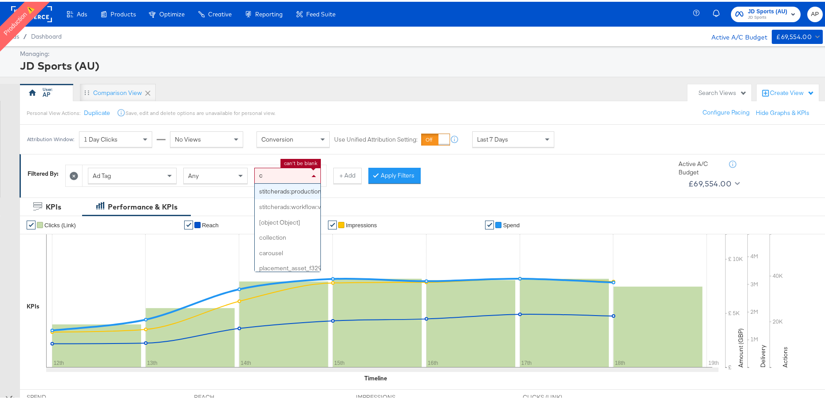
type input "ca"
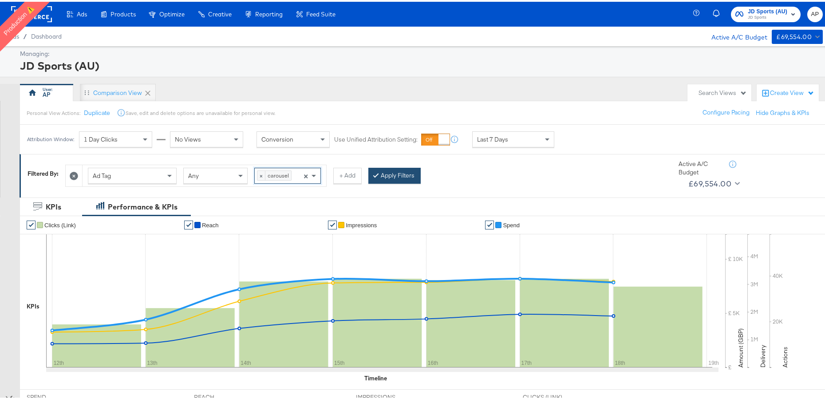
click at [393, 174] on button "Apply Filters" at bounding box center [394, 174] width 52 height 16
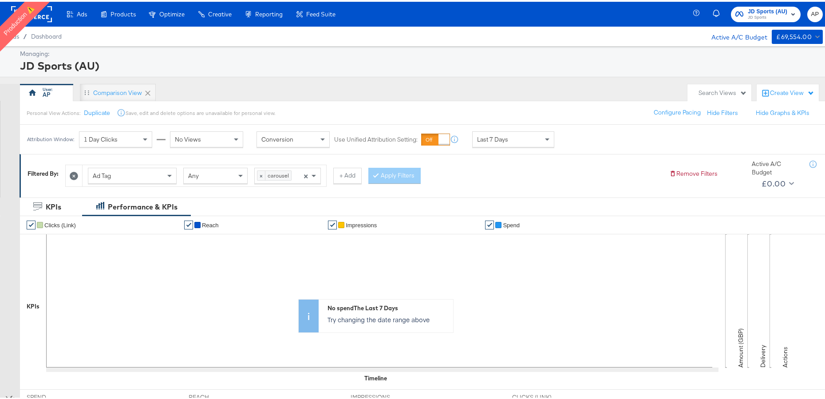
click at [532, 140] on div "Last 7 Days" at bounding box center [513, 137] width 81 height 15
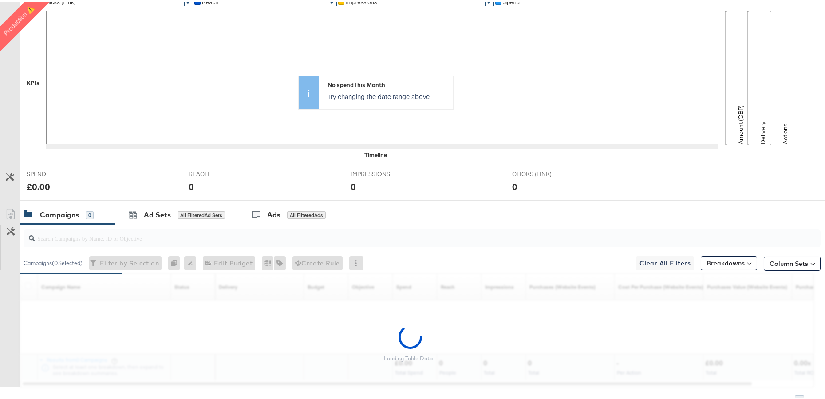
scroll to position [35, 0]
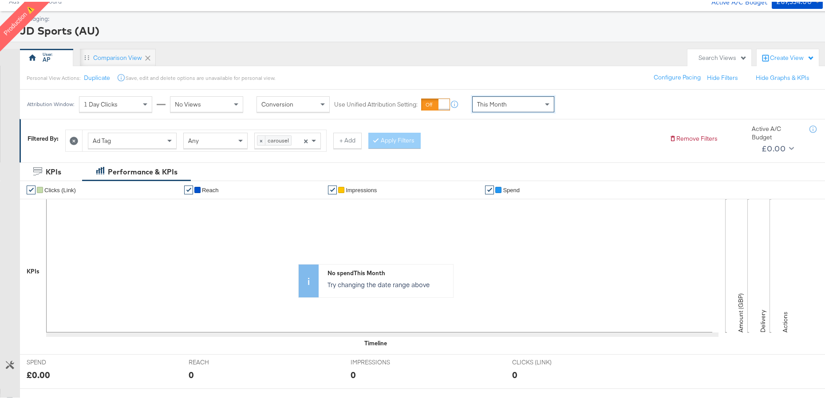
click at [509, 101] on div "This Month" at bounding box center [513, 102] width 81 height 15
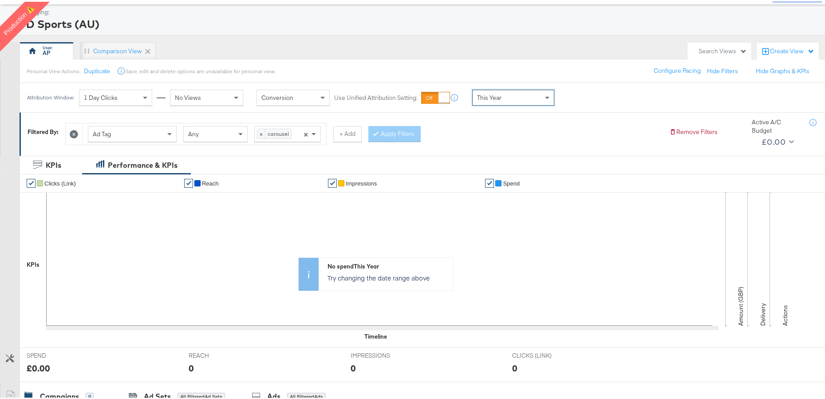
scroll to position [0, 0]
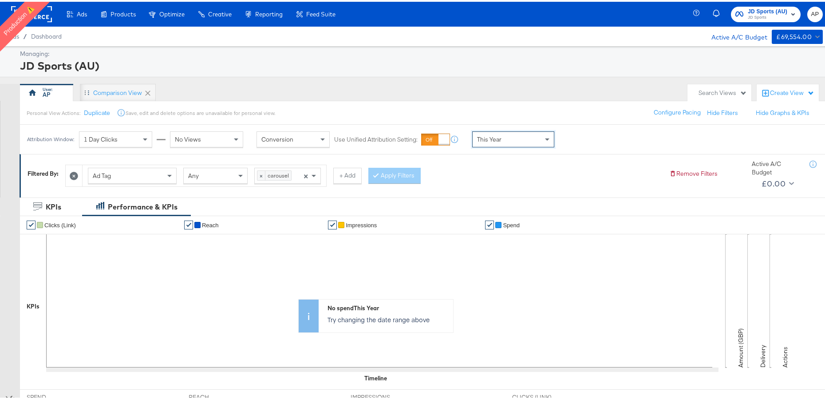
click at [147, 93] on icon at bounding box center [147, 91] width 9 height 9
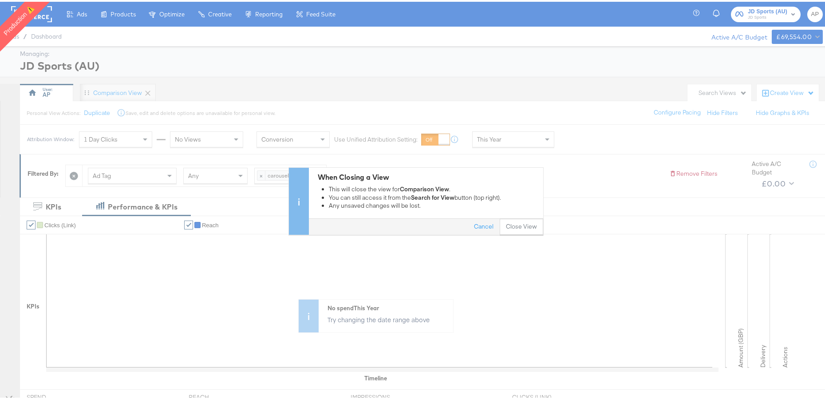
click at [516, 224] on button "Close View" at bounding box center [521, 225] width 43 height 16
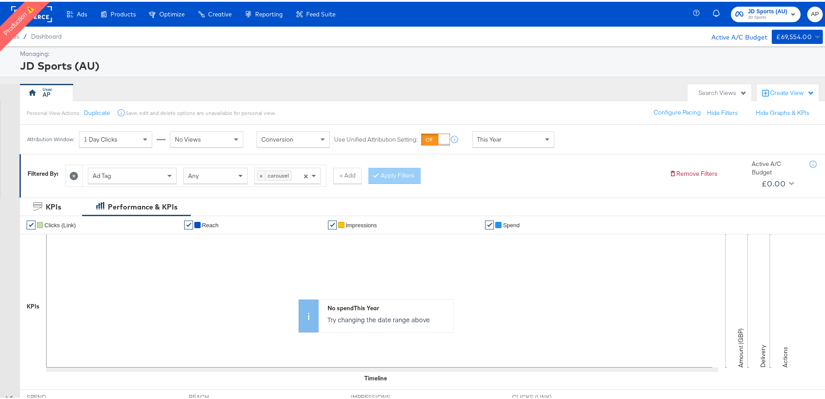
click at [47, 19] on rect at bounding box center [31, 12] width 41 height 16
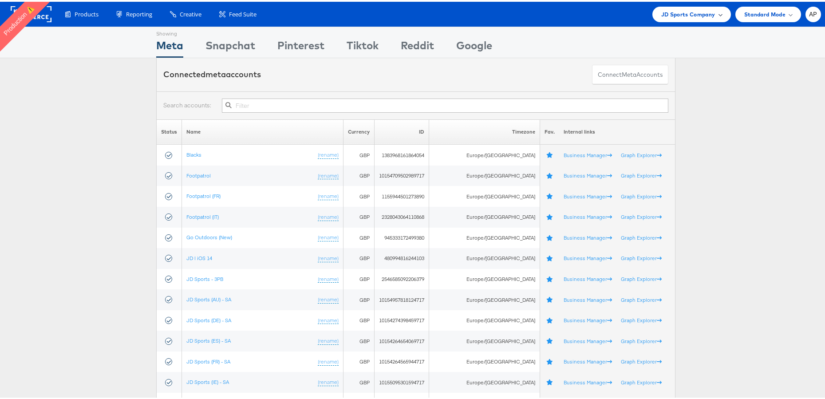
click at [698, 10] on span "JD Sports Company" at bounding box center [688, 12] width 54 height 9
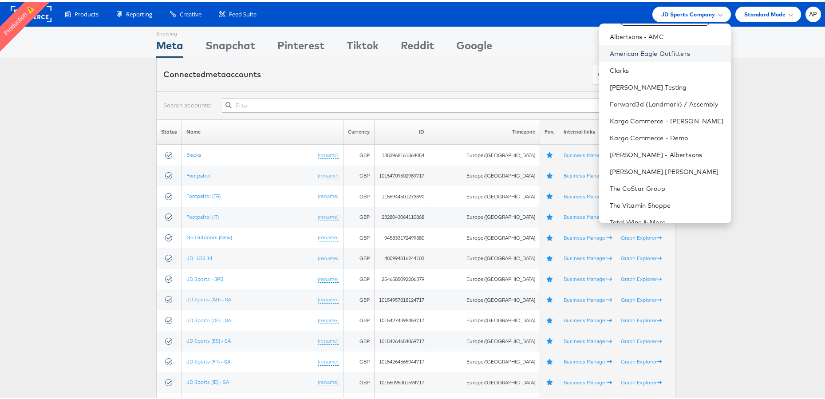
scroll to position [67, 0]
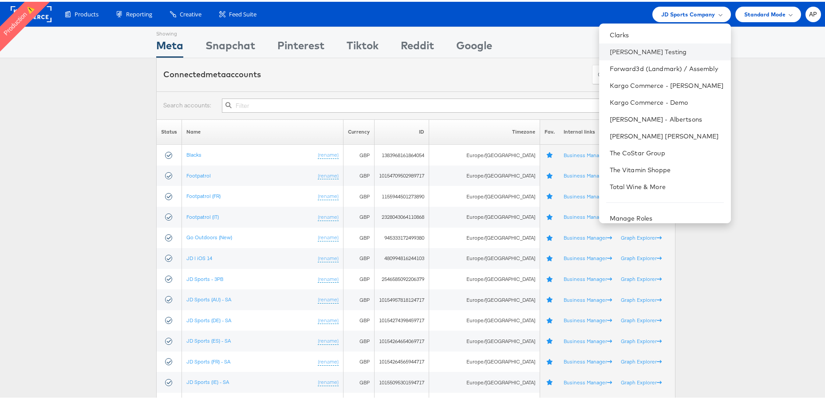
click at [635, 55] on li "[PERSON_NAME] Testing" at bounding box center [665, 50] width 132 height 17
click at [625, 50] on link "[PERSON_NAME] Testing" at bounding box center [667, 50] width 114 height 9
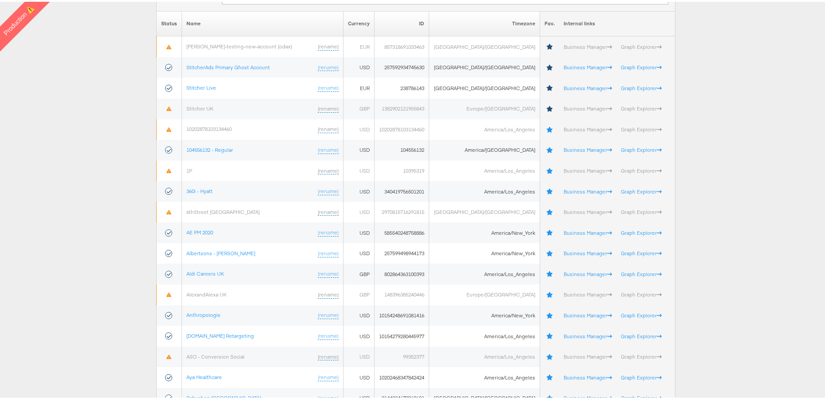
scroll to position [110, 0]
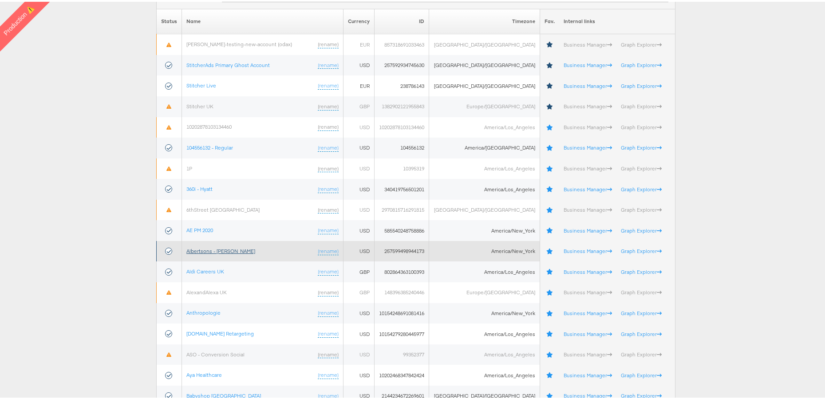
click at [212, 249] on link "Albertsons - [PERSON_NAME]" at bounding box center [220, 249] width 69 height 7
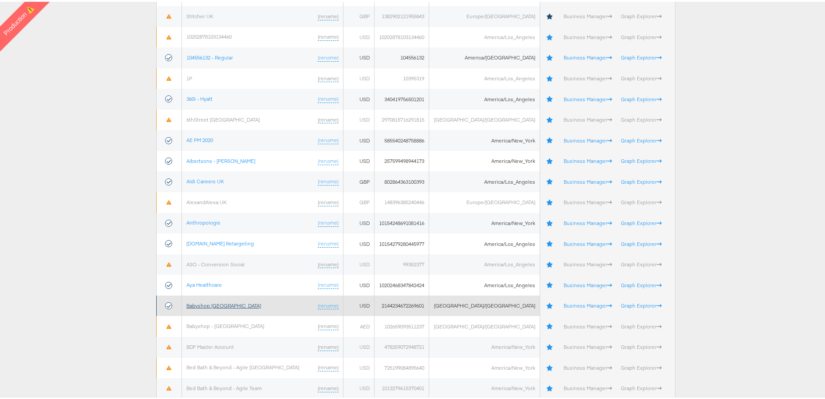
scroll to position [201, 0]
click at [207, 302] on link "Babyshop UAE" at bounding box center [223, 303] width 75 height 7
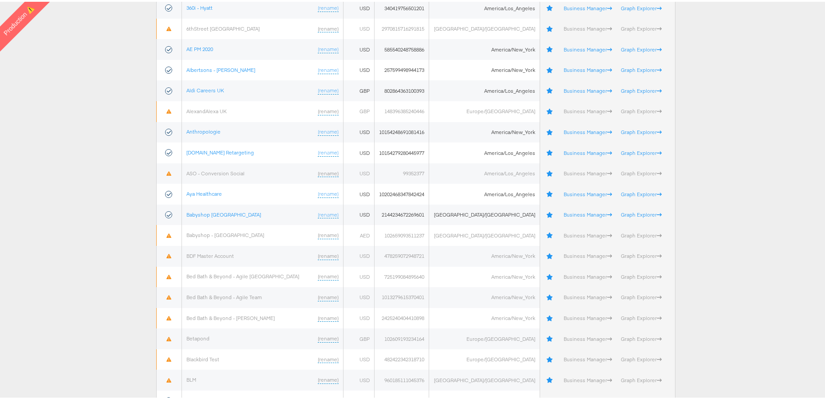
scroll to position [238, 0]
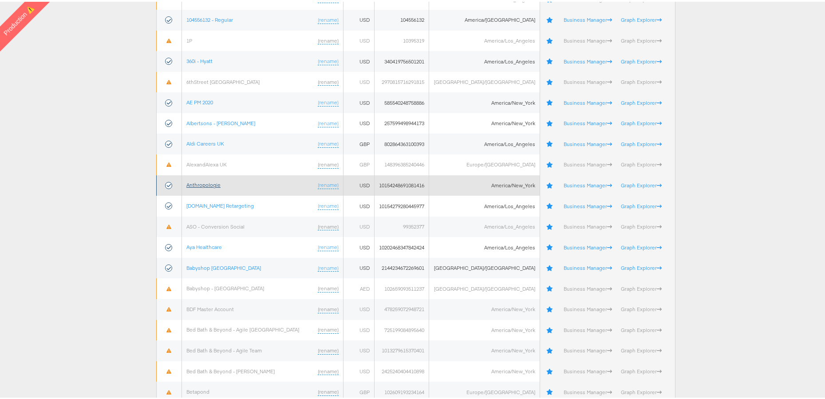
click at [202, 184] on link "Anthropologie" at bounding box center [203, 183] width 34 height 7
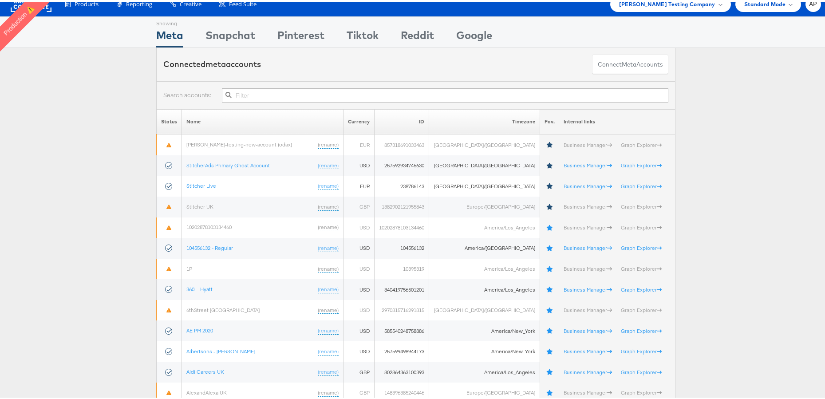
scroll to position [0, 0]
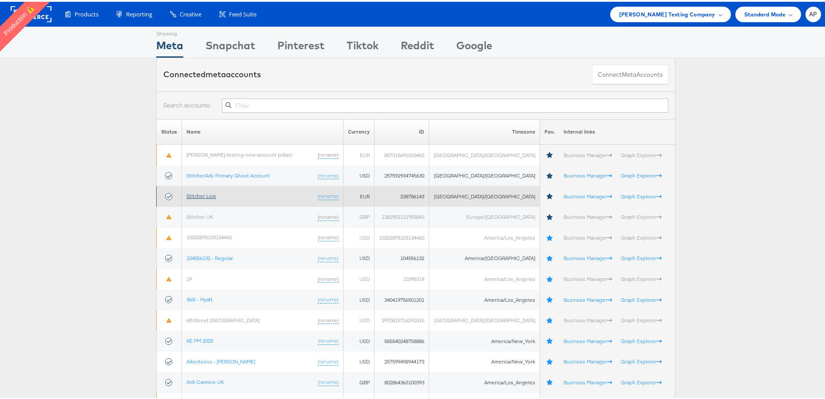
click at [198, 193] on link "Stitcher Live" at bounding box center [201, 194] width 30 height 7
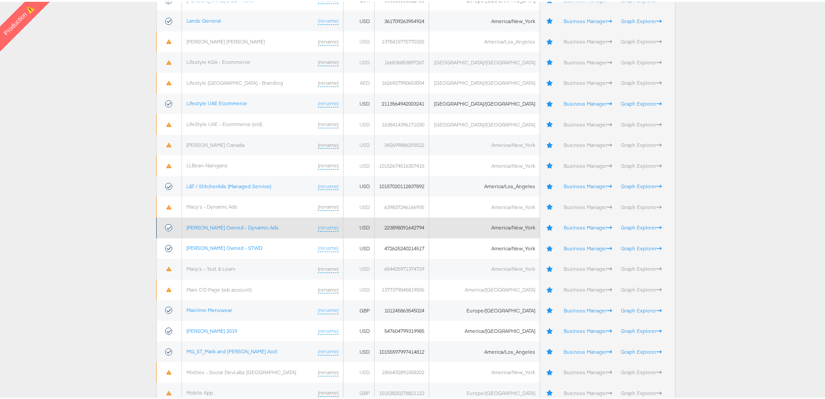
scroll to position [1889, 0]
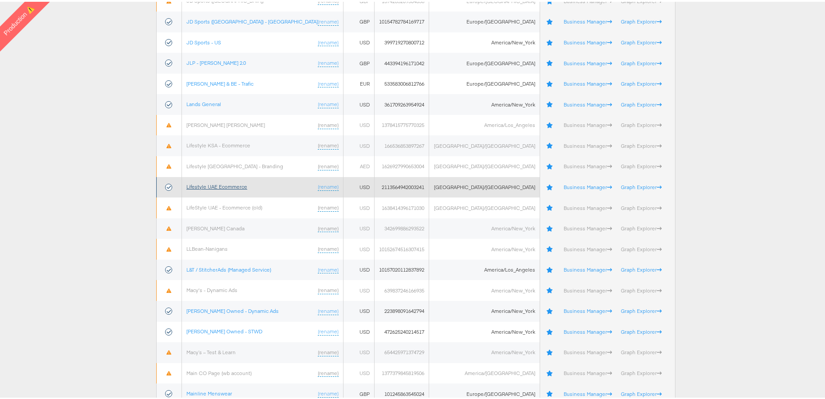
click at [228, 185] on link "Lifestyle UAE Ecommerce" at bounding box center [216, 184] width 61 height 7
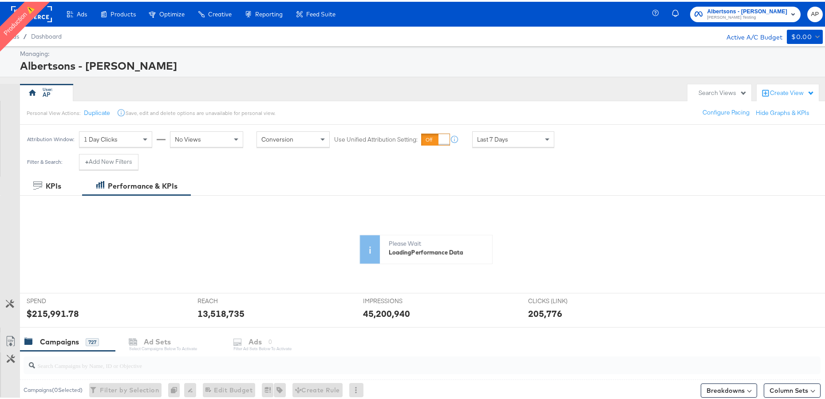
click at [770, 91] on div "Create View" at bounding box center [792, 91] width 44 height 9
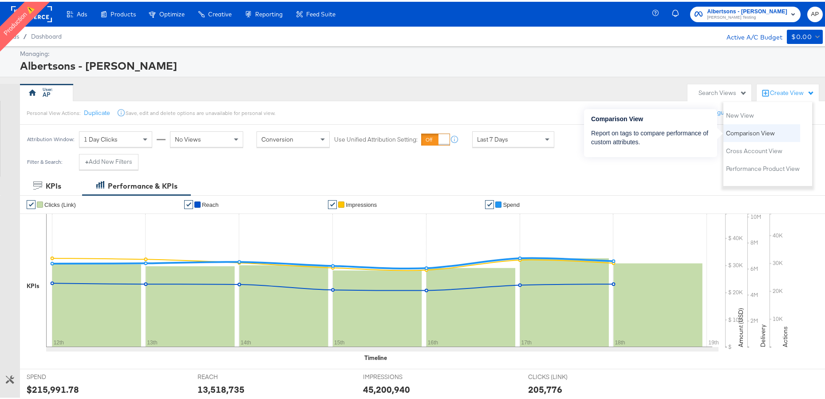
click at [757, 134] on span "Comparison View" at bounding box center [750, 131] width 49 height 8
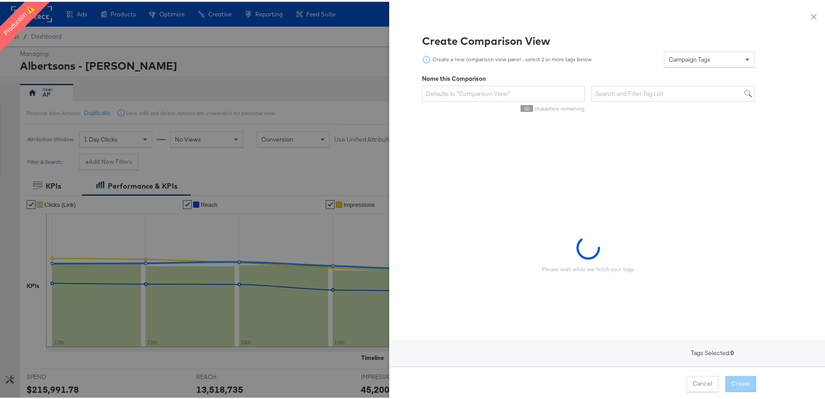
click at [670, 59] on span "Campaign Tags" at bounding box center [690, 58] width 42 height 8
click at [400, 75] on div "Create Comparison View Create a new comparison view panel - select 2 or more ta…" at bounding box center [610, 210] width 421 height 357
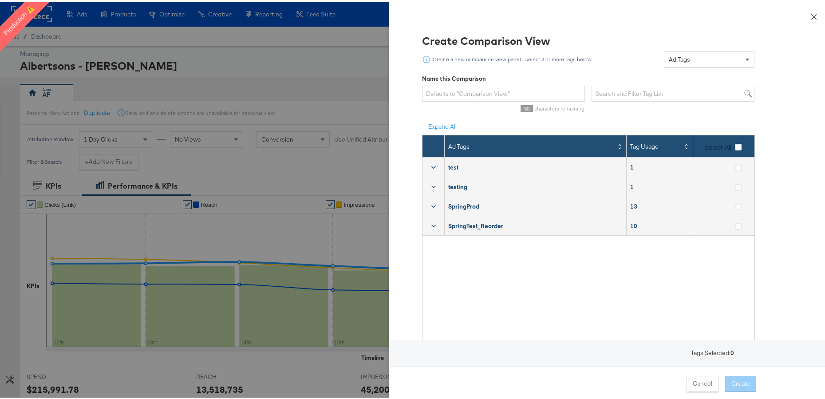
click at [811, 10] on button "Close" at bounding box center [813, 14] width 25 height 25
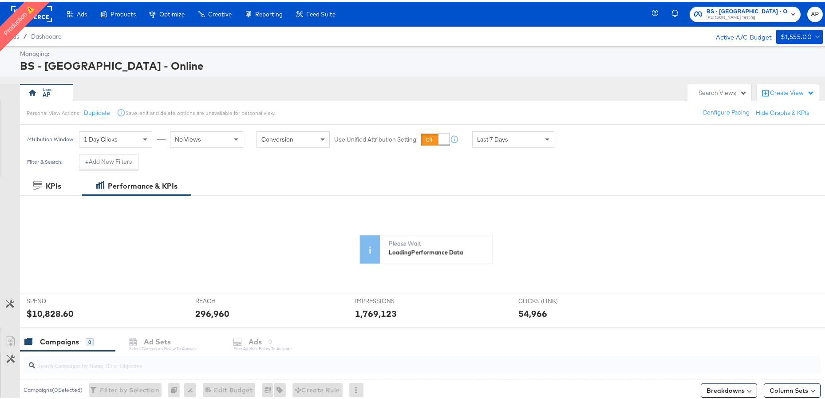
click at [777, 97] on div "Create View" at bounding box center [788, 92] width 62 height 18
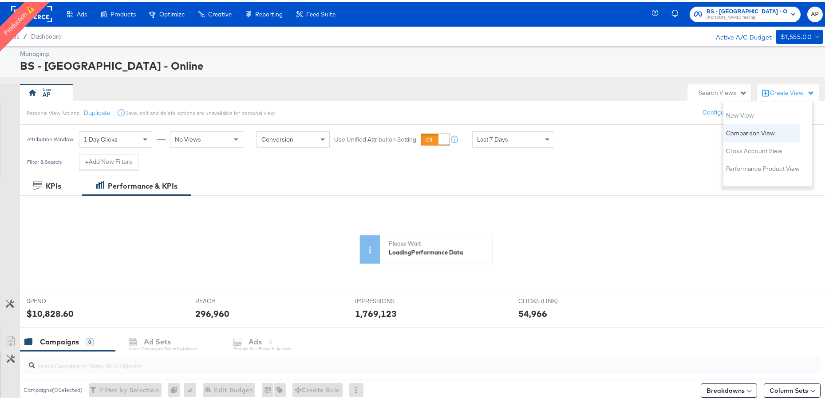
click at [761, 135] on span "Comparison View" at bounding box center [750, 131] width 49 height 8
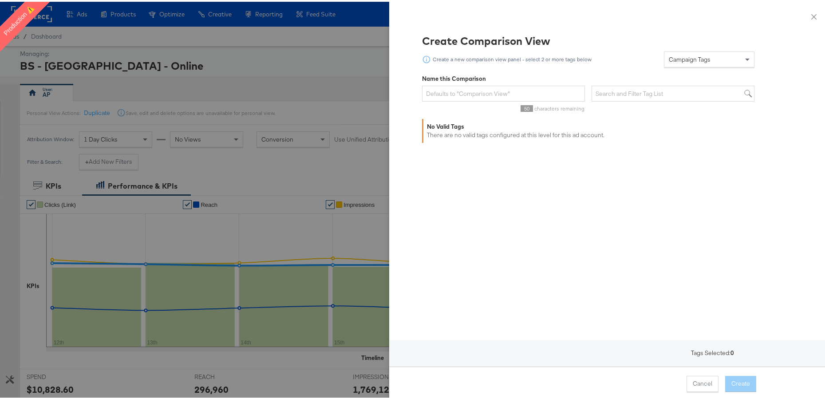
click at [685, 59] on span "Campaign Tags" at bounding box center [690, 58] width 42 height 8
click at [811, 12] on button "Close" at bounding box center [813, 14] width 25 height 25
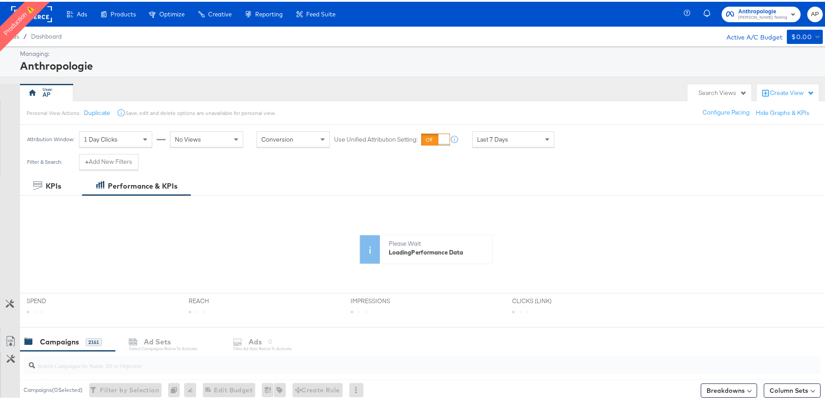
click at [785, 85] on div "Create View" at bounding box center [788, 92] width 62 height 18
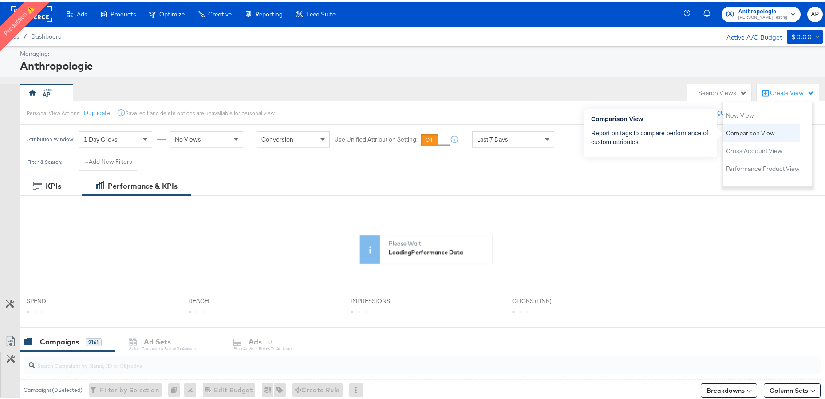
click at [764, 127] on span "Comparison View" at bounding box center [750, 131] width 49 height 8
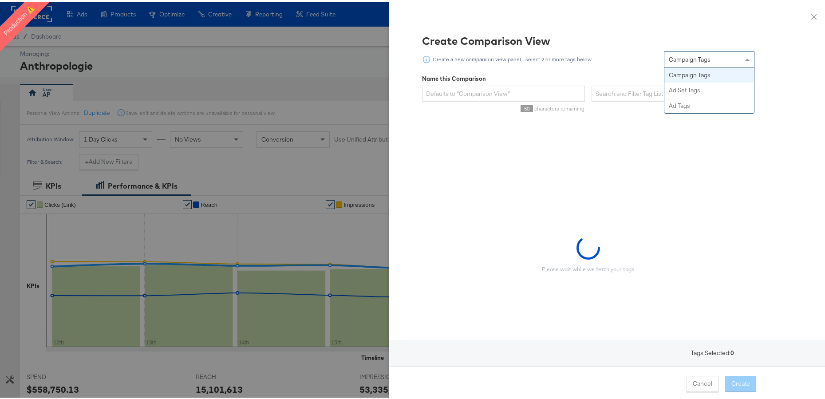
click at [692, 58] on span "Campaign Tags" at bounding box center [690, 58] width 42 height 8
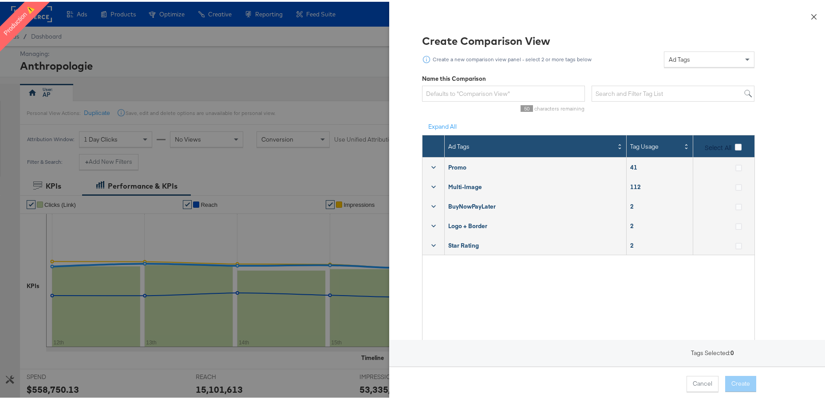
click at [810, 18] on icon "close" at bounding box center [813, 15] width 7 height 7
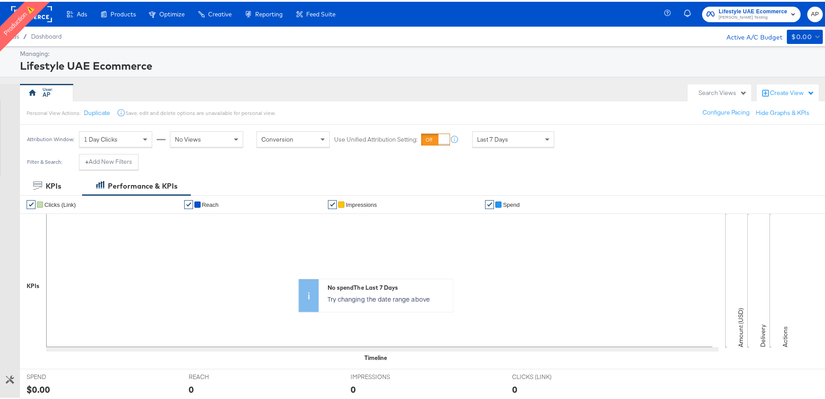
click at [777, 89] on div "Create View" at bounding box center [792, 91] width 44 height 9
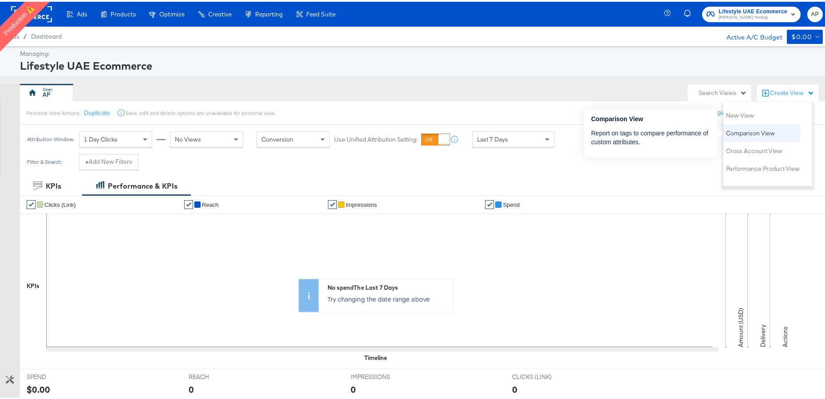
click at [766, 130] on span "Comparison View" at bounding box center [750, 131] width 49 height 8
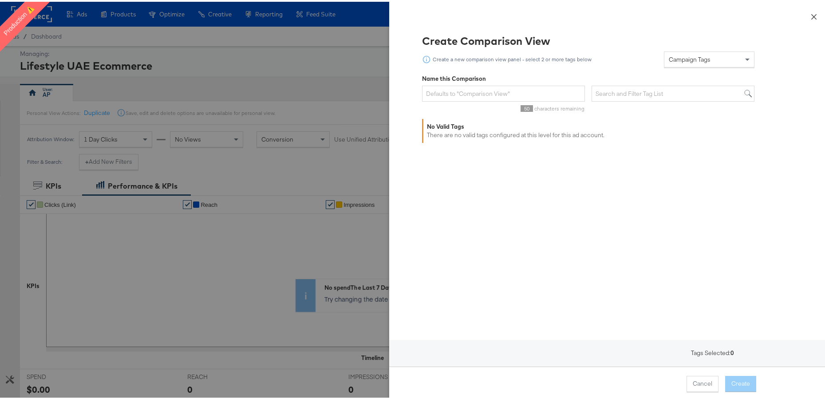
click at [810, 17] on icon "close" at bounding box center [813, 15] width 7 height 7
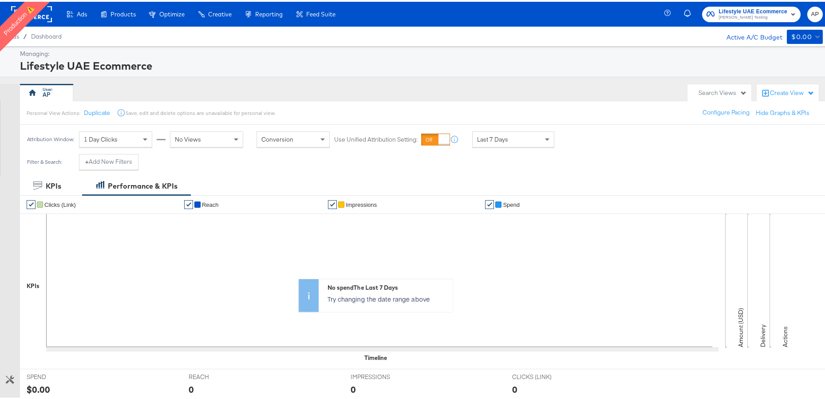
click at [39, 13] on rect at bounding box center [31, 12] width 41 height 16
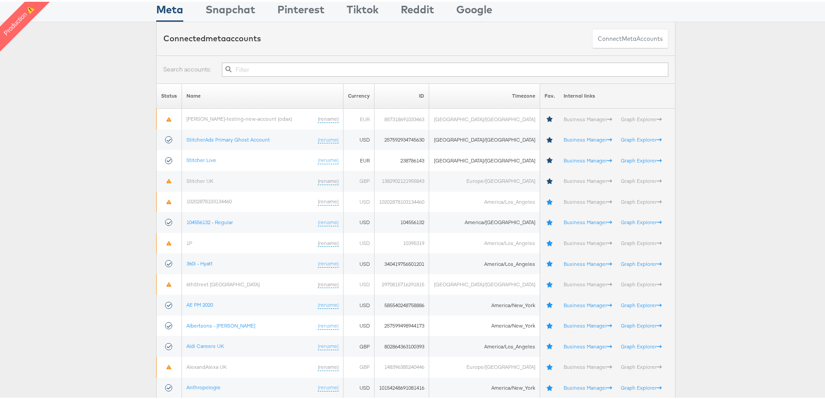
scroll to position [221, 0]
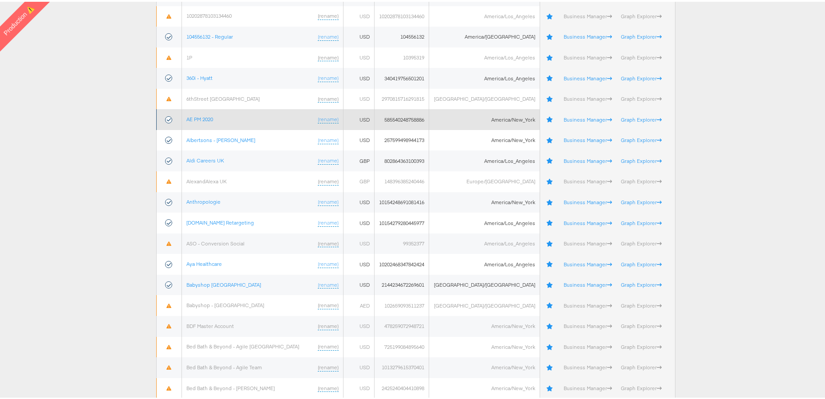
click at [197, 113] on td "AE PM 2020 (rename)" at bounding box center [263, 117] width 162 height 21
click at [197, 116] on link "AE PM 2020" at bounding box center [199, 117] width 27 height 7
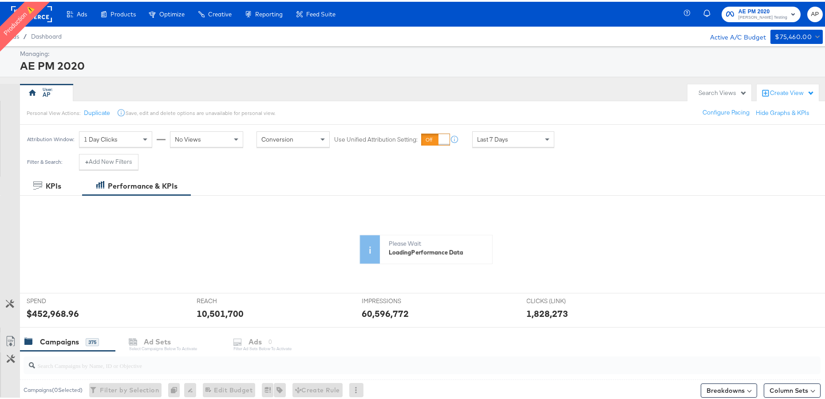
click at [779, 86] on div "Create View" at bounding box center [788, 92] width 62 height 18
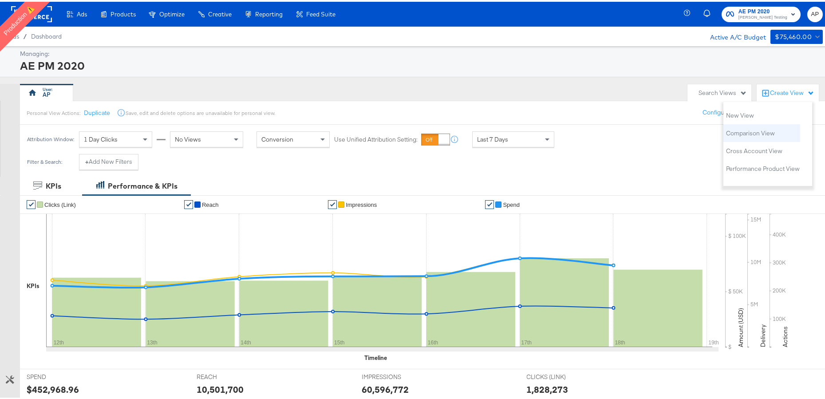
click at [778, 134] on li "Comparison View" at bounding box center [761, 131] width 77 height 18
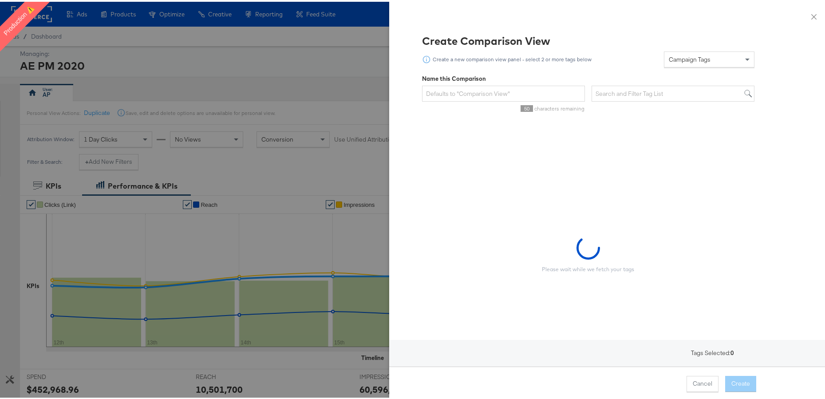
click at [691, 59] on span "Campaign Tags" at bounding box center [690, 58] width 42 height 8
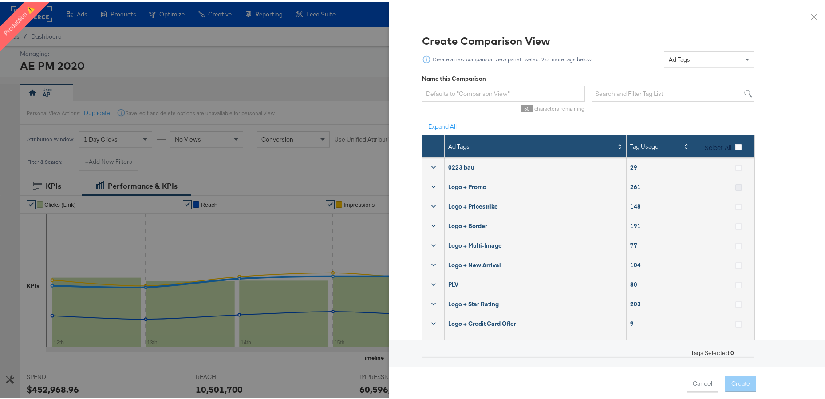
click at [735, 185] on icon at bounding box center [738, 185] width 7 height 7
click at [0, 0] on input "checkbox" at bounding box center [0, 0] width 0 height 0
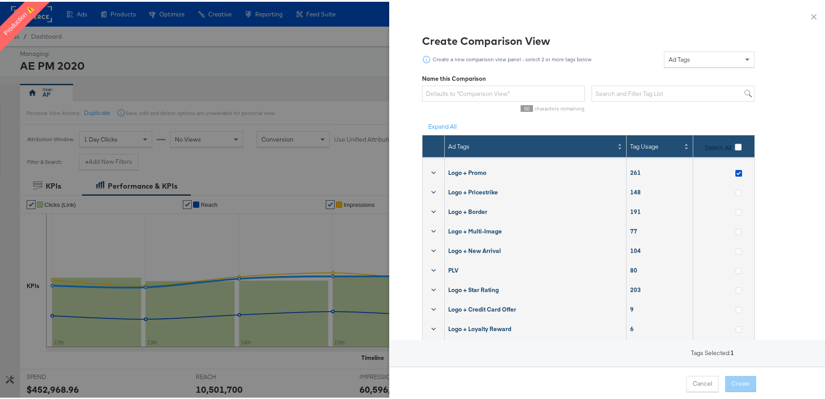
scroll to position [7, 0]
click at [735, 285] on icon at bounding box center [738, 288] width 7 height 7
click at [0, 0] on input "checkbox" at bounding box center [0, 0] width 0 height 0
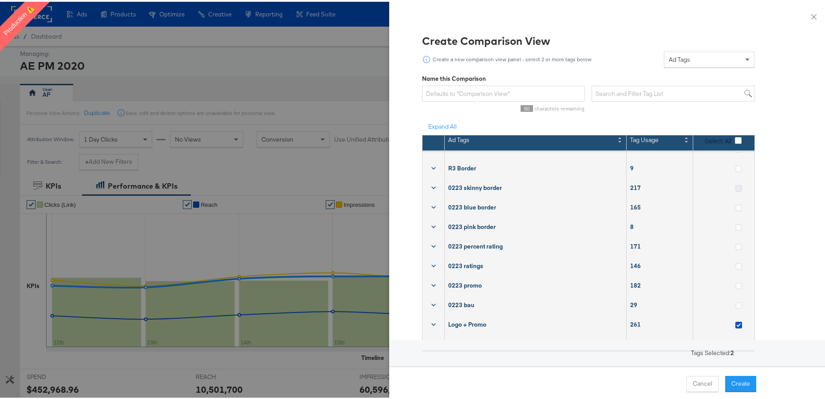
click at [735, 186] on icon at bounding box center [738, 186] width 7 height 7
click at [0, 0] on input "checkbox" at bounding box center [0, 0] width 0 height 0
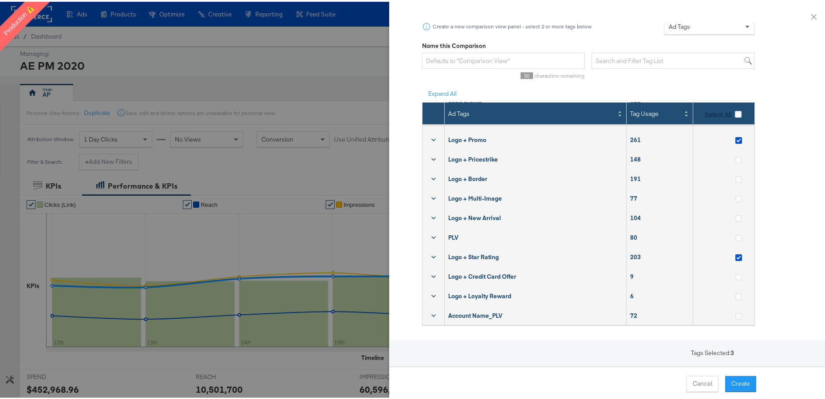
scroll to position [34, 0]
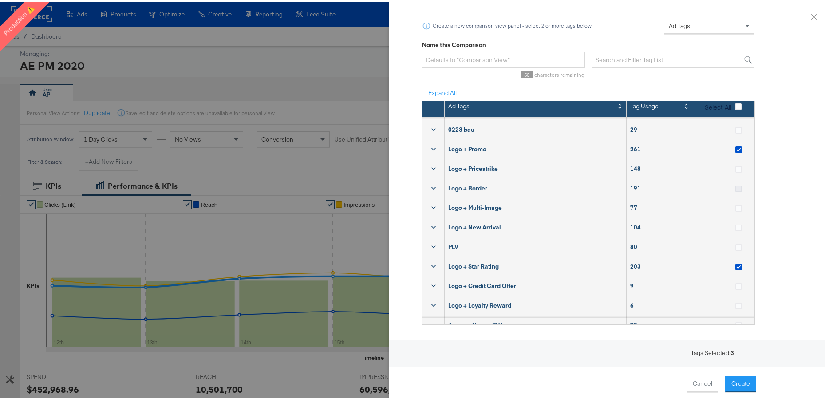
click at [735, 187] on icon at bounding box center [738, 187] width 7 height 7
click at [0, 0] on input "checkbox" at bounding box center [0, 0] width 0 height 0
click at [735, 266] on icon at bounding box center [738, 265] width 7 height 7
click at [0, 0] on input "checkbox" at bounding box center [0, 0] width 0 height 0
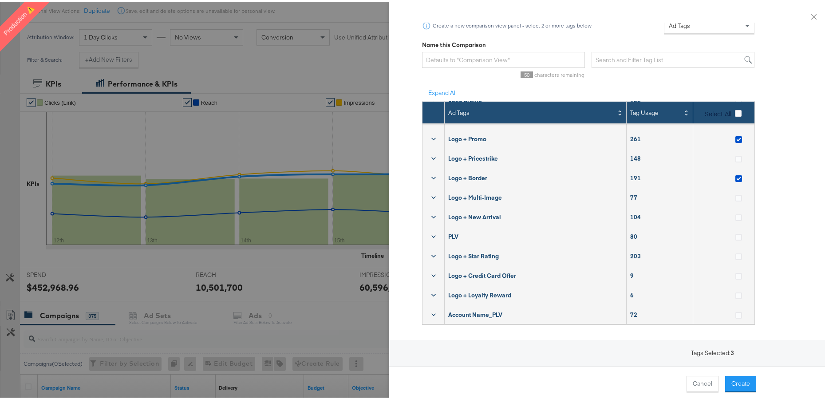
scroll to position [197, 0]
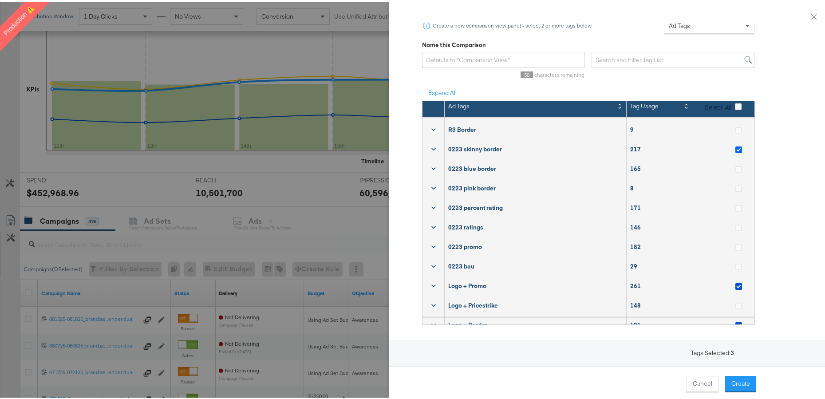
click at [735, 150] on icon at bounding box center [738, 148] width 7 height 7
click at [0, 0] on input "checkbox" at bounding box center [0, 0] width 0 height 0
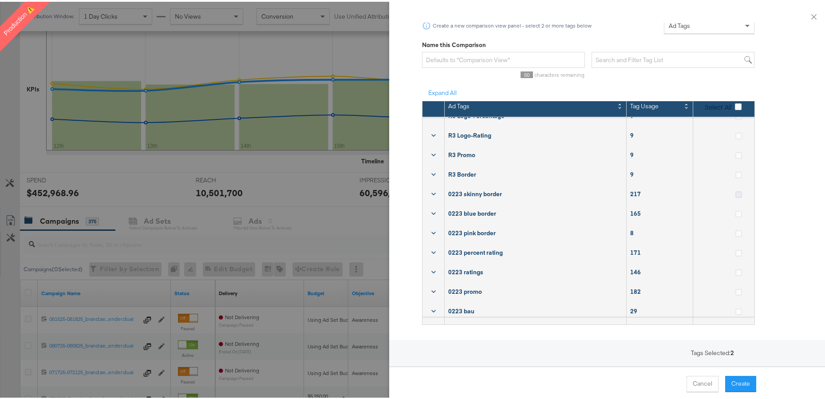
click at [735, 193] on icon at bounding box center [738, 192] width 7 height 7
click at [0, 0] on input "checkbox" at bounding box center [0, 0] width 0 height 0
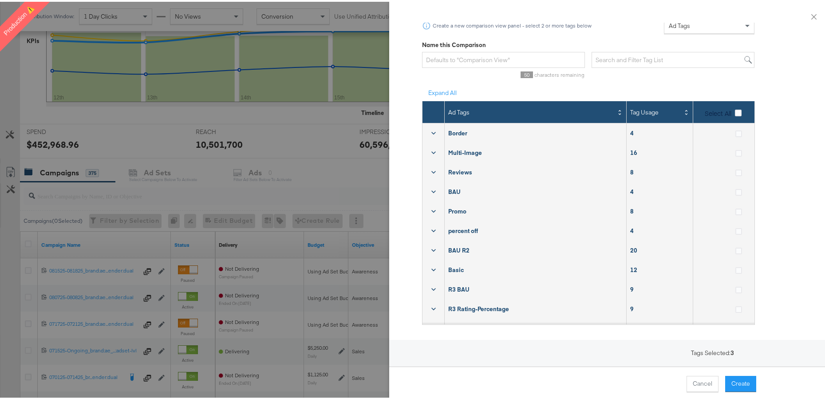
scroll to position [0, 0]
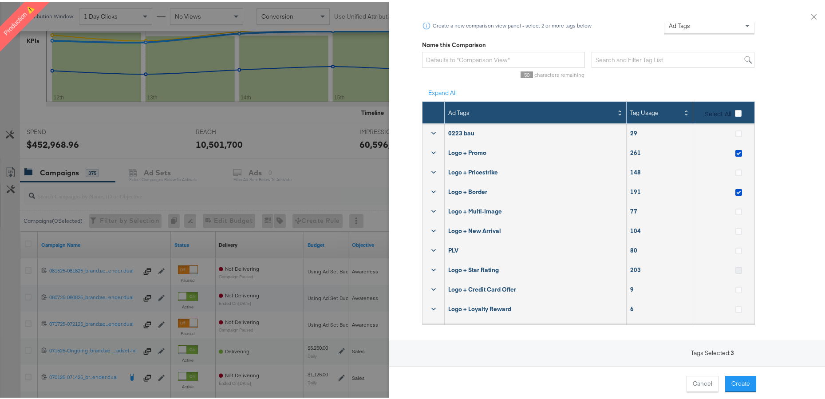
click at [735, 269] on icon at bounding box center [738, 268] width 7 height 7
click at [0, 0] on input "checkbox" at bounding box center [0, 0] width 0 height 0
click at [741, 381] on button "Create" at bounding box center [740, 382] width 31 height 16
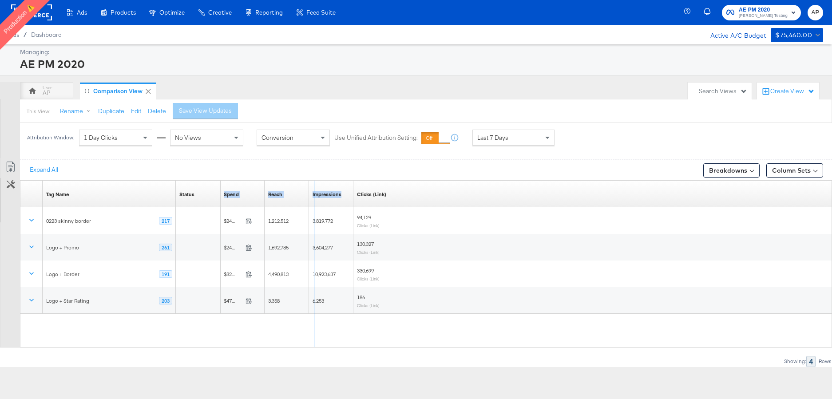
drag, startPoint x: 263, startPoint y: 196, endPoint x: 312, endPoint y: 202, distance: 50.1
click at [312, 202] on div "Spend Sorting Unavailable Reach Sorting Unavailable Impressions Sorting Unavail…" at bounding box center [331, 194] width 222 height 27
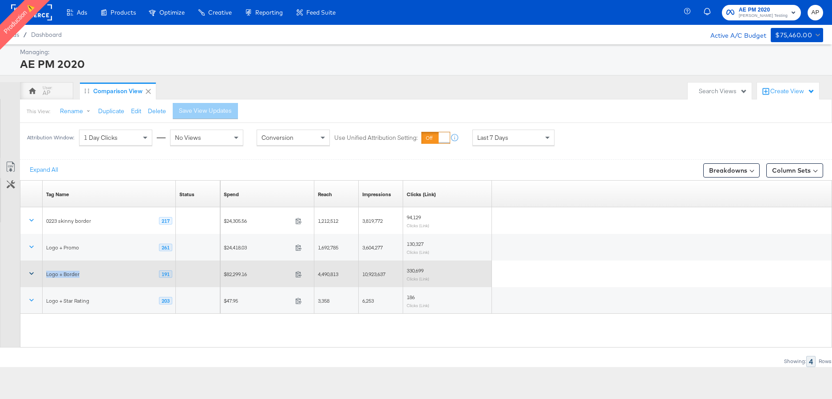
drag, startPoint x: 82, startPoint y: 277, endPoint x: 38, endPoint y: 276, distance: 44.4
click at [38, 276] on div "Logo + Border 191" at bounding box center [120, 273] width 200 height 27
copy div "Logo + Border"
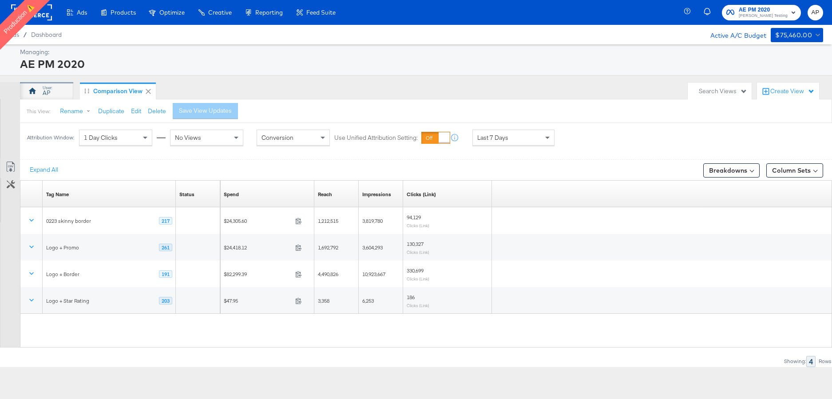
click at [47, 89] on div "AP" at bounding box center [47, 93] width 8 height 8
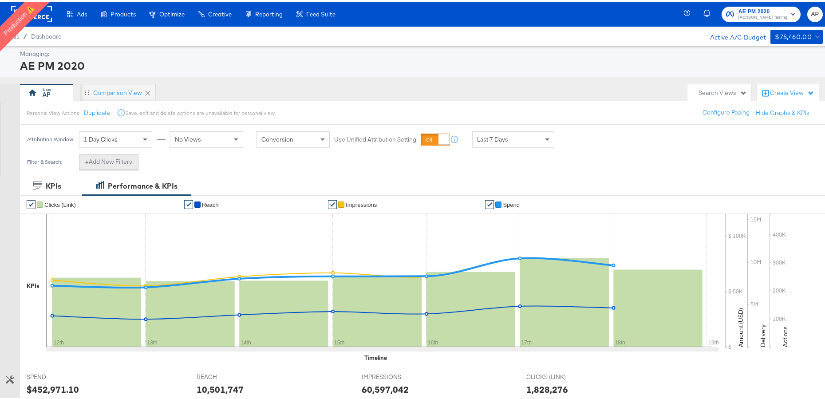
click at [127, 162] on button "+ Add New Filters" at bounding box center [108, 160] width 59 height 16
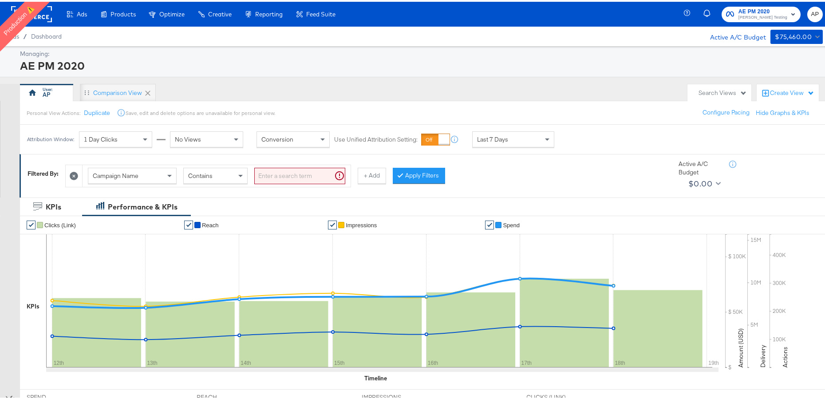
click at [141, 174] on div "Campaign Name" at bounding box center [132, 173] width 88 height 15
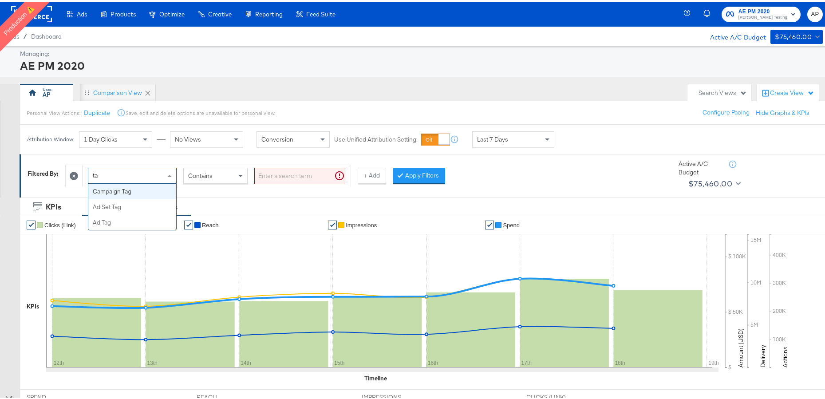
type input "tag"
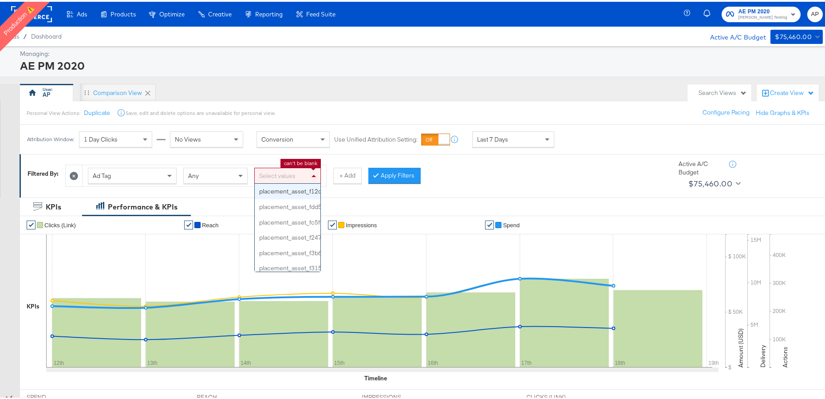
click at [284, 174] on div "Select values" at bounding box center [288, 173] width 66 height 15
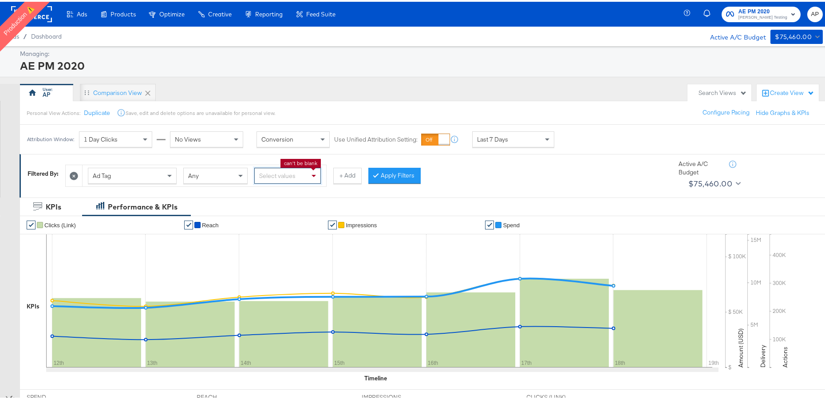
click at [268, 171] on div "Select values" at bounding box center [288, 173] width 66 height 15
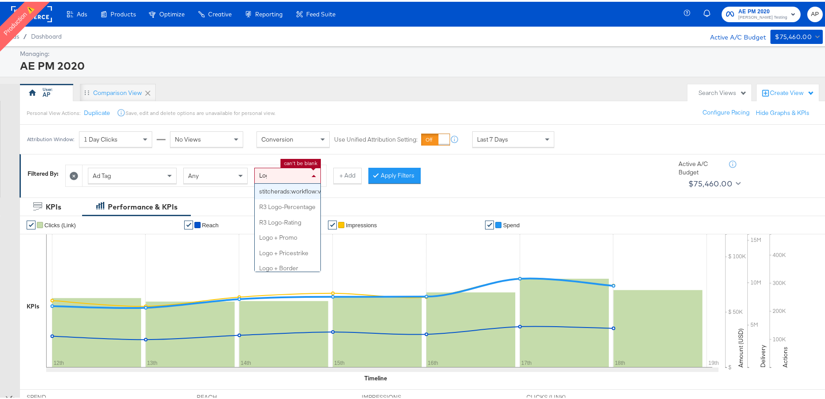
type input "Logo"
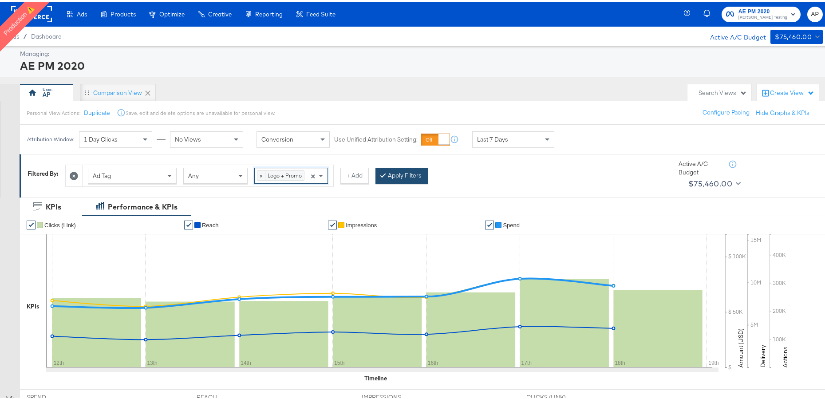
click at [407, 177] on button "Apply Filters" at bounding box center [401, 174] width 52 height 16
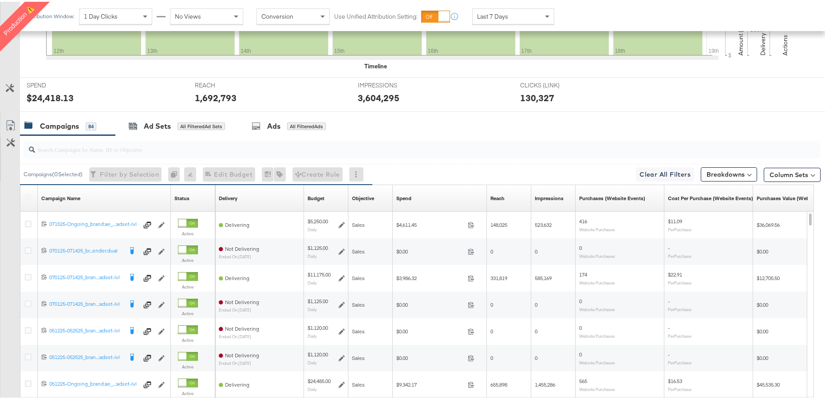
scroll to position [305, 0]
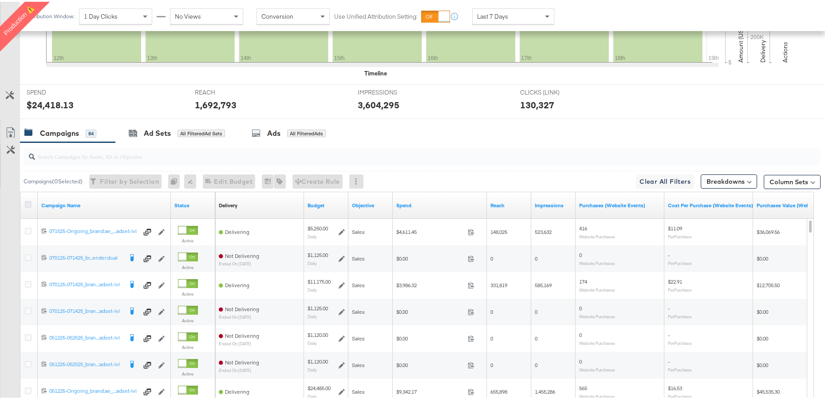
click at [28, 200] on icon at bounding box center [28, 202] width 7 height 7
click at [0, 0] on input "checkbox" at bounding box center [0, 0] width 0 height 0
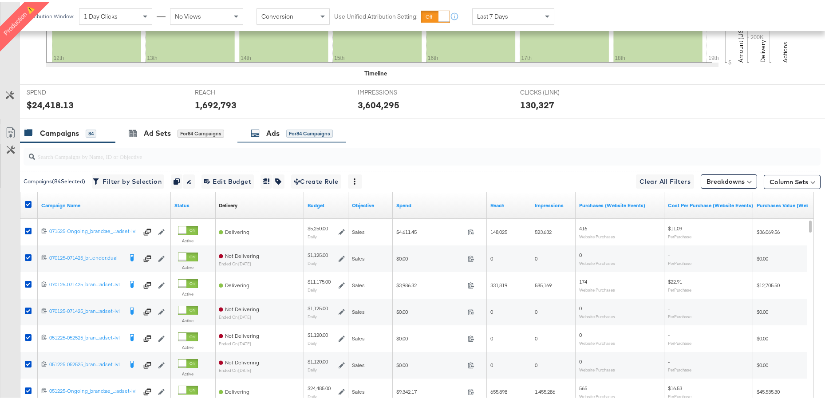
click at [273, 135] on div "Ads" at bounding box center [272, 131] width 13 height 10
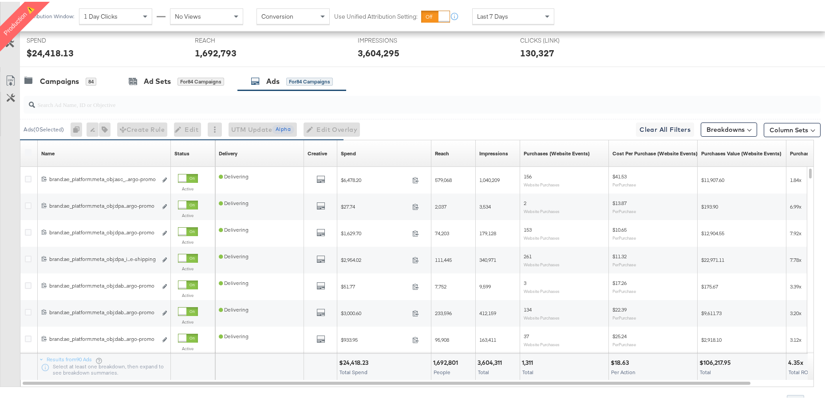
scroll to position [357, 0]
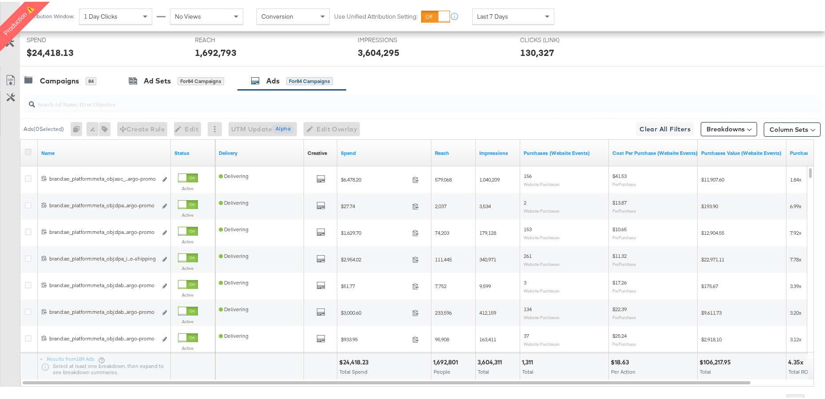
click at [26, 151] on icon at bounding box center [28, 150] width 7 height 7
click at [0, 0] on input "checkbox" at bounding box center [0, 0] width 0 height 0
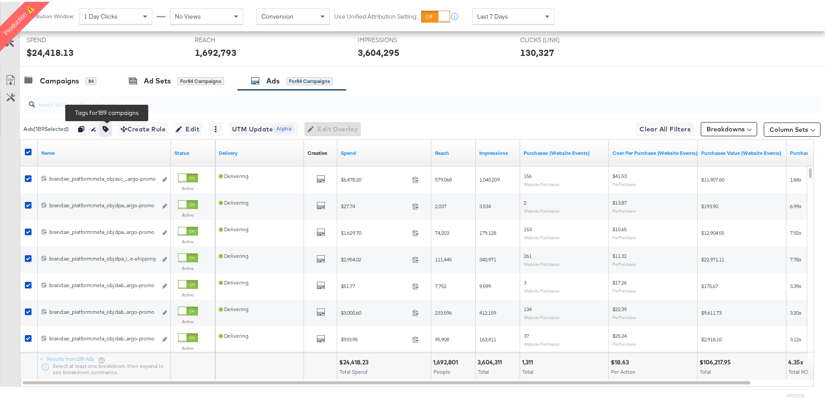
click at [109, 127] on icon "button" at bounding box center [106, 127] width 6 height 6
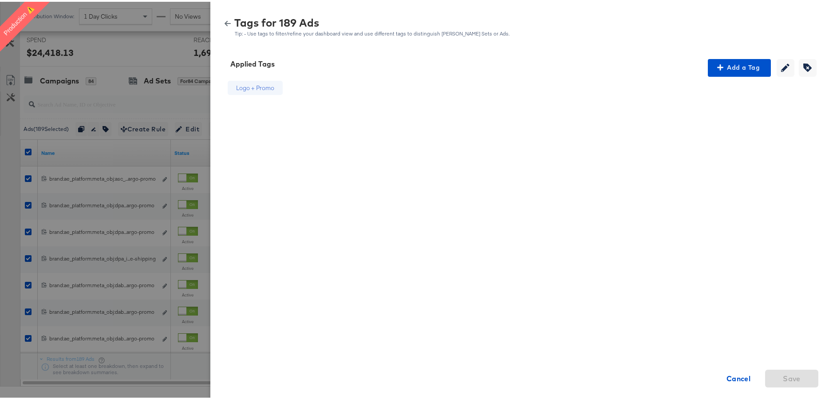
click at [225, 20] on icon "button" at bounding box center [228, 22] width 6 height 6
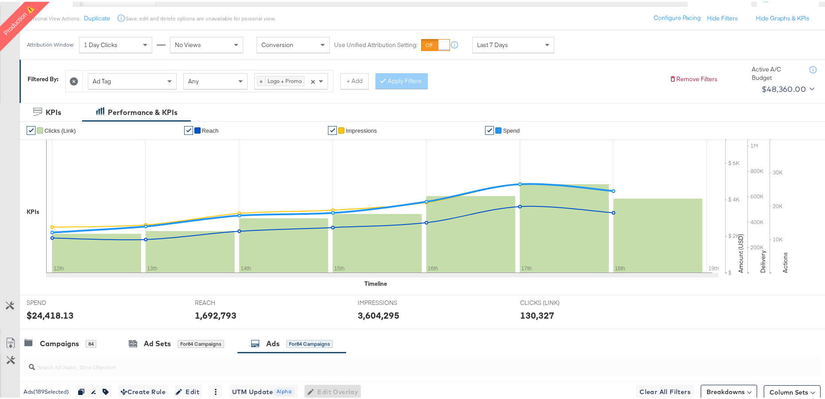
scroll to position [0, 0]
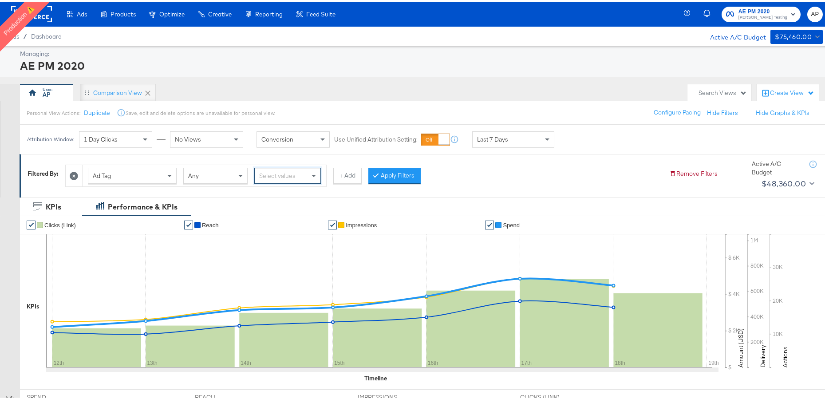
click at [287, 174] on div "Select values" at bounding box center [288, 173] width 66 height 15
paste input "Logo + Border"
type input "Logo + Border"
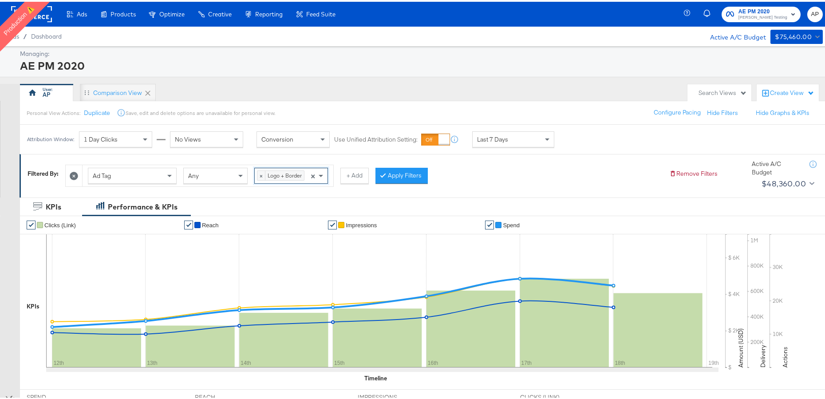
click at [394, 174] on button "Apply Filters" at bounding box center [401, 174] width 52 height 16
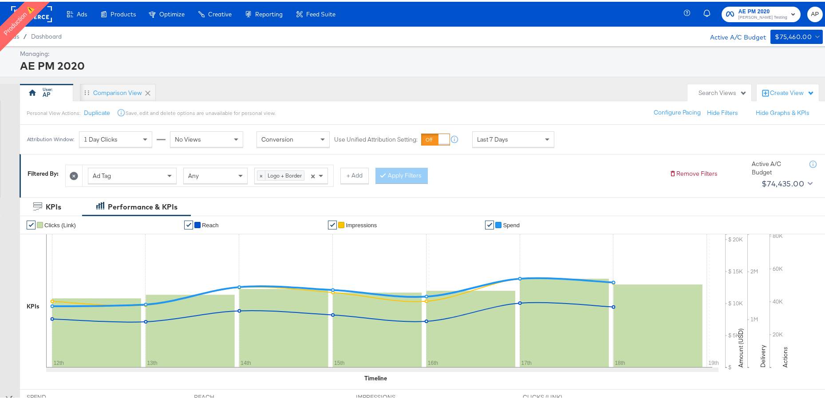
click at [45, 17] on rect at bounding box center [31, 12] width 41 height 16
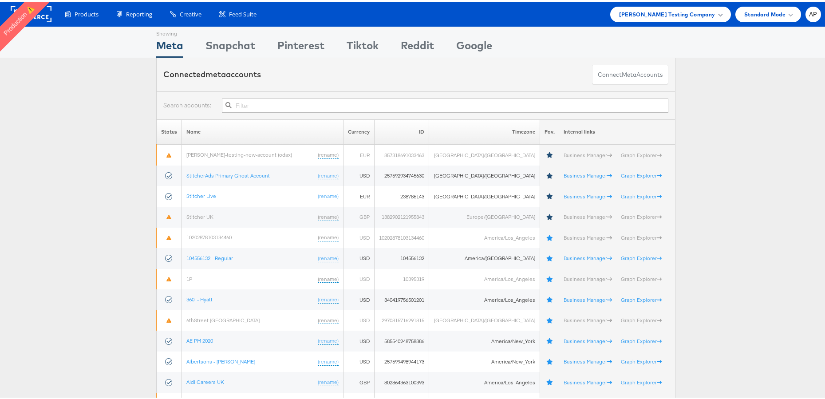
click at [678, 19] on div "[PERSON_NAME] Testing Company" at bounding box center [670, 13] width 121 height 16
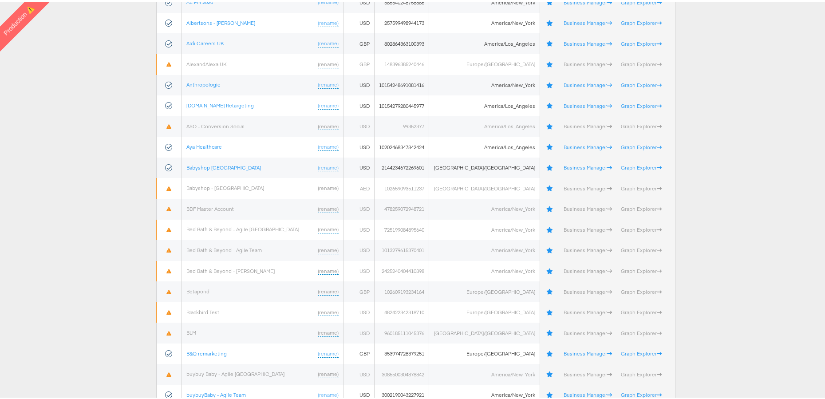
scroll to position [333, 0]
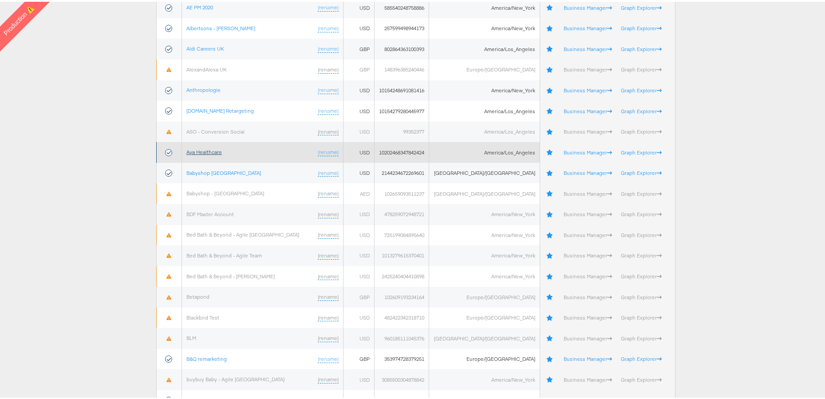
click at [205, 150] on link "Aya Healthcare" at bounding box center [203, 150] width 35 height 7
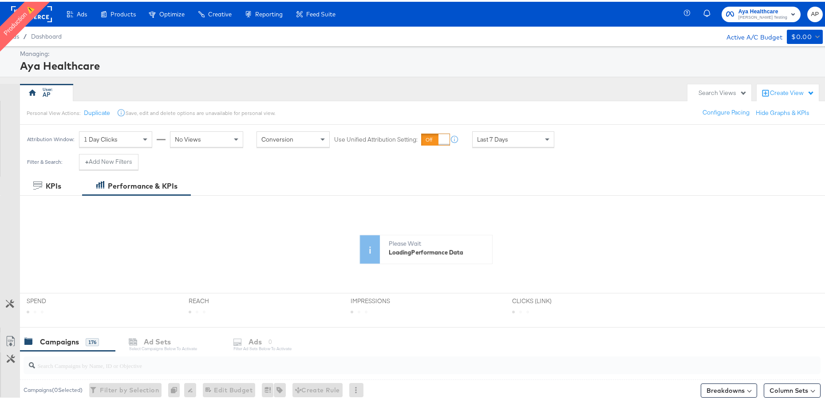
click at [777, 90] on div "Create View" at bounding box center [792, 91] width 44 height 9
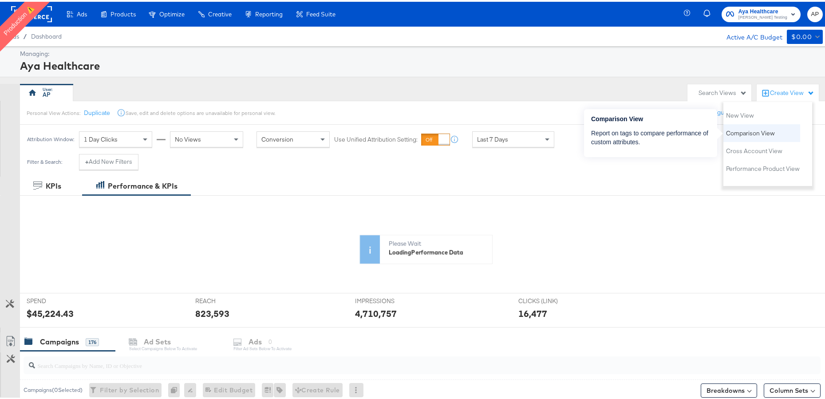
click at [761, 129] on span "Comparison View" at bounding box center [750, 131] width 49 height 8
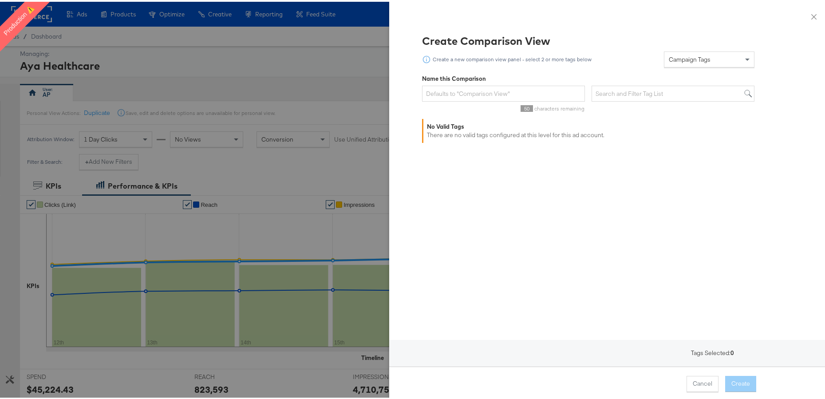
drag, startPoint x: 221, startPoint y: 54, endPoint x: 190, endPoint y: 39, distance: 34.2
click at [219, 51] on div at bounding box center [416, 199] width 832 height 399
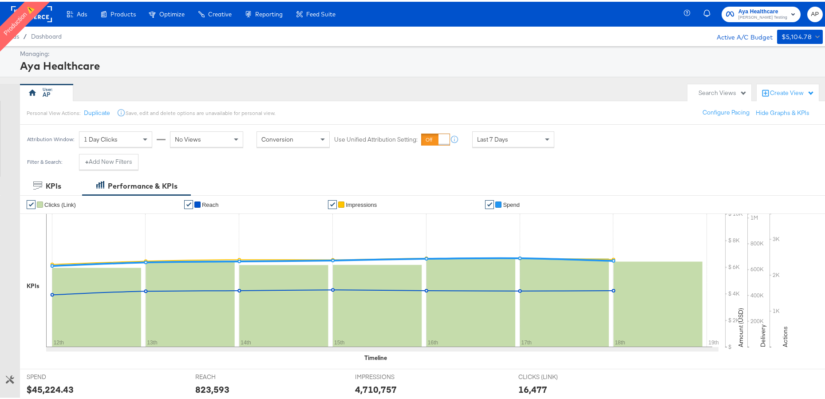
click at [41, 19] on rect at bounding box center [31, 12] width 41 height 16
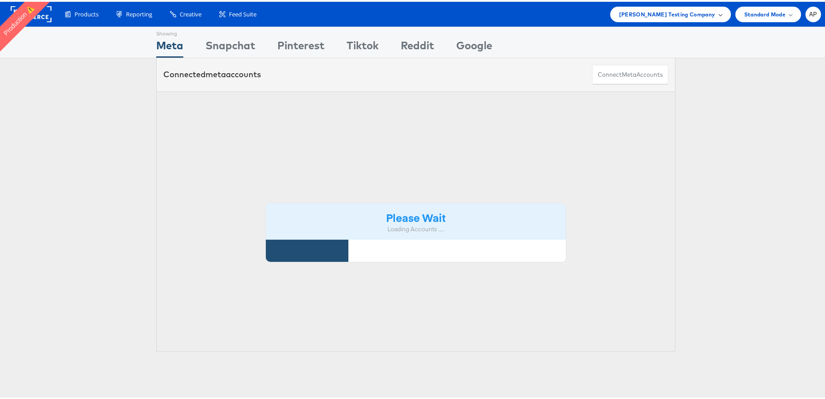
click at [662, 15] on span "[PERSON_NAME] Testing Company" at bounding box center [667, 12] width 96 height 9
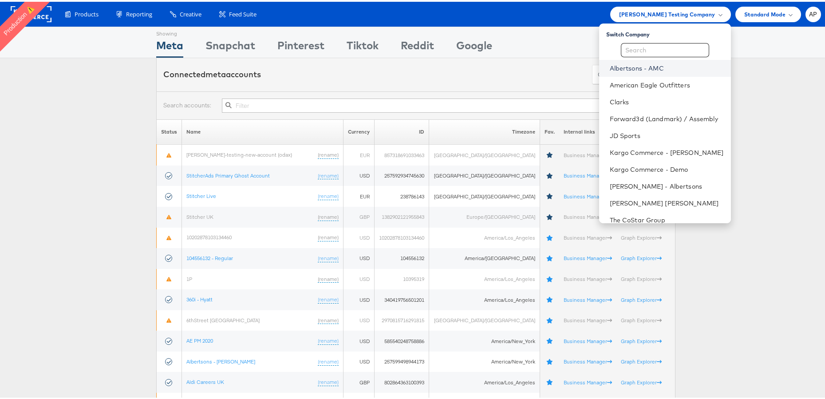
click at [645, 67] on link "Albertsons - AMC" at bounding box center [667, 66] width 114 height 9
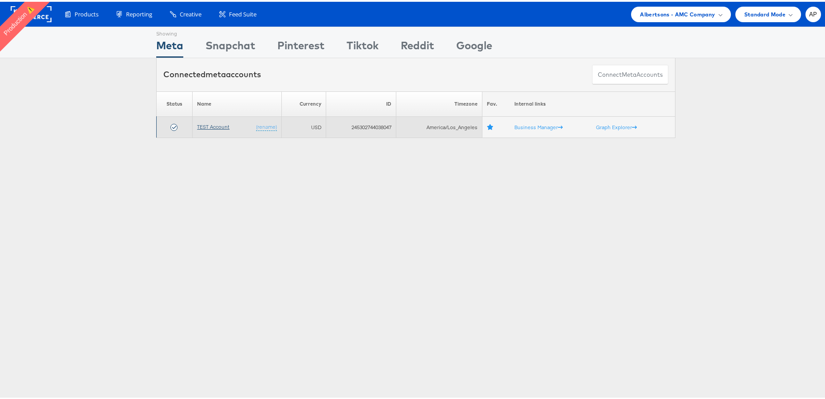
click at [208, 126] on link "TEST Account" at bounding box center [213, 125] width 32 height 7
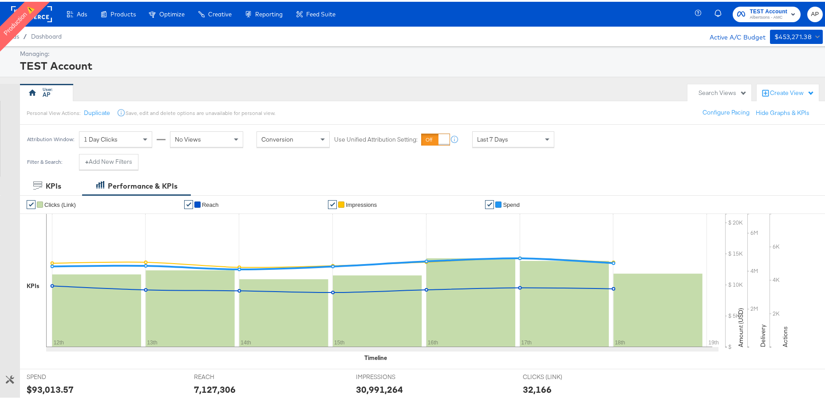
click at [777, 95] on div "Create View" at bounding box center [792, 91] width 44 height 9
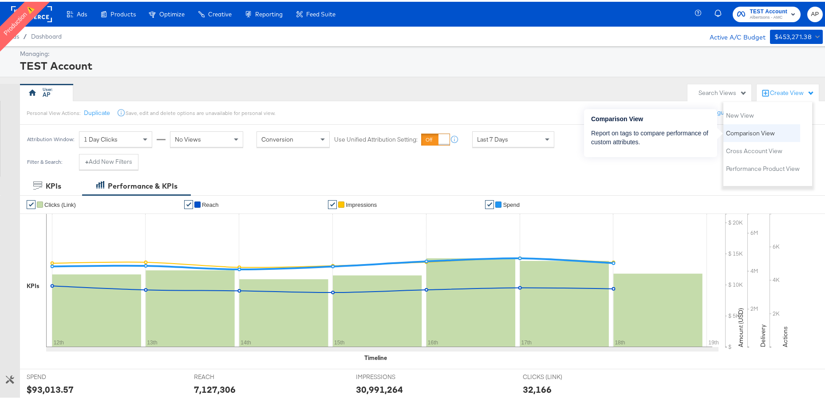
click at [763, 133] on span "Comparison View" at bounding box center [750, 131] width 49 height 8
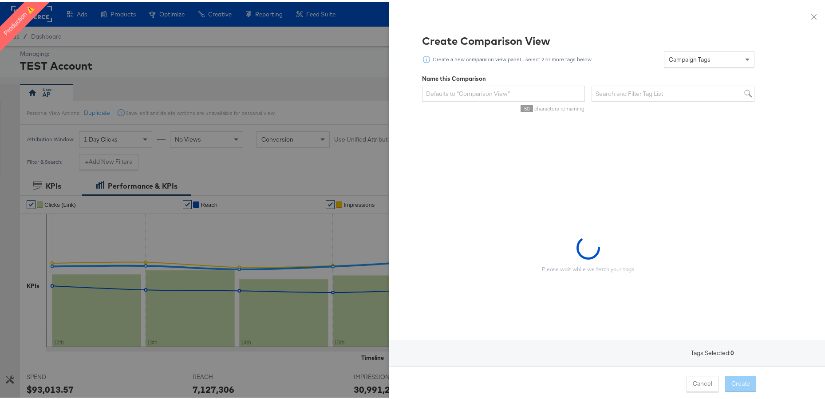
click at [685, 48] on div "Create Comparison View Create a new comparison view panel - select 2 or more ta…" at bounding box center [610, 210] width 421 height 357
click at [690, 56] on span "Campaign Tags" at bounding box center [690, 58] width 42 height 8
click at [614, 38] on div "Create Comparison View" at bounding box center [588, 39] width 332 height 15
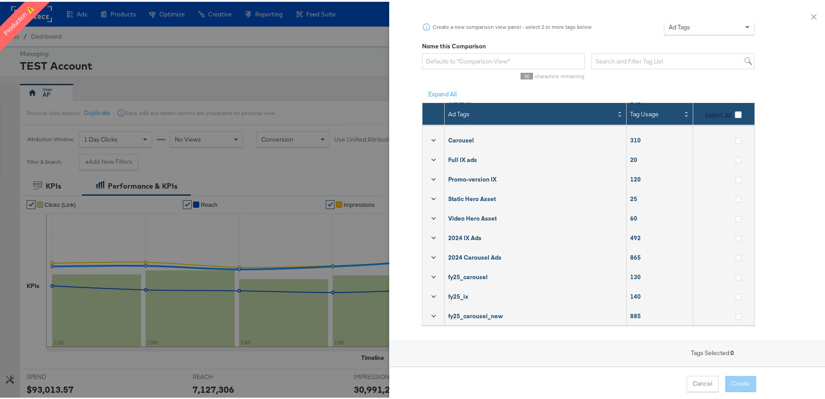
scroll to position [34, 0]
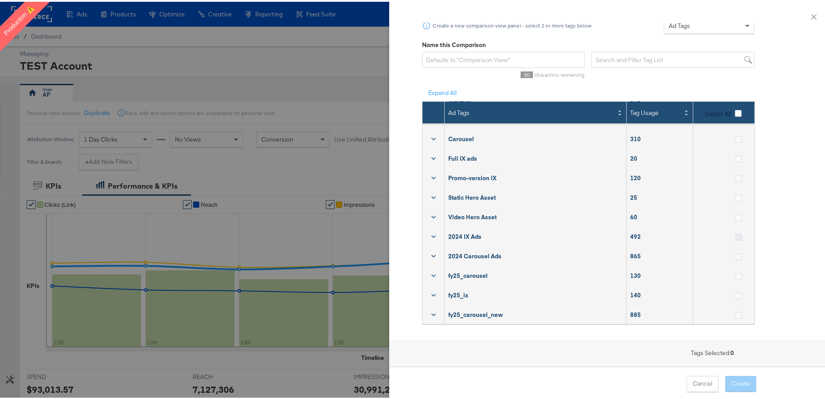
click at [735, 232] on icon at bounding box center [738, 235] width 7 height 7
click at [0, 0] on input "checkbox" at bounding box center [0, 0] width 0 height 0
click at [735, 252] on icon at bounding box center [738, 255] width 7 height 7
click at [0, 0] on input "checkbox" at bounding box center [0, 0] width 0 height 0
click at [735, 310] on icon at bounding box center [738, 313] width 7 height 7
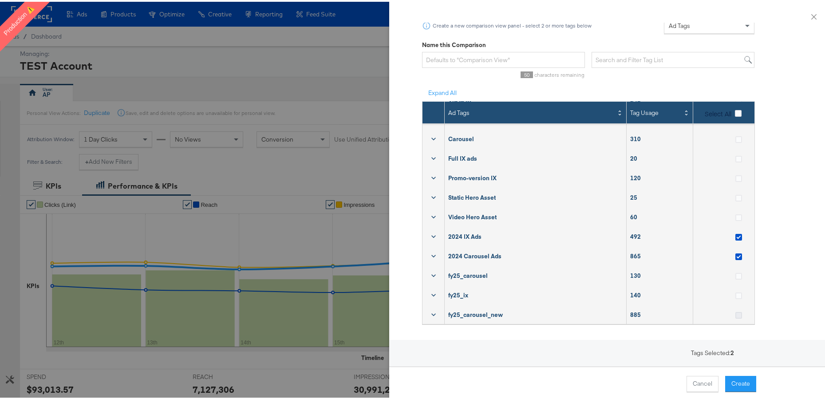
click at [0, 0] on input "checkbox" at bounding box center [0, 0] width 0 height 0
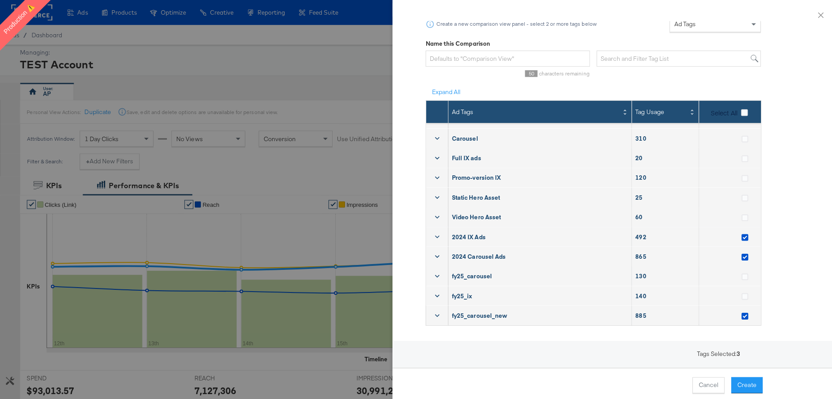
scroll to position [7, 0]
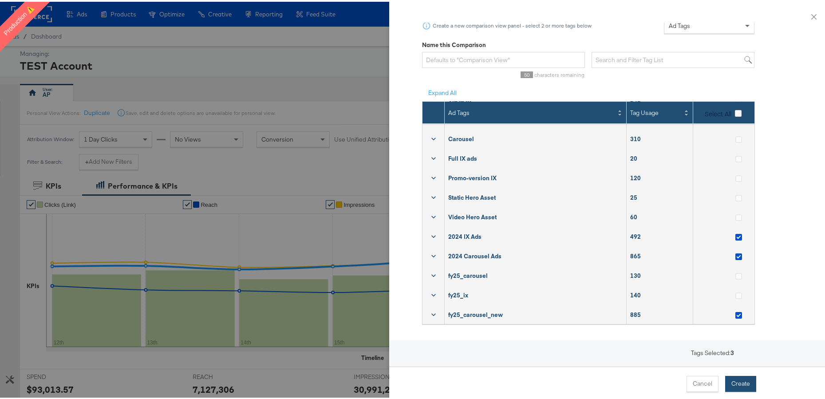
click at [739, 381] on button "Create" at bounding box center [740, 382] width 31 height 16
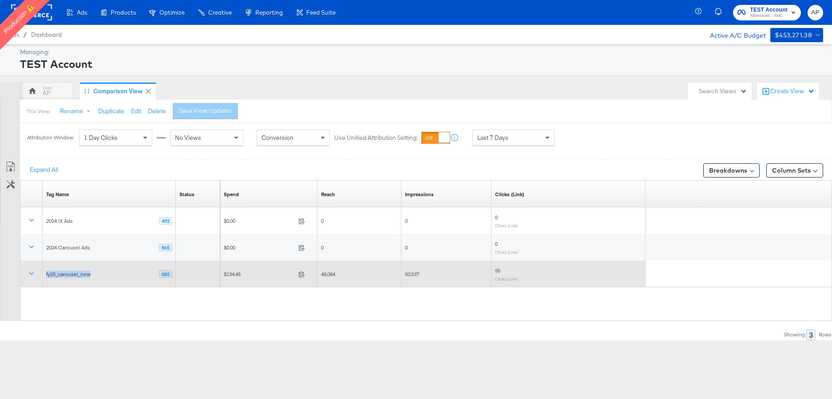
drag, startPoint x: 91, startPoint y: 275, endPoint x: 45, endPoint y: 275, distance: 46.1
click at [45, 275] on div "fy25_carousel_new 885" at bounding box center [109, 274] width 133 height 15
copy div "fy25_carousel_new"
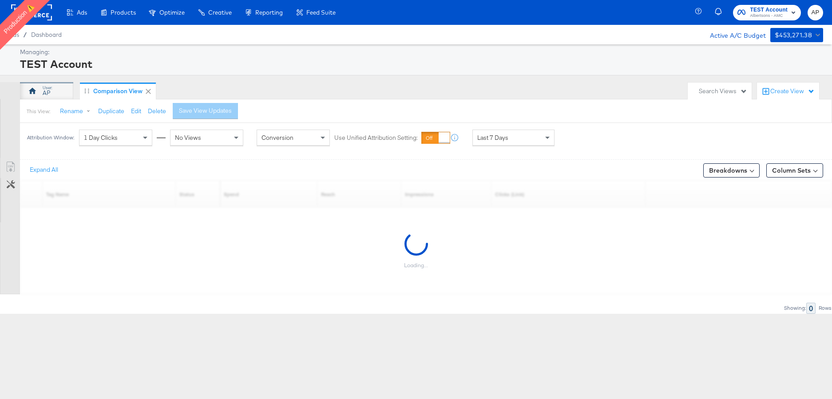
click at [51, 92] on div "AP" at bounding box center [46, 91] width 53 height 18
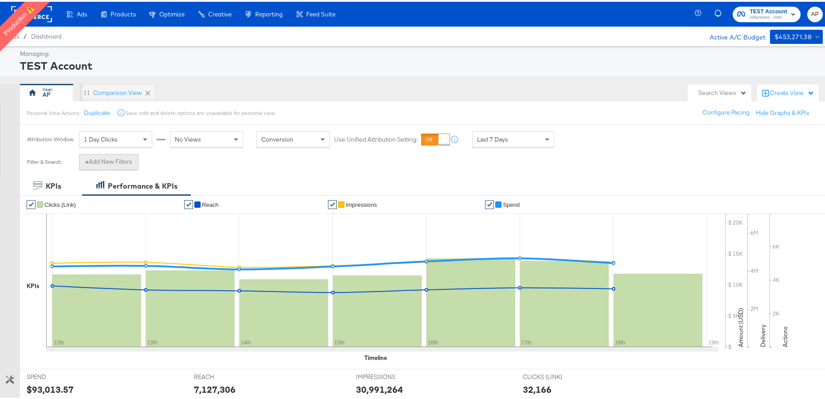
click at [101, 160] on button "+ Add New Filters" at bounding box center [108, 160] width 59 height 16
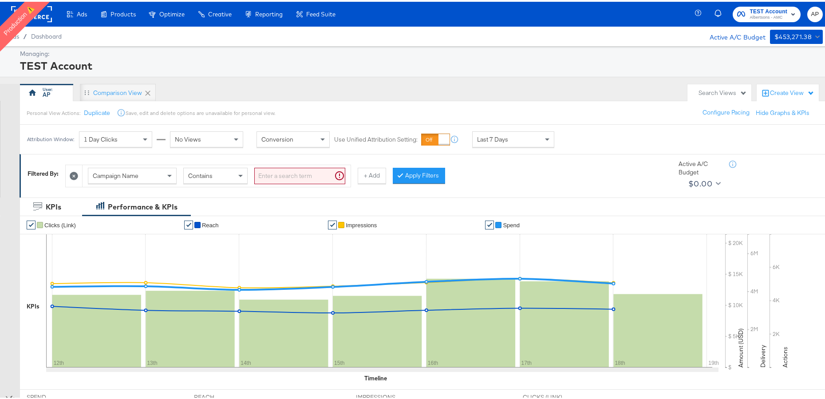
click at [121, 173] on span "Campaign Name" at bounding box center [116, 174] width 46 height 8
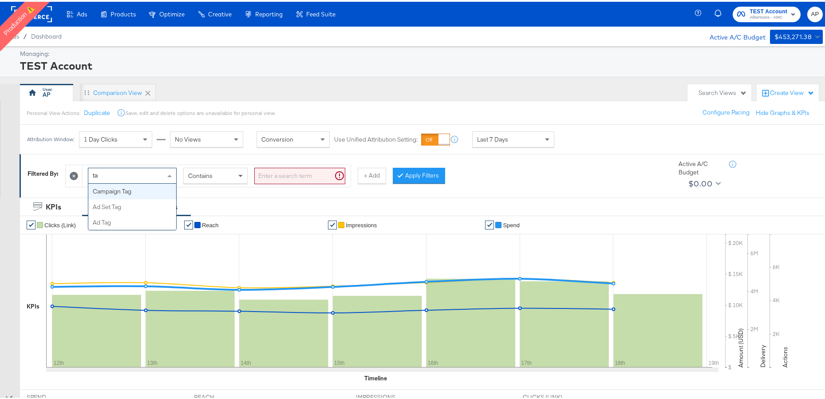
type input "tag"
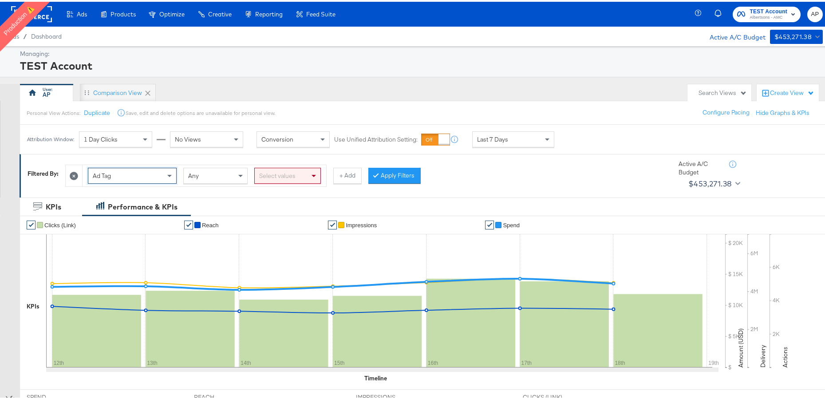
click at [267, 175] on div "Select values" at bounding box center [288, 173] width 66 height 15
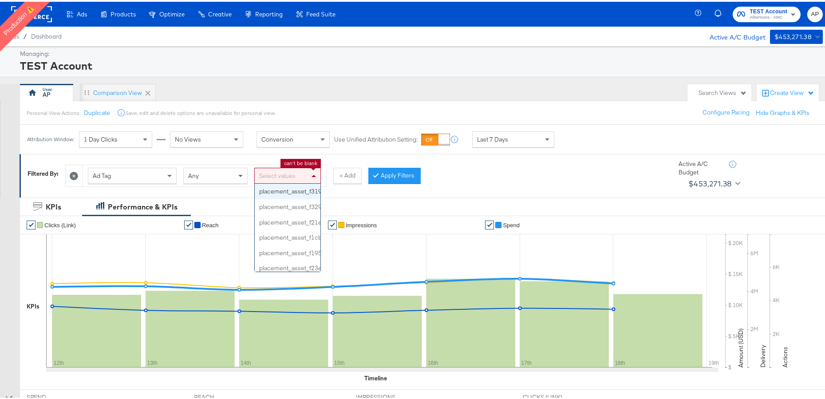
paste input "fy25_carousel_new"
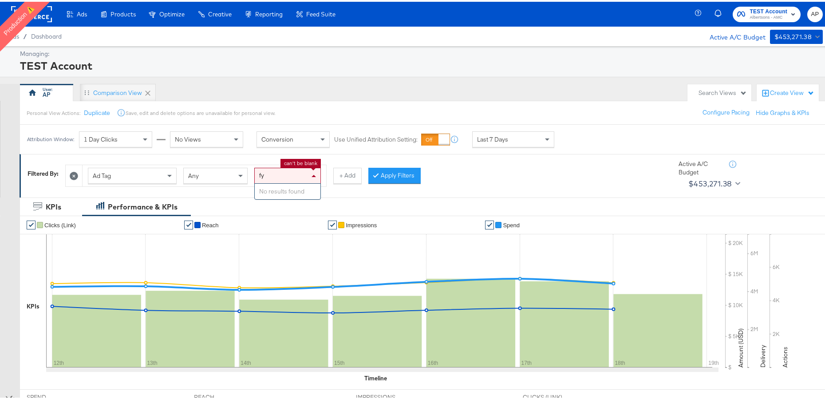
type input "f"
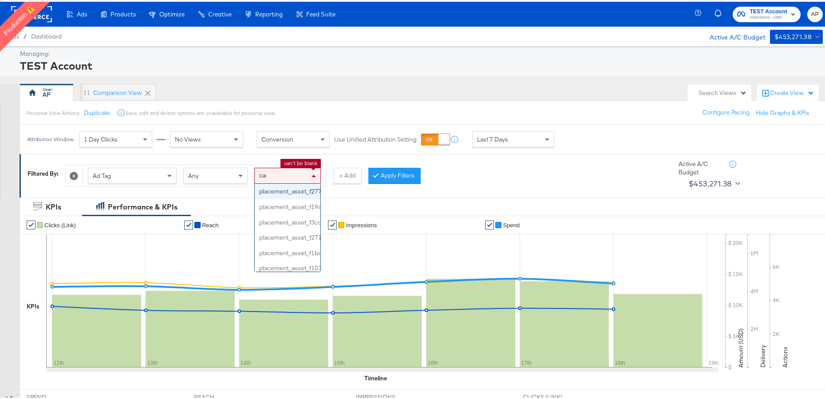
type input "ca"
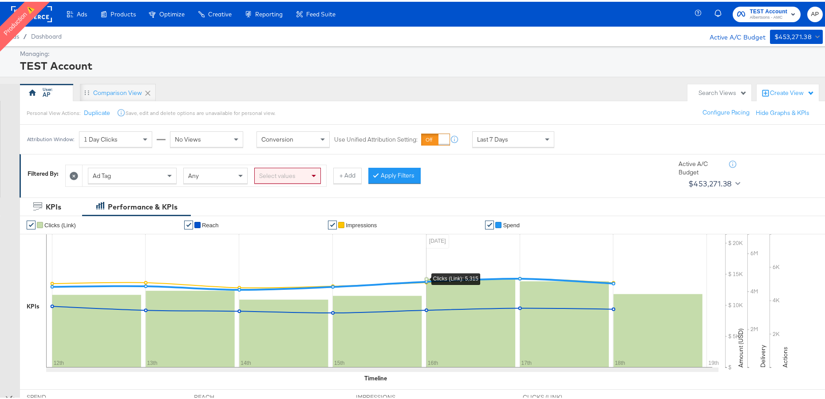
click at [286, 176] on div "Select values" at bounding box center [288, 173] width 66 height 15
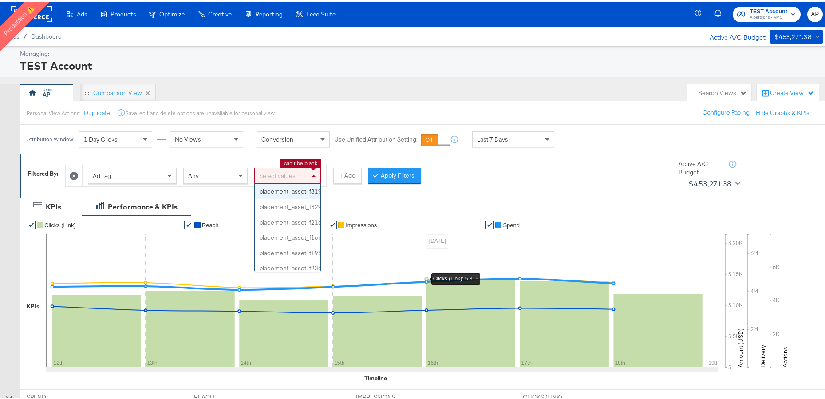
click at [291, 177] on div "Select values" at bounding box center [288, 173] width 66 height 15
paste input "fy25_carousel_new"
type input "fy25_carousel_new"
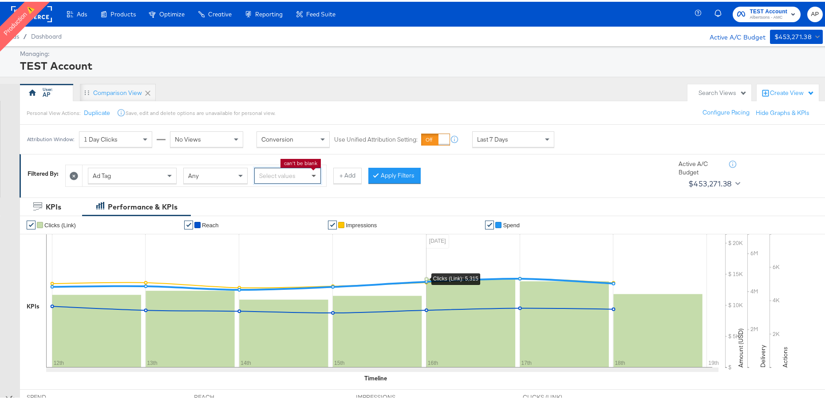
click at [315, 175] on span at bounding box center [313, 174] width 4 height 3
click at [305, 175] on div "Select values" at bounding box center [288, 173] width 66 height 15
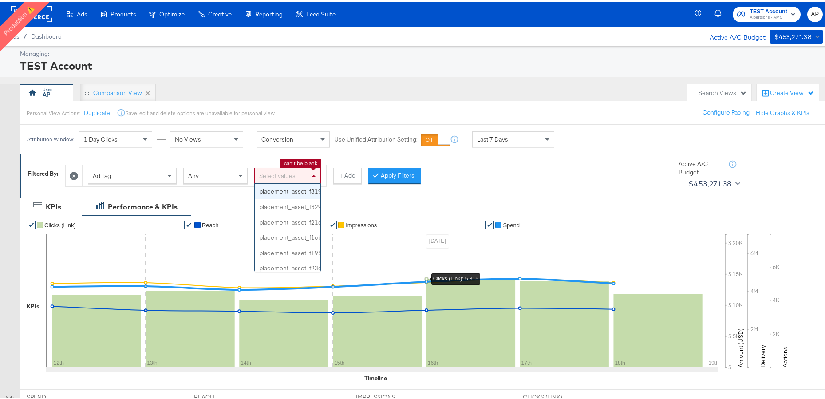
click at [149, 171] on div "Ad Tag" at bounding box center [132, 173] width 88 height 15
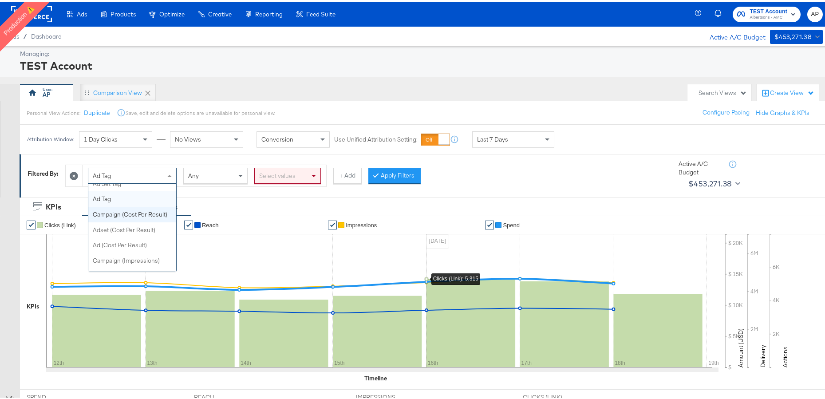
scroll to position [330, 0]
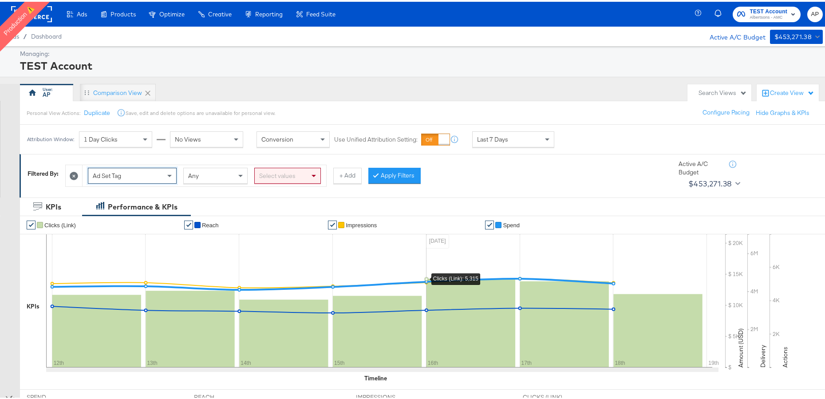
click at [295, 168] on div "Select values" at bounding box center [288, 173] width 66 height 15
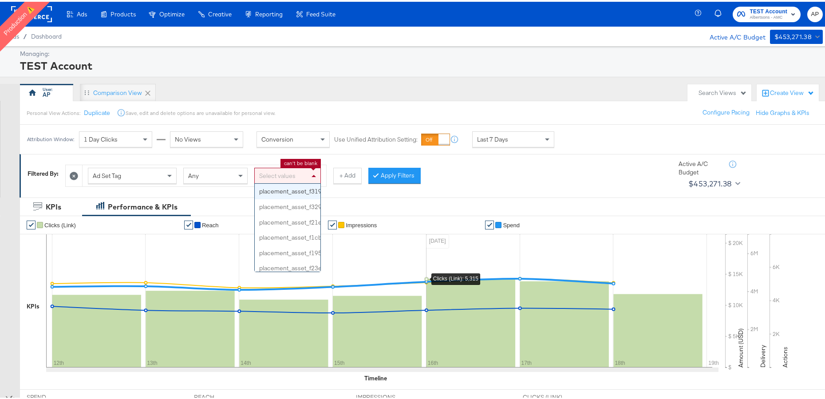
paste input "fy25_carousel_new"
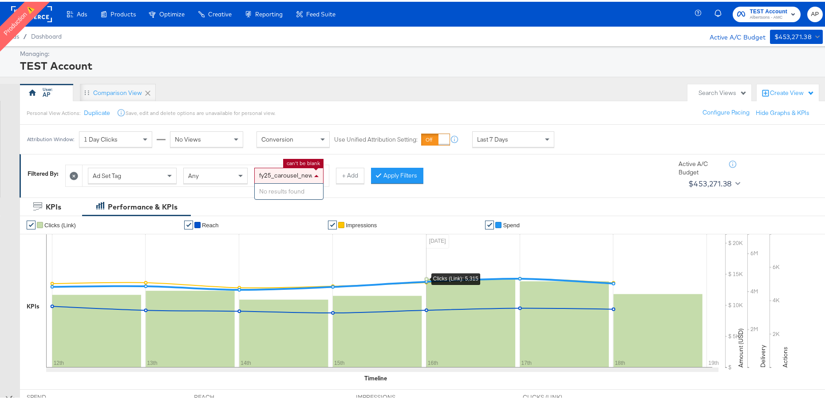
type input "fy25_carousel_new"
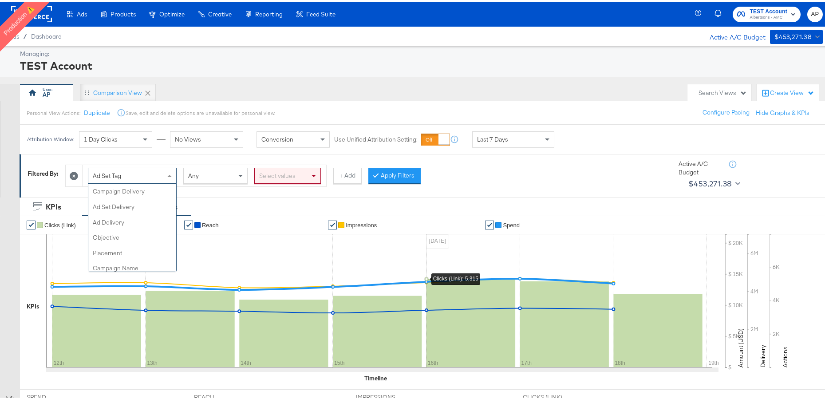
click at [143, 177] on div "Ad Set Tag" at bounding box center [132, 173] width 88 height 15
click at [276, 176] on div "Select values" at bounding box center [288, 173] width 66 height 15
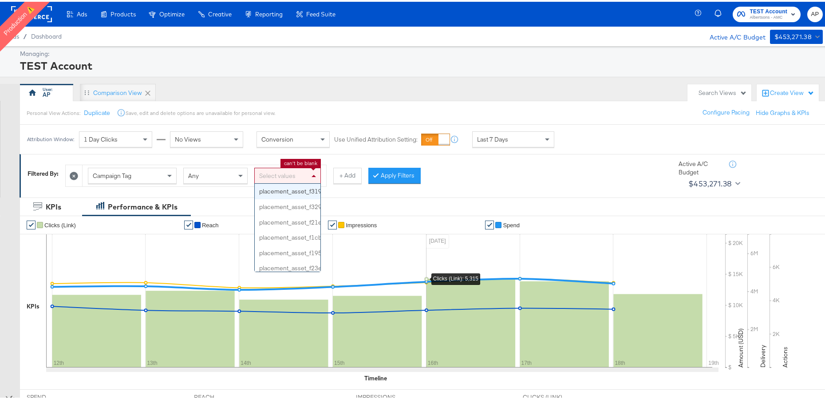
paste input "fy25_carousel_new"
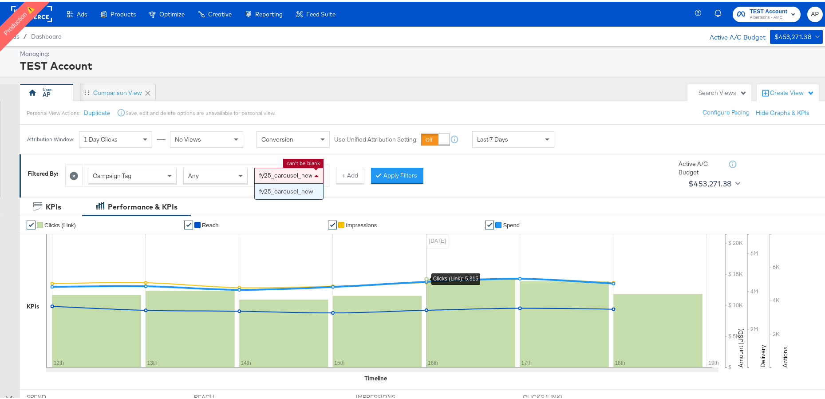
type input "fy25_carousel_new"
